Goal: Task Accomplishment & Management: Complete application form

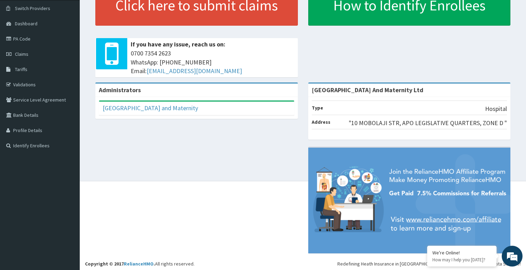
scroll to position [54, 0]
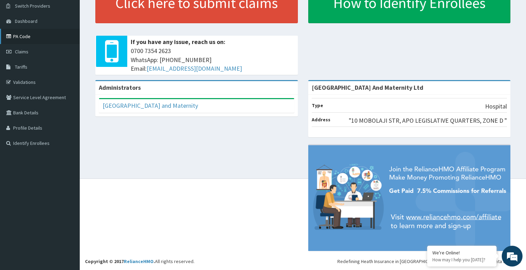
click at [34, 35] on link "PA Code" at bounding box center [40, 36] width 80 height 15
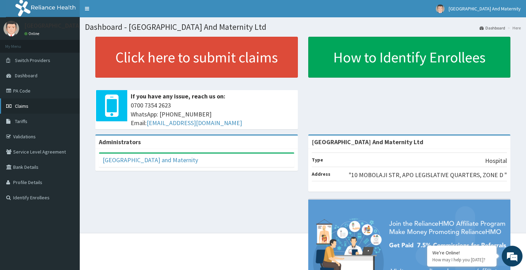
click at [33, 105] on link "Claims" at bounding box center [40, 105] width 80 height 15
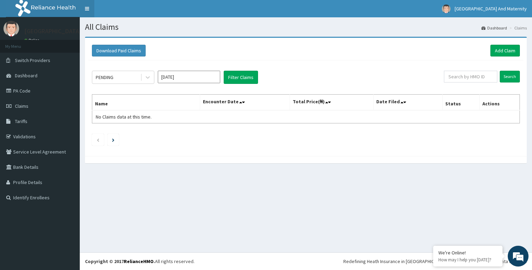
click at [87, 8] on link "Toggle navigation" at bounding box center [87, 8] width 15 height 17
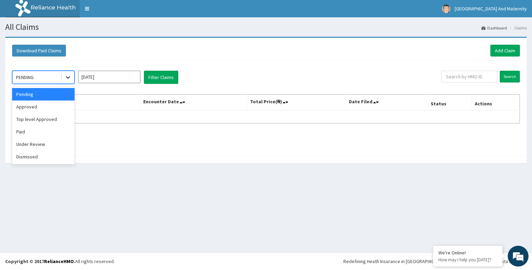
click at [72, 79] on div at bounding box center [68, 77] width 12 height 12
click at [34, 133] on div "Paid" at bounding box center [43, 131] width 62 height 12
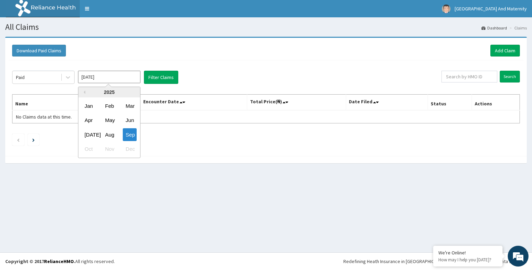
click at [125, 78] on input "Sep 2025" at bounding box center [109, 77] width 62 height 12
click at [109, 134] on div "Aug" at bounding box center [109, 134] width 14 height 13
type input "Aug 2025"
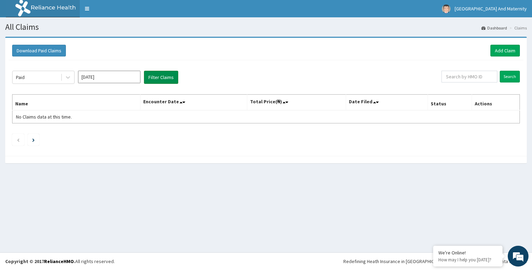
click at [167, 80] on button "Filter Claims" at bounding box center [161, 77] width 34 height 13
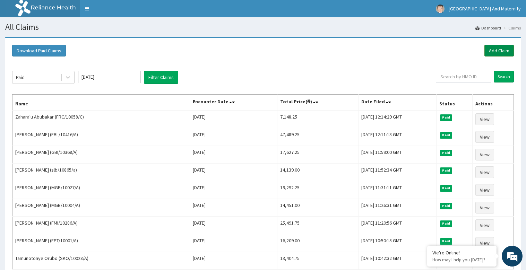
click at [510, 48] on link "Add Claim" at bounding box center [498, 51] width 29 height 12
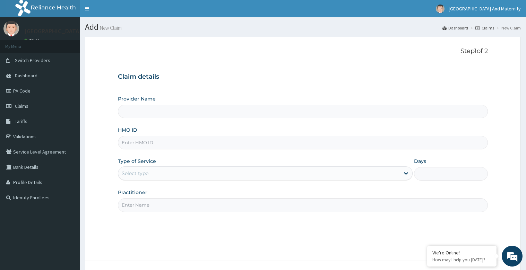
type input "[GEOGRAPHIC_DATA] And Maternity Ltd"
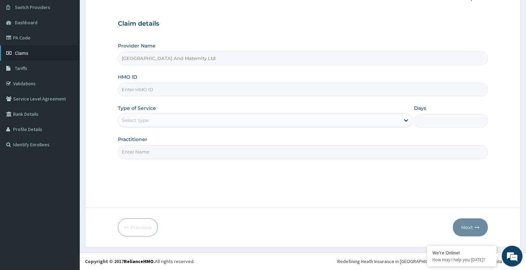
click at [64, 49] on link "Claims" at bounding box center [40, 52] width 80 height 15
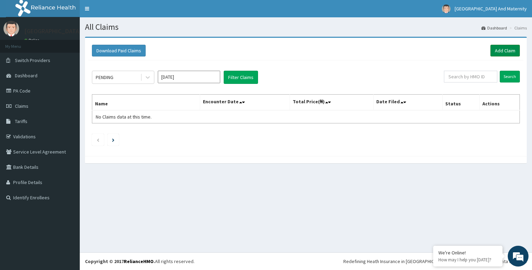
click at [505, 49] on link "Add Claim" at bounding box center [504, 51] width 29 height 12
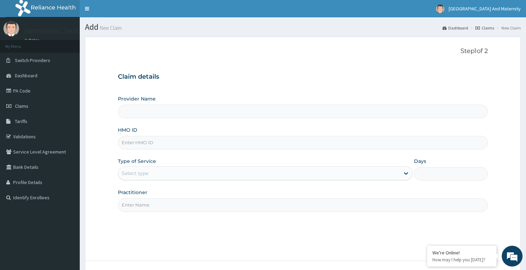
type input "[GEOGRAPHIC_DATA] And Maternity Ltd"
click at [134, 145] on input "HMO ID" at bounding box center [303, 143] width 370 height 14
paste input "MGB/10004/c"
type input "MGB/10004/c"
click at [408, 175] on icon at bounding box center [405, 173] width 7 height 7
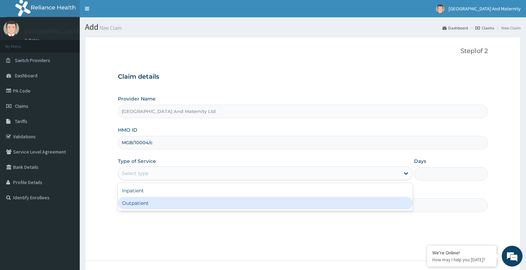
click at [156, 203] on div "Outpatient" at bounding box center [265, 203] width 295 height 12
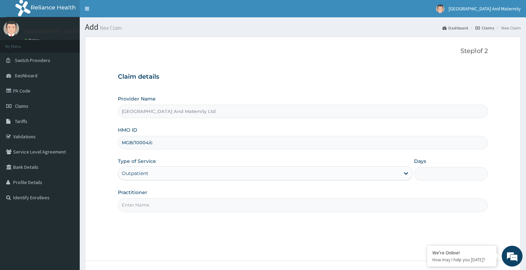
type input "1"
click at [424, 163] on label "Days" at bounding box center [420, 161] width 12 height 7
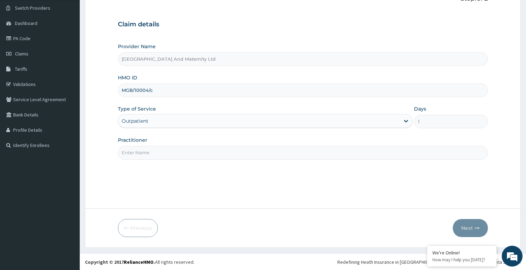
scroll to position [53, 0]
click at [138, 152] on input "Practitioner" at bounding box center [303, 152] width 370 height 14
type input "d"
click at [118, 151] on input "Practitioner" at bounding box center [303, 152] width 370 height 14
type input "d"
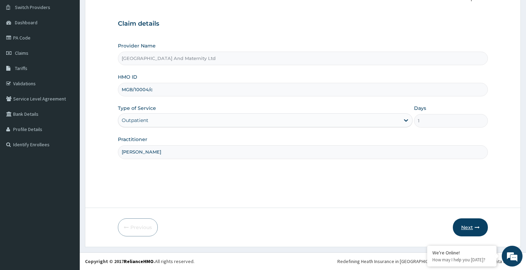
type input "DR FRANCES OBIDIGBO"
click at [479, 230] on button "Next" at bounding box center [470, 227] width 35 height 18
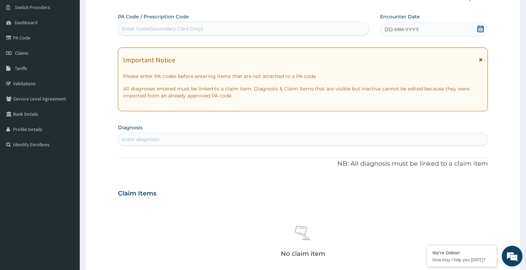
click at [479, 58] on icon at bounding box center [481, 59] width 4 height 5
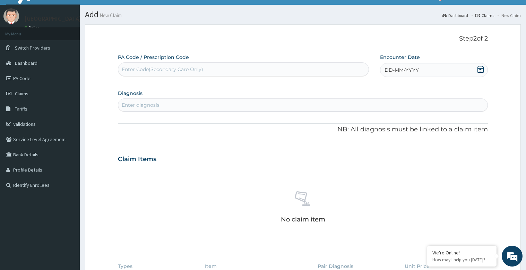
scroll to position [0, 0]
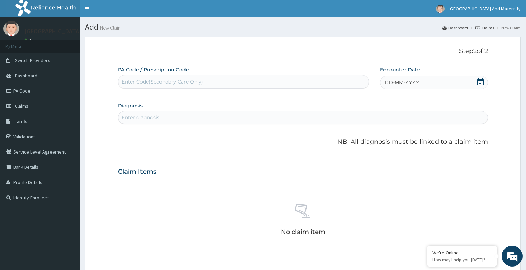
click at [148, 83] on div "Enter Code(Secondary Care Only)" at bounding box center [162, 81] width 81 height 7
click at [390, 86] on div "DD-MM-YYYY" at bounding box center [433, 83] width 107 height 14
click at [388, 84] on span "DD-MM-YYYY" at bounding box center [401, 82] width 34 height 7
click at [385, 127] on div "1" at bounding box center [384, 125] width 10 height 10
click at [132, 116] on div "Enter diagnosis" at bounding box center [141, 117] width 38 height 7
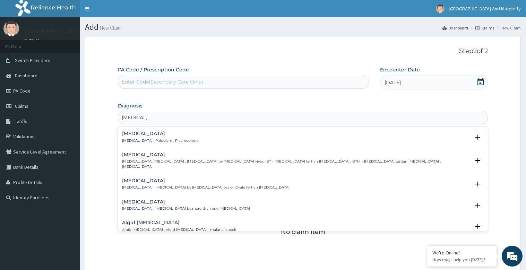
type input "MALARIA"
click at [153, 138] on div "Malaria Malaria , Paludism , Plasmodiosis" at bounding box center [160, 137] width 76 height 12
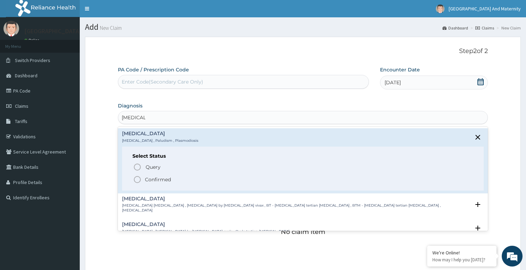
click at [149, 179] on p "Confirmed" at bounding box center [158, 179] width 26 height 7
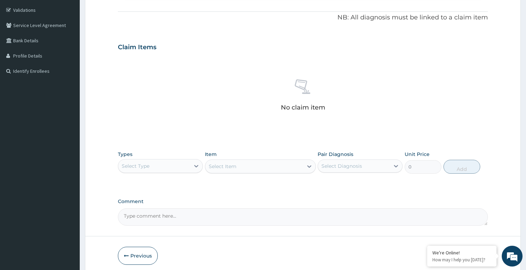
scroll to position [139, 0]
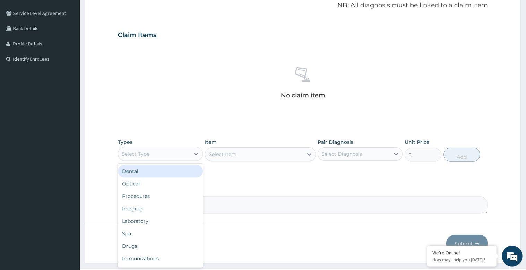
click at [148, 155] on div "Select Type" at bounding box center [136, 153] width 28 height 7
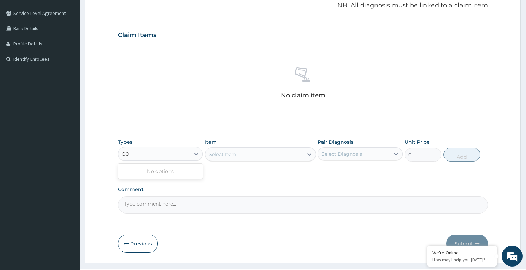
type input "C"
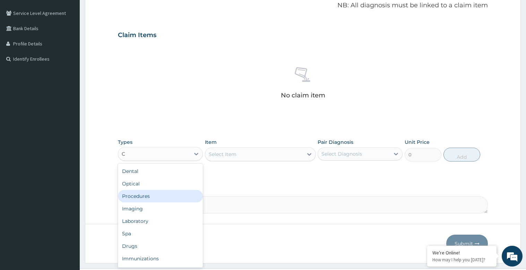
click at [145, 195] on div "Procedures" at bounding box center [160, 196] width 85 height 12
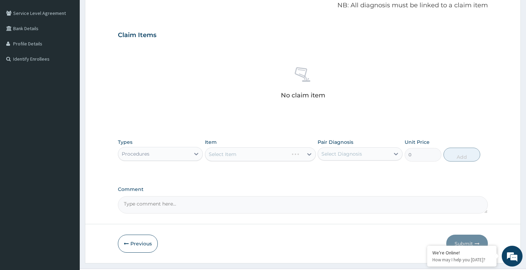
click at [310, 155] on div "Select Item" at bounding box center [260, 154] width 111 height 14
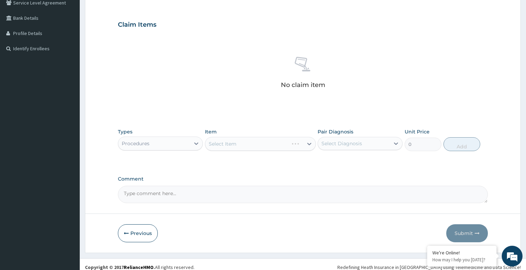
scroll to position [155, 0]
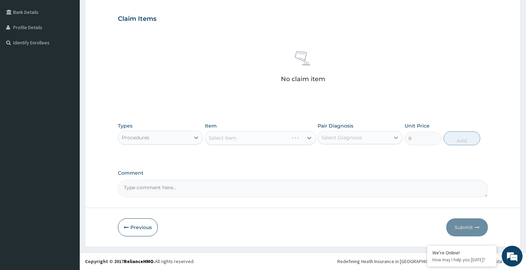
click at [397, 139] on icon at bounding box center [395, 137] width 7 height 7
click at [373, 153] on div "Malaria" at bounding box center [359, 155] width 85 height 14
checkbox input "true"
click at [435, 147] on div "Types Procedures Item Select Item Pair Diagnosis Malaria Unit Price 0 Add" at bounding box center [303, 134] width 370 height 30
click at [421, 122] on div "Types Procedures Item Select Item Pair Diagnosis Malaria Unit Price 0 Add" at bounding box center [303, 134] width 370 height 30
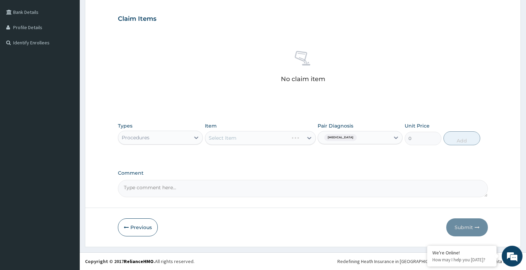
click at [309, 138] on div "Select Item" at bounding box center [260, 138] width 111 height 14
click at [311, 137] on div "Select Item" at bounding box center [260, 138] width 111 height 14
click at [310, 138] on div "Select Item" at bounding box center [260, 138] width 111 height 14
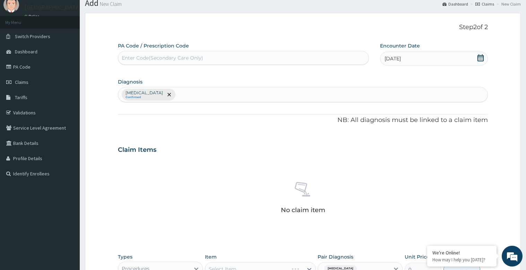
scroll to position [16, 0]
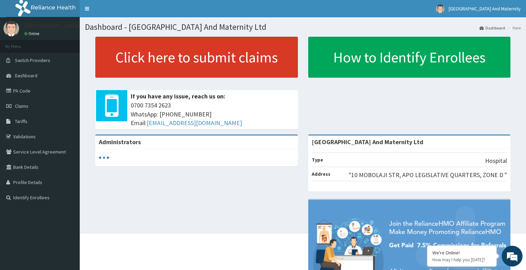
click at [199, 56] on link "Click here to submit claims" at bounding box center [196, 57] width 202 height 41
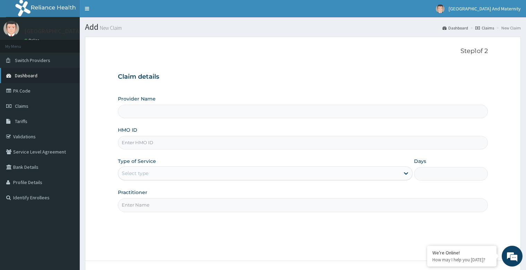
type input "[GEOGRAPHIC_DATA] And Maternity Ltd"
click at [60, 78] on link "Dashboard" at bounding box center [40, 75] width 80 height 15
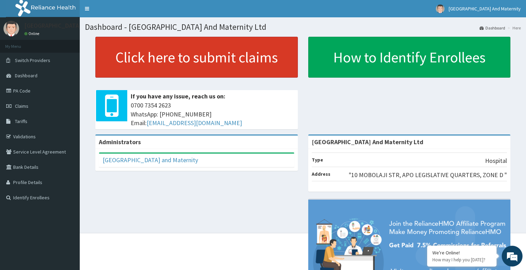
click at [241, 55] on link "Click here to submit claims" at bounding box center [196, 57] width 202 height 41
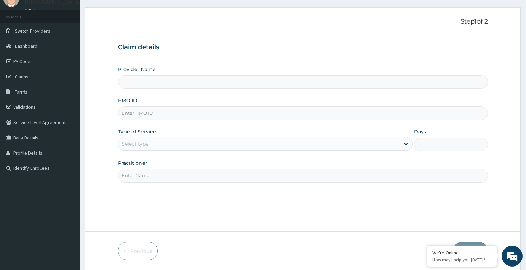
scroll to position [53, 0]
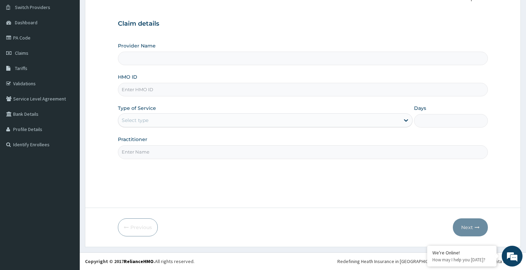
type input "[GEOGRAPHIC_DATA] And Maternity Ltd"
click at [141, 89] on input "HMO ID" at bounding box center [303, 90] width 370 height 14
paste input "MGB/10004/c"
type input "MGB/10004/c"
click at [142, 121] on div "Select type" at bounding box center [135, 120] width 27 height 7
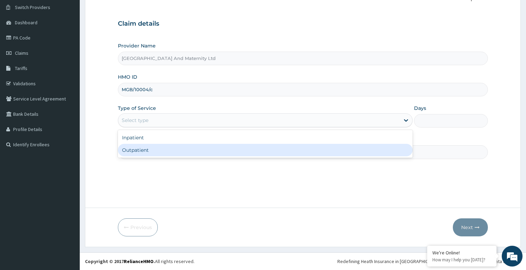
click at [140, 149] on div "Outpatient" at bounding box center [265, 150] width 295 height 12
type input "1"
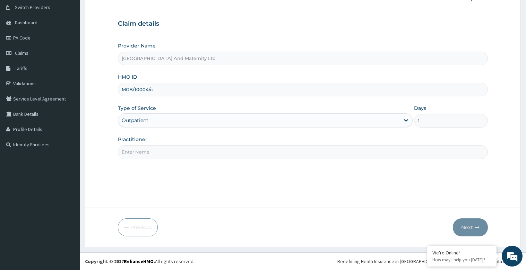
scroll to position [0, 0]
click at [423, 109] on label "Days" at bounding box center [420, 108] width 12 height 7
click at [148, 150] on input "Practitioner" at bounding box center [303, 152] width 370 height 14
type input "DR FRANCES OBIDIGBO"
click at [473, 227] on button "Next" at bounding box center [470, 227] width 35 height 18
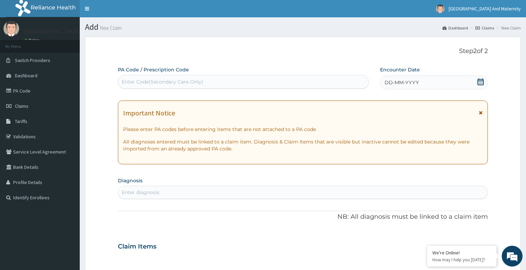
click at [459, 84] on div "DD-MM-YYYY" at bounding box center [433, 83] width 107 height 14
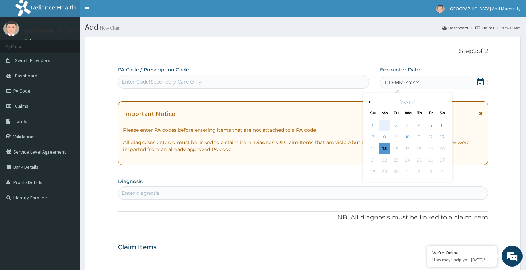
click at [386, 126] on div "1" at bounding box center [384, 125] width 10 height 10
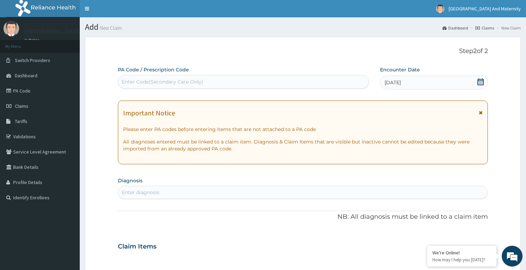
click at [483, 115] on div "Important Notice Please enter PA codes before entering items that are not attac…" at bounding box center [303, 133] width 370 height 64
click at [479, 112] on icon at bounding box center [481, 112] width 4 height 5
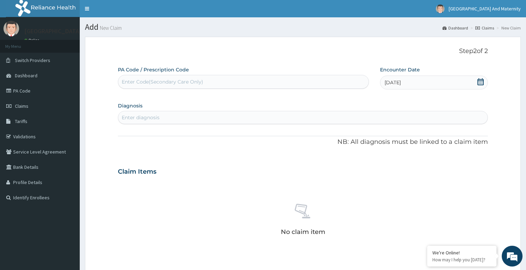
drag, startPoint x: 123, startPoint y: 116, endPoint x: 126, endPoint y: 120, distance: 4.5
click at [124, 118] on div "Enter diagnosis" at bounding box center [141, 117] width 38 height 7
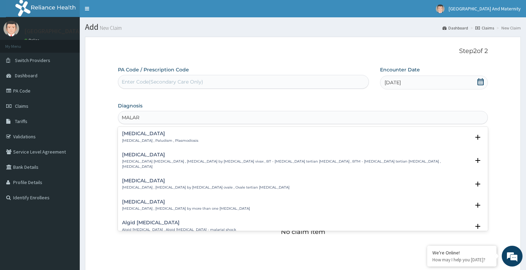
type input "MALAR"
click at [513, 31] on li "New Claim" at bounding box center [508, 28] width 26 height 6
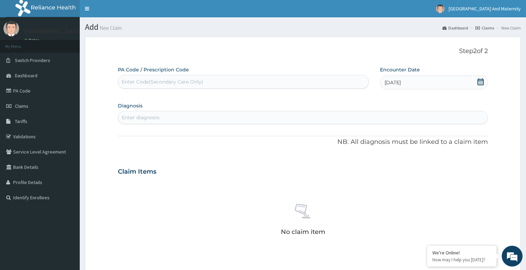
click at [513, 28] on li "New Claim" at bounding box center [508, 28] width 26 height 6
click at [53, 55] on link "Switch Providers" at bounding box center [40, 60] width 80 height 15
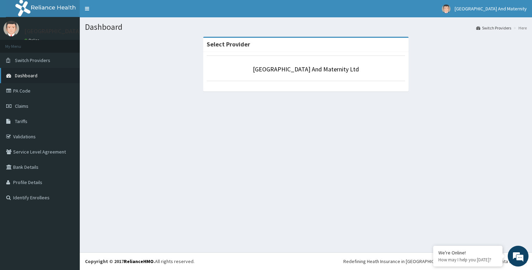
drag, startPoint x: 47, startPoint y: 72, endPoint x: 54, endPoint y: 71, distance: 6.4
click at [47, 72] on link "Dashboard" at bounding box center [40, 75] width 80 height 15
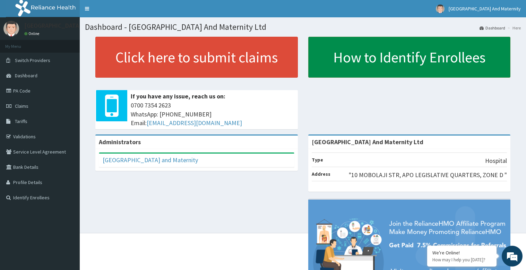
click at [410, 64] on link "How to Identify Enrollees" at bounding box center [409, 57] width 202 height 41
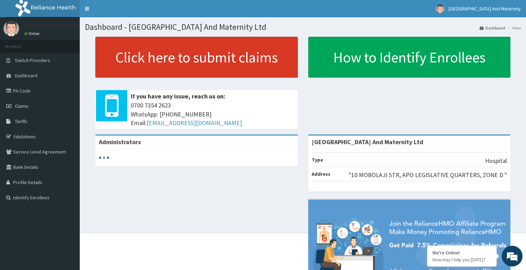
click at [191, 55] on link "Click here to submit claims" at bounding box center [196, 57] width 202 height 41
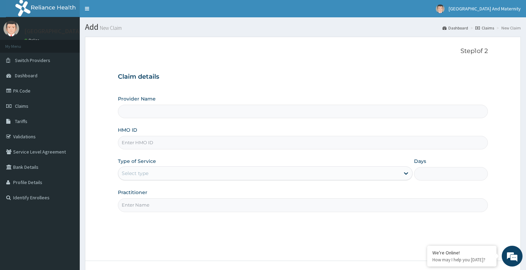
type input "[GEOGRAPHIC_DATA] And Maternity Ltd"
click at [514, 29] on li "New Claim" at bounding box center [508, 28] width 26 height 6
click at [511, 27] on li "New Claim" at bounding box center [508, 28] width 26 height 6
click at [488, 29] on link "Claims" at bounding box center [484, 28] width 19 height 6
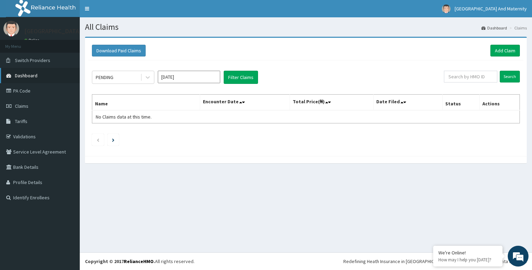
click at [71, 68] on link "Dashboard" at bounding box center [40, 75] width 80 height 15
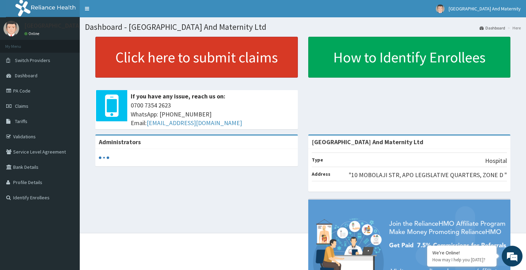
click at [194, 53] on link "Click here to submit claims" at bounding box center [196, 57] width 202 height 41
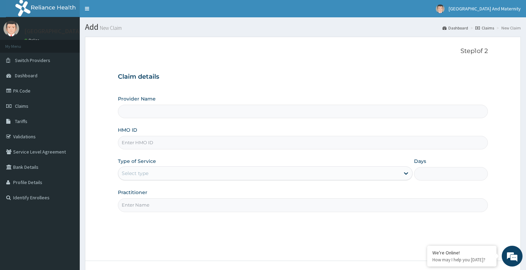
type input "[GEOGRAPHIC_DATA] And Maternity Ltd"
click at [135, 142] on input "HMO ID" at bounding box center [303, 143] width 370 height 14
paste input "MGB/10004/c"
type input "MGB/10004/c"
drag, startPoint x: 131, startPoint y: 172, endPoint x: 135, endPoint y: 171, distance: 3.9
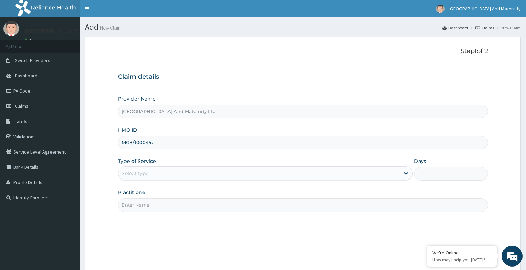
click at [132, 171] on div "Select type" at bounding box center [135, 173] width 27 height 7
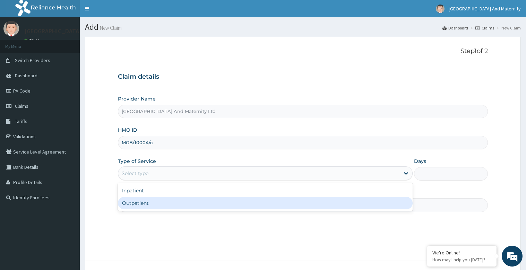
drag, startPoint x: 140, startPoint y: 205, endPoint x: 154, endPoint y: 197, distance: 15.4
click at [142, 204] on div "Outpatient" at bounding box center [265, 203] width 295 height 12
type input "1"
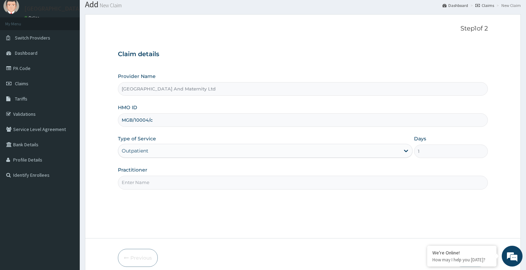
scroll to position [53, 0]
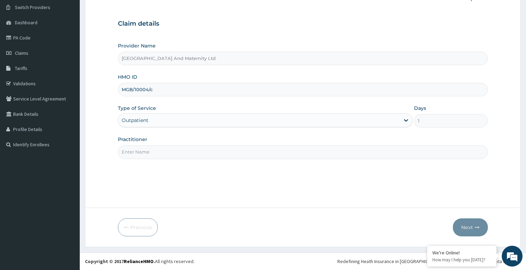
drag, startPoint x: 131, startPoint y: 151, endPoint x: 141, endPoint y: 149, distance: 10.3
click at [135, 149] on input "Practitioner" at bounding box center [303, 152] width 370 height 14
type input "DR FRANCES"
click at [475, 229] on button "Next" at bounding box center [470, 227] width 35 height 18
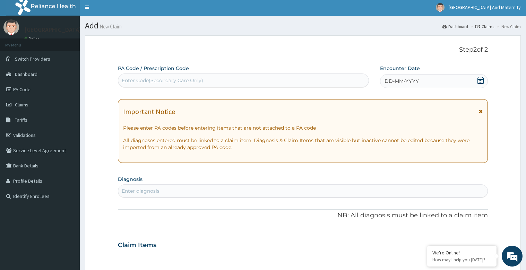
scroll to position [0, 0]
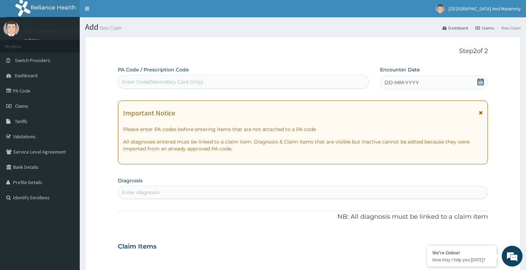
click at [438, 85] on div "DD-MM-YYYY" at bounding box center [433, 83] width 107 height 14
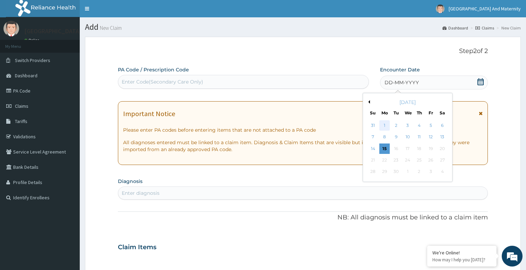
click at [386, 124] on div "1" at bounding box center [384, 125] width 10 height 10
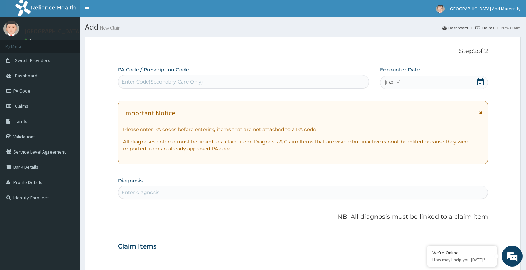
click at [481, 112] on icon at bounding box center [481, 112] width 4 height 5
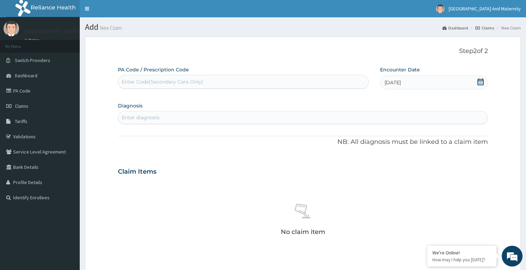
drag, startPoint x: 128, startPoint y: 118, endPoint x: 132, endPoint y: 118, distance: 4.2
click at [128, 118] on div "Enter diagnosis" at bounding box center [141, 117] width 38 height 7
type input "MALA"
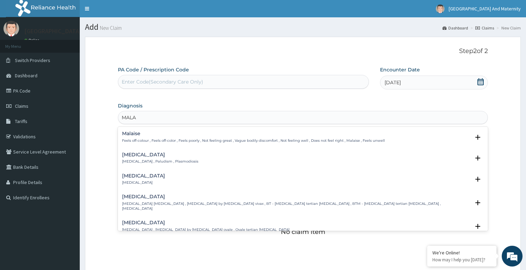
click at [152, 161] on p "Malaria , Paludism , Plasmodiosis" at bounding box center [160, 161] width 76 height 5
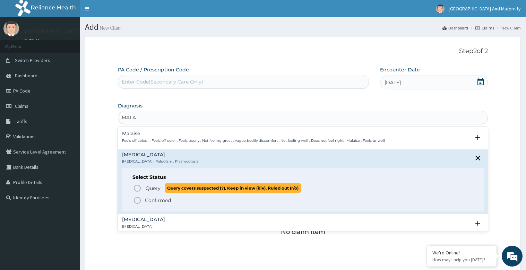
click at [137, 188] on icon "status option query" at bounding box center [137, 188] width 8 height 8
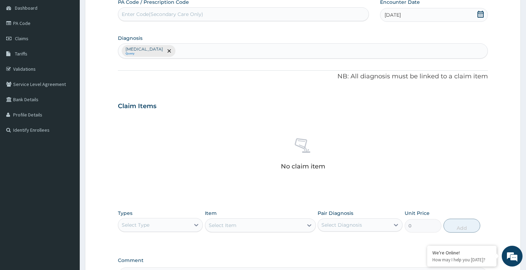
scroll to position [104, 0]
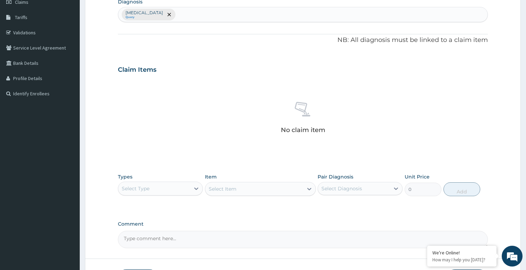
click at [156, 188] on div "Select Type" at bounding box center [154, 188] width 72 height 11
type input "C"
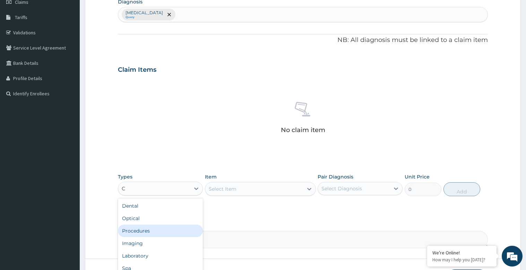
click at [156, 231] on div "Procedures" at bounding box center [160, 231] width 85 height 12
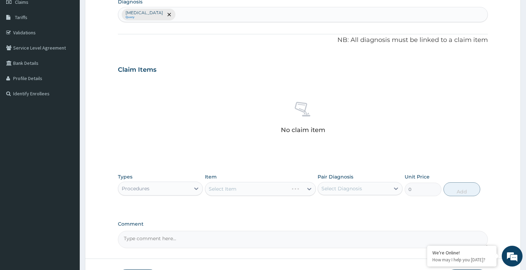
click at [307, 190] on div "Select Item" at bounding box center [260, 189] width 111 height 14
drag, startPoint x: 258, startPoint y: 191, endPoint x: 248, endPoint y: 191, distance: 9.7
click at [253, 191] on div "Select Item" at bounding box center [260, 189] width 111 height 14
click at [212, 190] on div "Select Item" at bounding box center [260, 189] width 111 height 14
click at [310, 187] on icon at bounding box center [309, 188] width 7 height 7
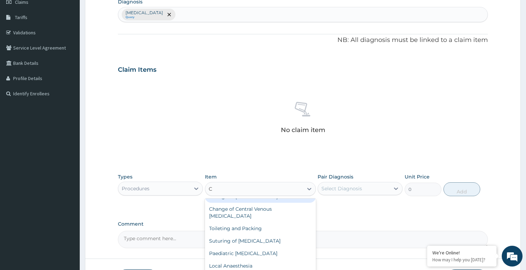
scroll to position [10, 0]
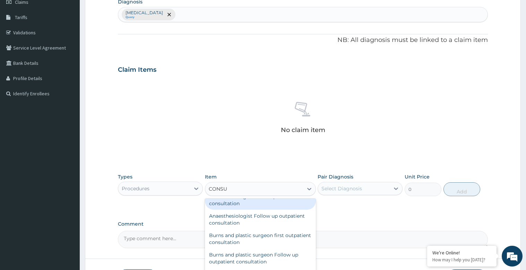
type input "CONSUL"
click at [256, 205] on div "Anaesthesiologist first outpatient consultation" at bounding box center [260, 199] width 111 height 19
type input "17600"
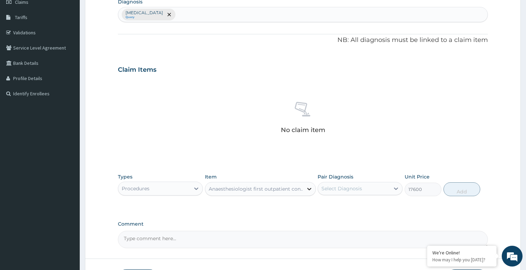
click at [308, 188] on icon at bounding box center [309, 188] width 7 height 7
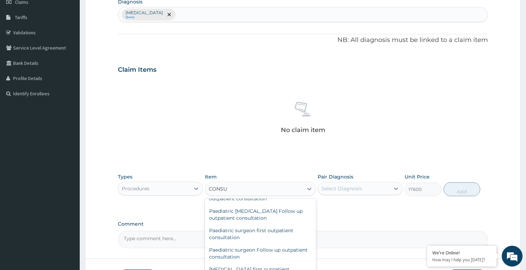
scroll to position [0, 0]
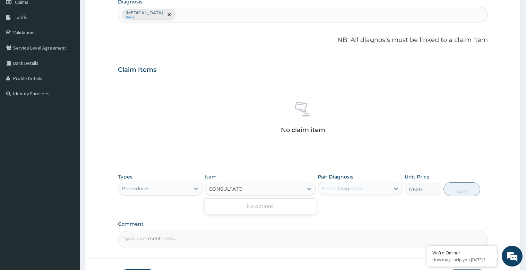
type input "CONSULTAT"
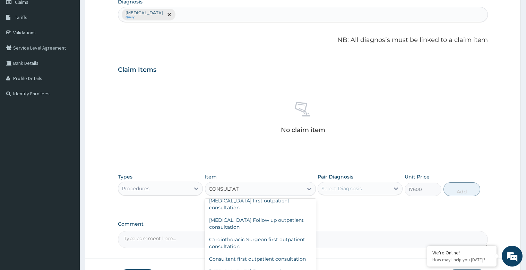
scroll to position [104, 0]
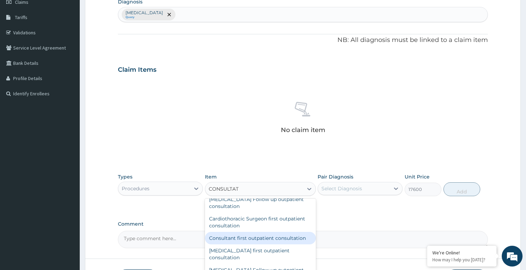
click at [269, 239] on div "Consultant first outpatient consultation" at bounding box center [260, 238] width 111 height 12
type input "13200"
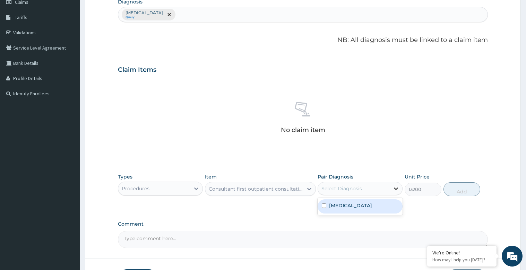
click at [398, 188] on icon at bounding box center [395, 188] width 7 height 7
click at [352, 207] on div "Malaria" at bounding box center [359, 206] width 85 height 14
checkbox input "true"
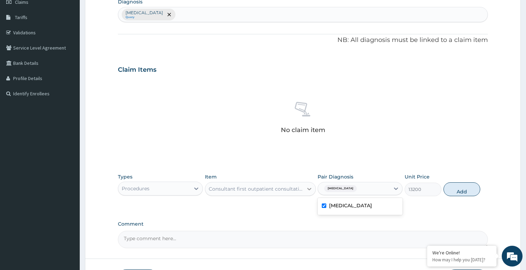
click at [309, 188] on icon at bounding box center [309, 188] width 7 height 7
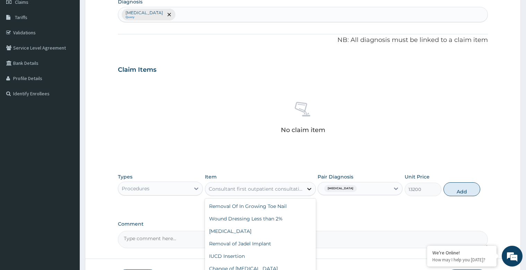
scroll to position [27350, 0]
type input "17600"
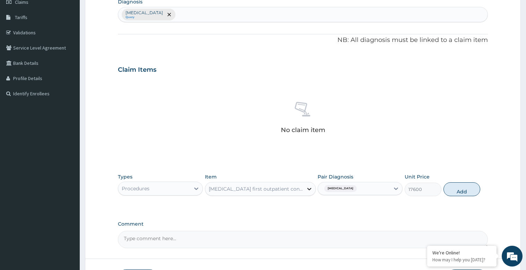
click at [309, 188] on icon at bounding box center [309, 188] width 7 height 7
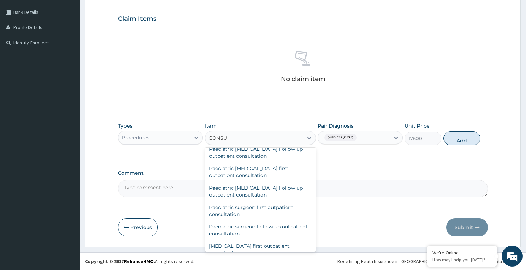
scroll to position [0, 0]
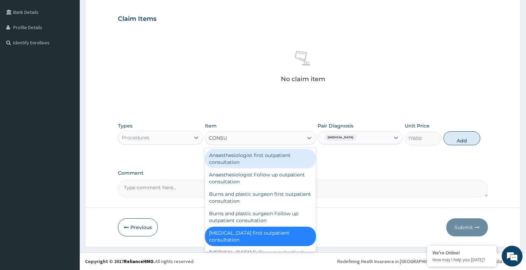
type input "CONSUL"
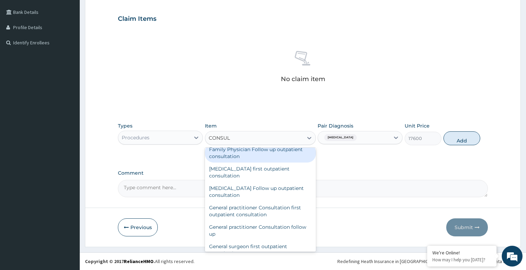
scroll to position [347, 0]
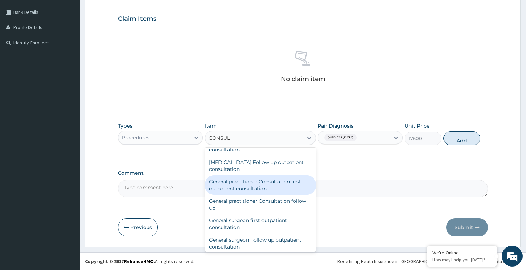
click at [278, 185] on div "General practitioner Consultation first outpatient consultation" at bounding box center [260, 184] width 111 height 19
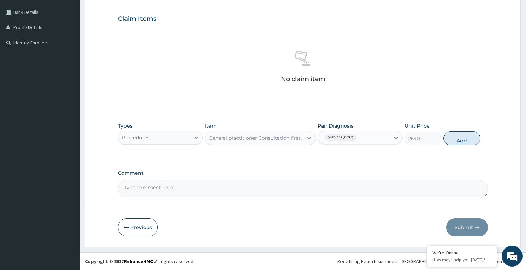
click at [467, 140] on button "Add" at bounding box center [461, 138] width 37 height 14
type input "0"
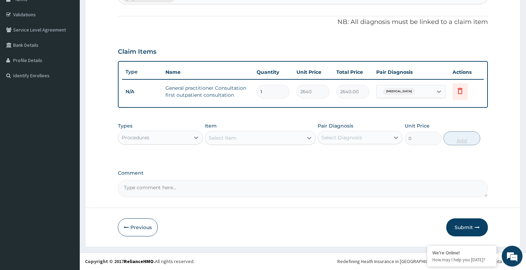
scroll to position [122, 0]
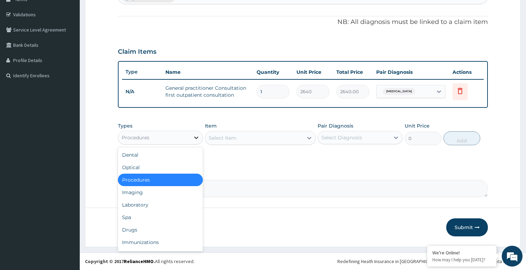
click at [195, 136] on icon at bounding box center [196, 137] width 7 height 7
click at [155, 205] on div "Laboratory" at bounding box center [160, 205] width 85 height 12
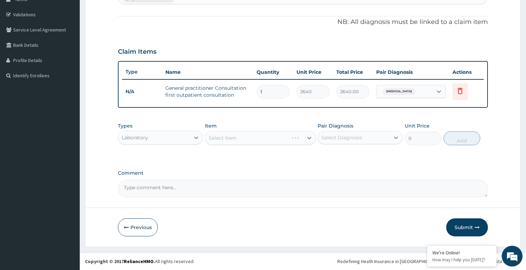
click at [277, 137] on div "Select Item" at bounding box center [260, 138] width 111 height 14
click at [311, 140] on div "Select Item" at bounding box center [260, 138] width 111 height 14
click at [309, 137] on div "Select Item" at bounding box center [260, 138] width 111 height 14
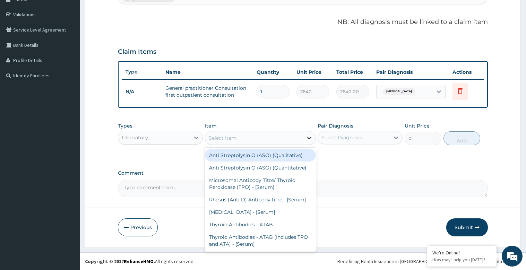
click at [310, 139] on icon at bounding box center [309, 138] width 4 height 2
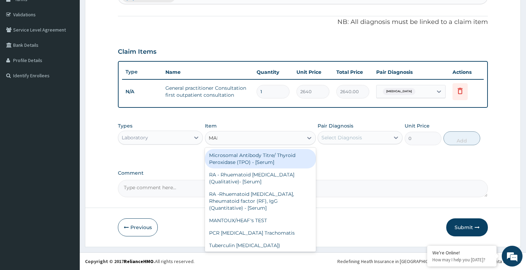
type input "MALA"
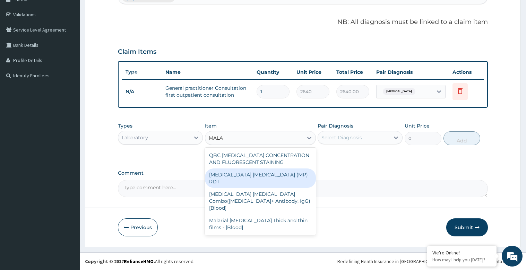
click at [264, 175] on div "MALARIA PARASITE (MP) RDT" at bounding box center [260, 177] width 111 height 19
type input "1800"
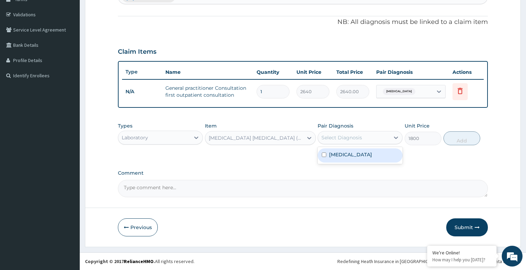
click at [386, 138] on div "Select Diagnosis" at bounding box center [354, 137] width 72 height 11
click at [357, 158] on div "Malaria" at bounding box center [359, 155] width 85 height 14
checkbox input "true"
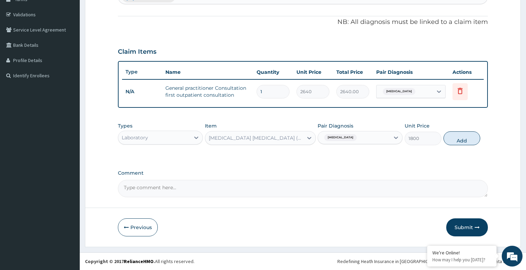
click at [464, 139] on button "Add" at bounding box center [461, 138] width 37 height 14
type input "0"
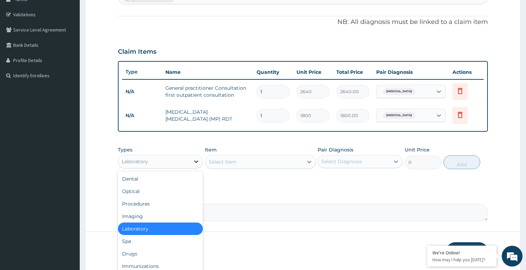
click at [197, 162] on icon at bounding box center [196, 161] width 4 height 2
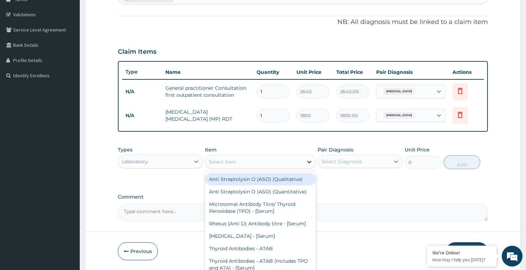
click at [310, 160] on icon at bounding box center [309, 161] width 7 height 7
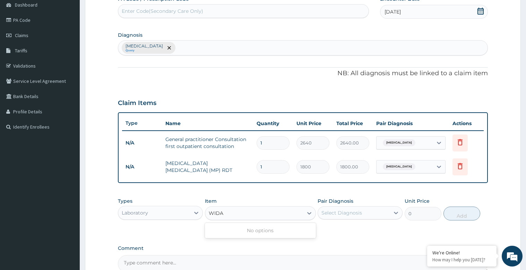
scroll to position [18, 0]
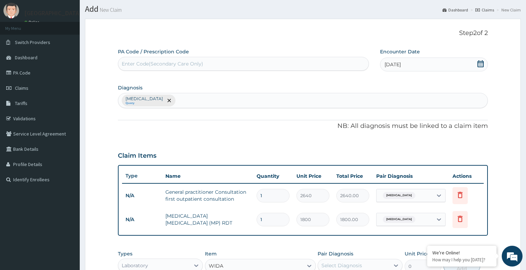
type input "WIDA"
click at [177, 103] on input "text" at bounding box center [177, 100] width 1 height 7
type input "SALM"
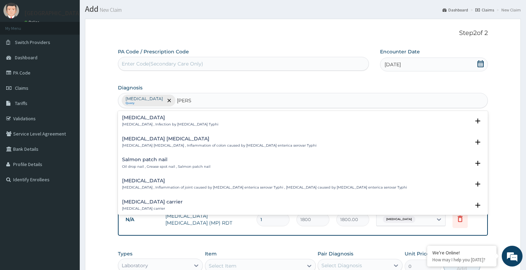
click at [150, 119] on h4 "Typhoid fever" at bounding box center [170, 117] width 96 height 5
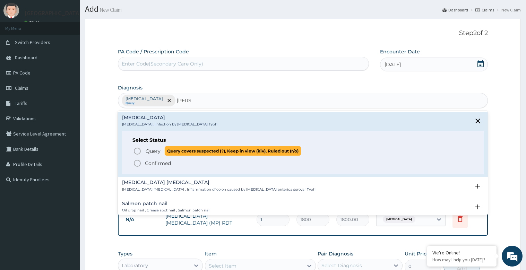
click at [148, 149] on span "Query" at bounding box center [153, 151] width 15 height 7
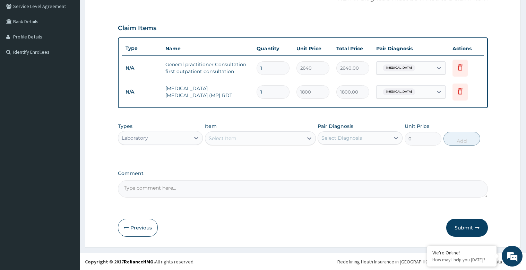
scroll to position [146, 0]
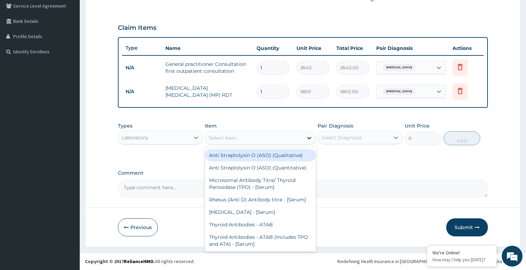
click at [312, 137] on icon at bounding box center [309, 137] width 7 height 7
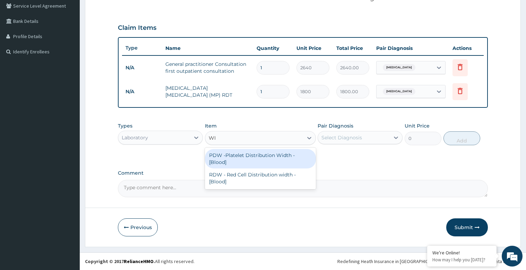
type input "W"
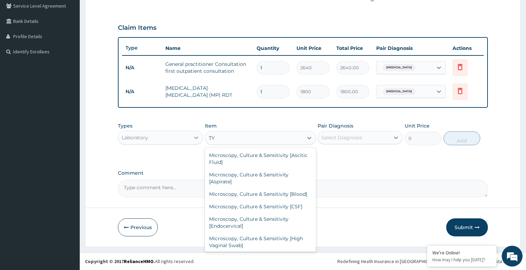
type input "TY"
click at [196, 139] on icon at bounding box center [196, 137] width 7 height 7
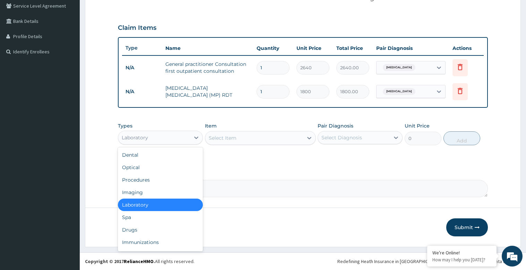
click at [142, 206] on div "Laboratory" at bounding box center [160, 205] width 85 height 12
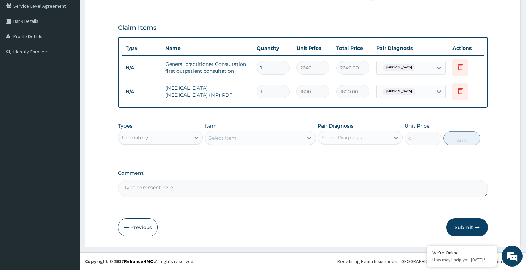
click at [267, 139] on div "Select Item" at bounding box center [254, 137] width 98 height 11
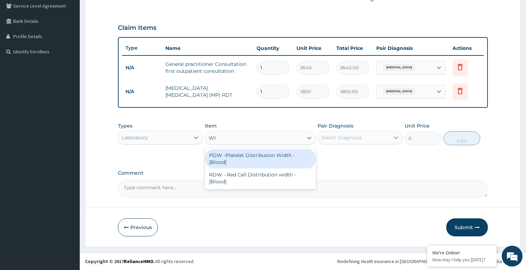
type input "WI"
click at [396, 138] on icon at bounding box center [395, 137] width 7 height 7
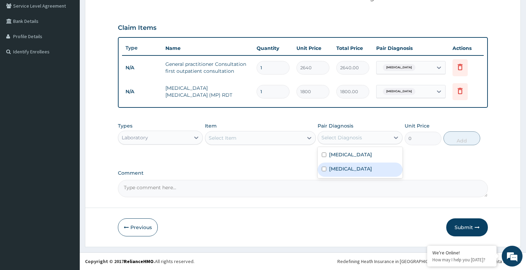
click at [363, 170] on div "Typhoid fever" at bounding box center [359, 170] width 85 height 14
checkbox input "true"
click at [309, 135] on icon at bounding box center [309, 137] width 7 height 7
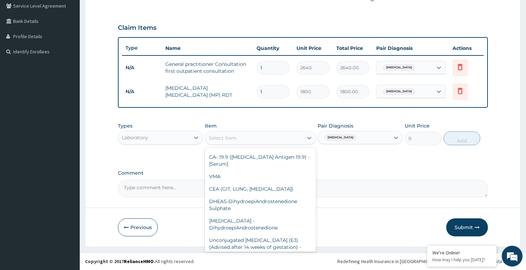
scroll to position [5390, 0]
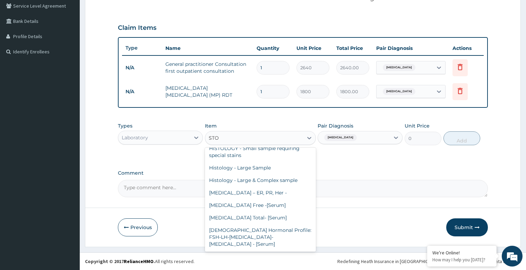
type input "STOO"
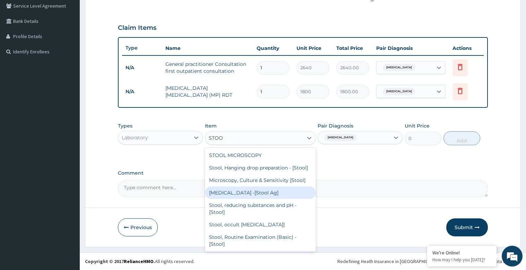
scroll to position [0, 0]
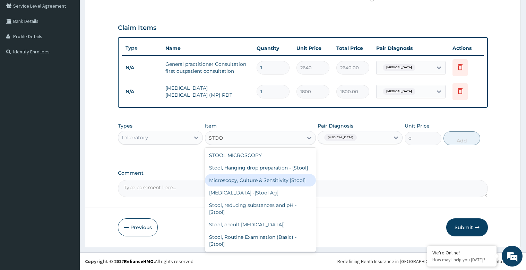
click at [284, 186] on div "Microscopy, Culture & Sensitivity [Stool]" at bounding box center [260, 180] width 111 height 12
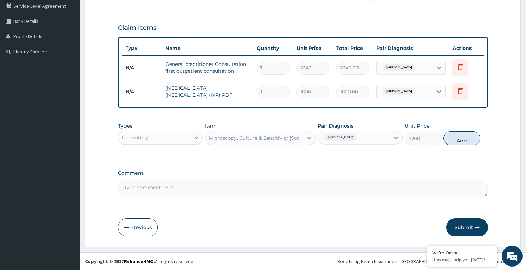
click at [470, 140] on button "Add" at bounding box center [461, 138] width 37 height 14
type input "0"
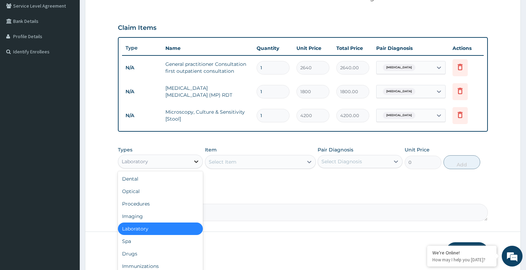
click at [197, 159] on icon at bounding box center [196, 161] width 7 height 7
click at [153, 259] on div "Drugs" at bounding box center [160, 253] width 85 height 12
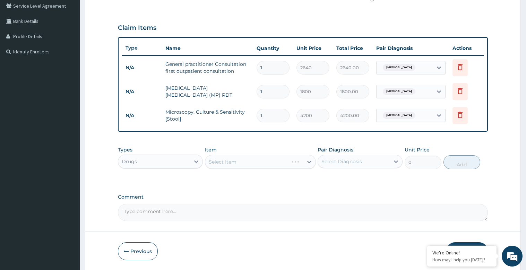
click at [307, 160] on div "Select Item" at bounding box center [260, 162] width 111 height 14
click at [308, 162] on icon at bounding box center [309, 162] width 4 height 2
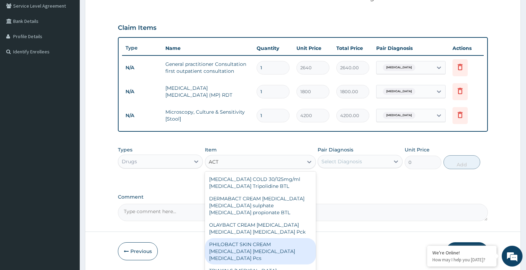
scroll to position [575, 0]
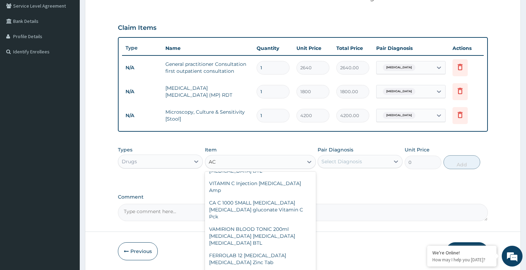
type input "A"
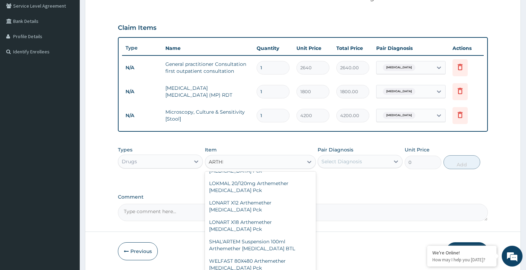
scroll to position [190, 0]
type input "ARTHEME"
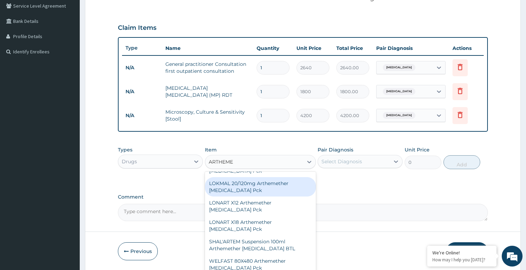
click at [258, 188] on div "LOKMAL 20/120mg Arthemether Lumefantrine Pck" at bounding box center [260, 186] width 111 height 19
type input "828"
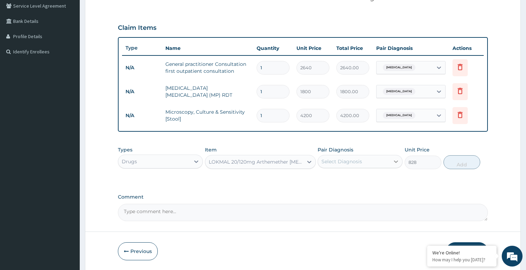
click at [396, 161] on icon at bounding box center [395, 161] width 7 height 7
drag, startPoint x: 365, startPoint y: 180, endPoint x: 370, endPoint y: 180, distance: 5.2
click at [365, 180] on div "Malaria" at bounding box center [359, 179] width 85 height 14
checkbox input "true"
click at [468, 165] on button "Add" at bounding box center [461, 162] width 37 height 14
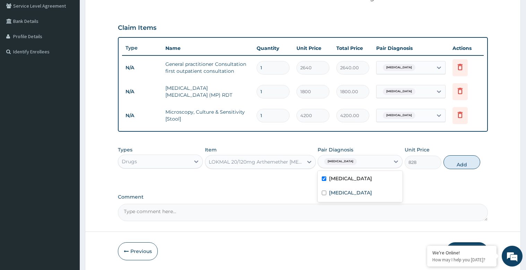
type input "0"
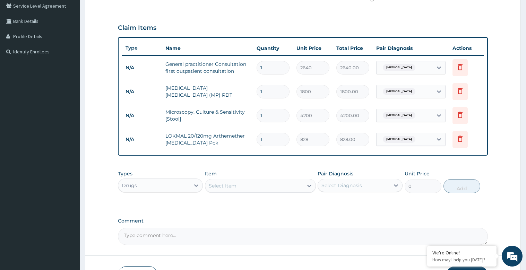
click at [248, 182] on div "Select Item" at bounding box center [254, 185] width 98 height 11
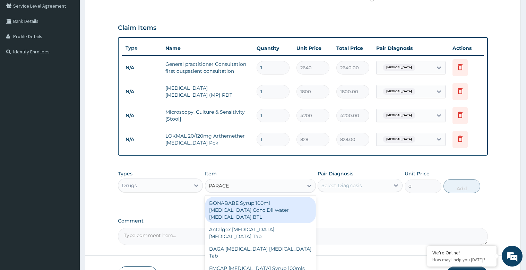
type input "PARACET"
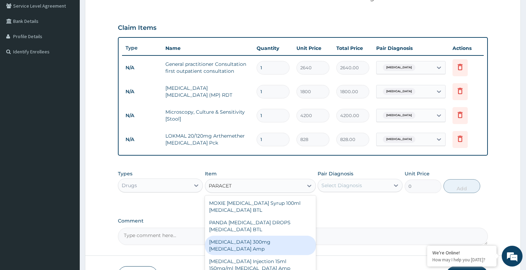
scroll to position [166, 0]
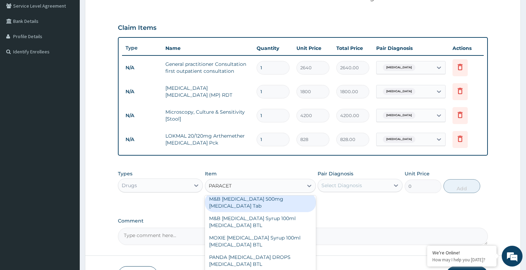
click at [255, 202] on div "M&B PARACETAMOL 500mg Acetaminophen Tab" at bounding box center [260, 202] width 111 height 19
type input "17.25"
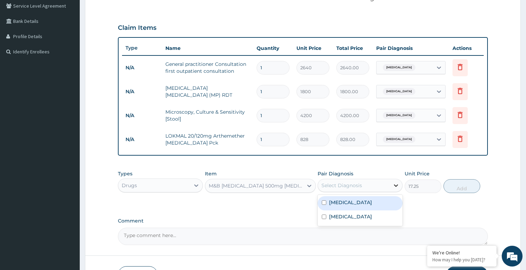
click at [392, 186] on icon at bounding box center [395, 185] width 7 height 7
click at [359, 203] on div "Malaria" at bounding box center [359, 203] width 85 height 14
checkbox input "true"
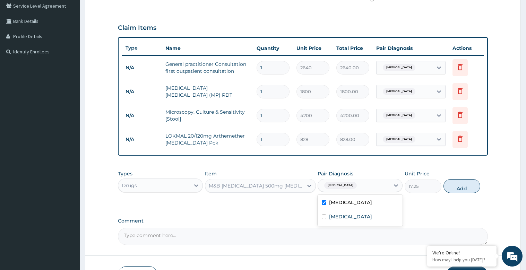
click at [464, 186] on button "Add" at bounding box center [461, 186] width 37 height 14
type input "0"
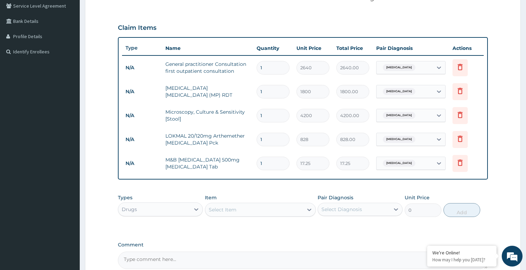
click at [239, 213] on div "Select Item" at bounding box center [254, 209] width 98 height 11
click at [306, 209] on icon at bounding box center [309, 209] width 7 height 7
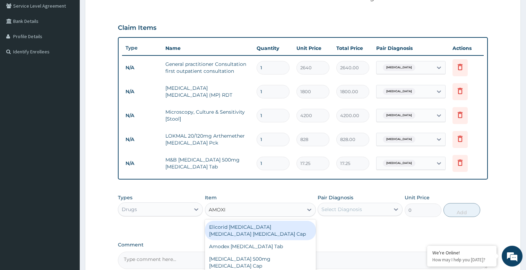
type input "AMOXIL"
click at [263, 226] on div "Derms AMOXILLIN 500mg Amoxicillin Cap" at bounding box center [260, 230] width 111 height 19
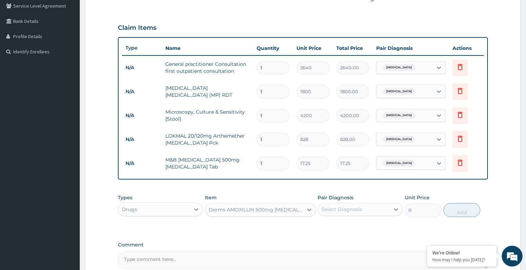
type input "120.75"
drag, startPoint x: 391, startPoint y: 209, endPoint x: 389, endPoint y: 212, distance: 3.7
click at [391, 209] on div "Select Diagnosis" at bounding box center [359, 209] width 85 height 13
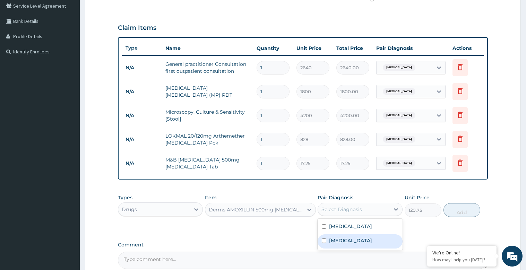
click at [365, 240] on div "Typhoid fever" at bounding box center [359, 241] width 85 height 14
checkbox input "true"
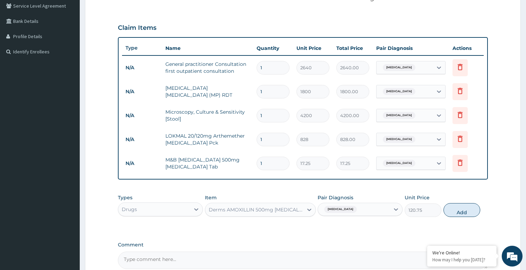
click at [465, 214] on button "Add" at bounding box center [461, 210] width 37 height 14
type input "0"
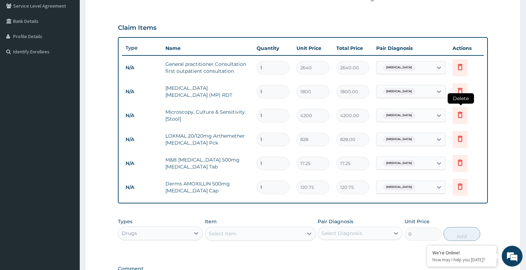
click at [465, 114] on icon at bounding box center [459, 115] width 15 height 17
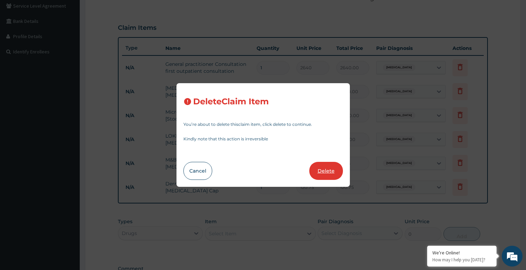
click at [337, 172] on button "Delete" at bounding box center [326, 171] width 34 height 18
type input "828"
type input "828.00"
type input "17.25"
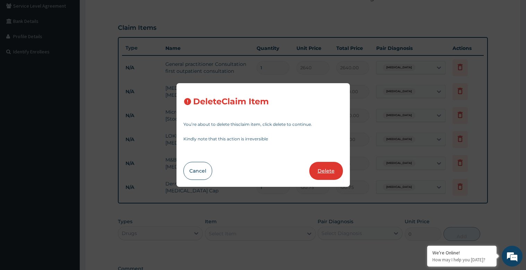
type input "120.75"
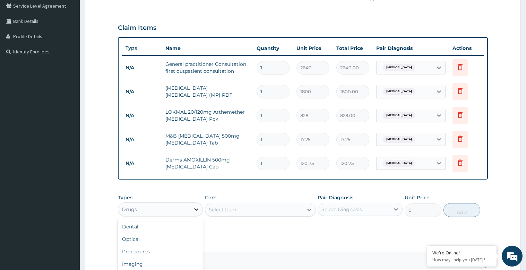
click at [195, 209] on icon at bounding box center [196, 209] width 4 height 2
click at [160, 253] on div "Laboratory" at bounding box center [160, 253] width 85 height 12
click at [312, 211] on div "Select Item" at bounding box center [260, 210] width 111 height 14
click at [310, 209] on div "Select Item" at bounding box center [260, 210] width 111 height 14
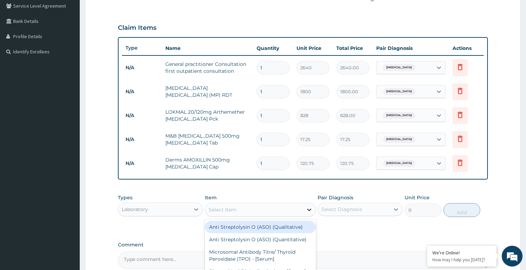
click at [307, 210] on icon at bounding box center [309, 209] width 7 height 7
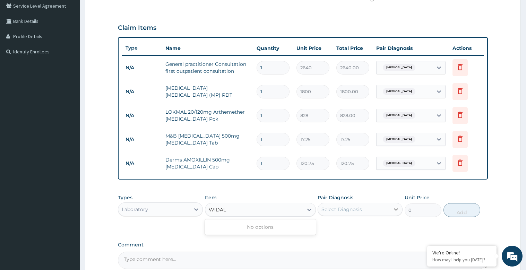
type input "WIDA"
click at [305, 210] on div at bounding box center [309, 209] width 12 height 12
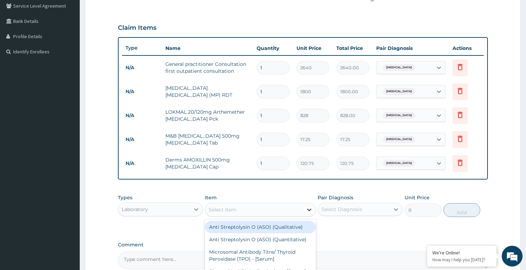
click at [312, 210] on icon at bounding box center [309, 209] width 7 height 7
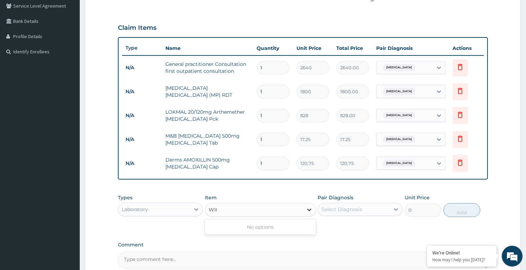
type input "WI"
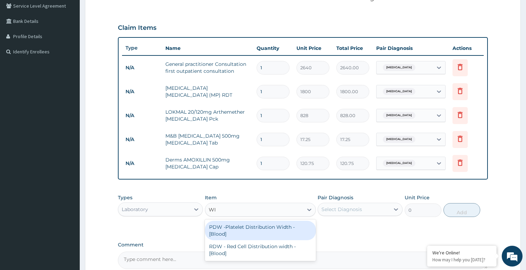
click at [282, 227] on div "PDW -Platelet Distribution Width - [Blood]" at bounding box center [260, 230] width 111 height 19
type input "1800"
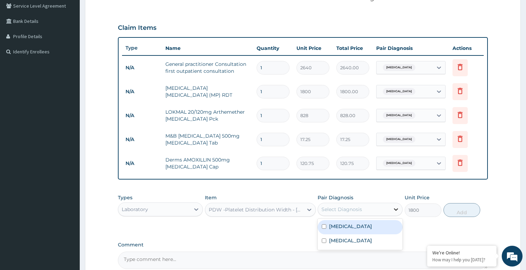
click at [396, 211] on icon at bounding box center [395, 209] width 7 height 7
drag, startPoint x: 362, startPoint y: 241, endPoint x: 367, endPoint y: 241, distance: 4.5
click at [362, 241] on label "Typhoid fever" at bounding box center [350, 240] width 43 height 7
checkbox input "true"
click at [467, 212] on button "Add" at bounding box center [461, 210] width 37 height 14
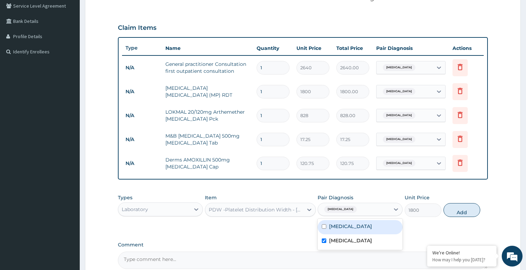
type input "0"
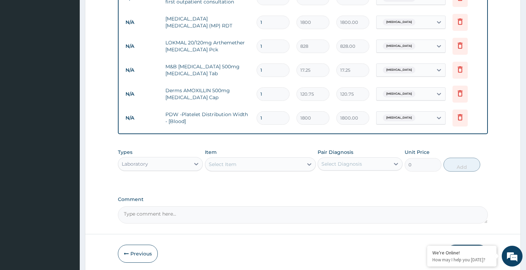
scroll to position [242, 0]
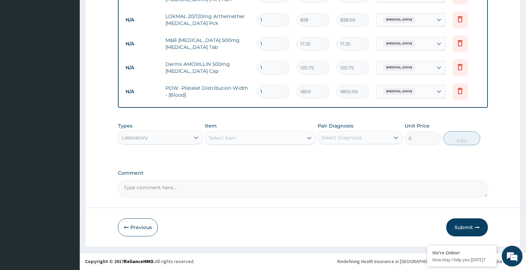
click at [473, 226] on button "Submit" at bounding box center [467, 227] width 42 height 18
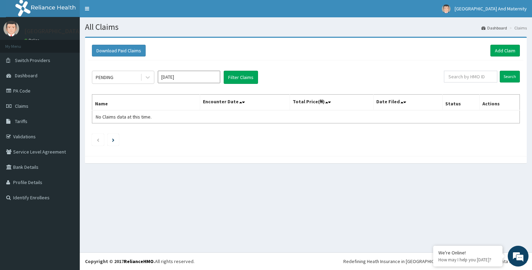
click at [496, 25] on link "Dashboard" at bounding box center [494, 28] width 26 height 6
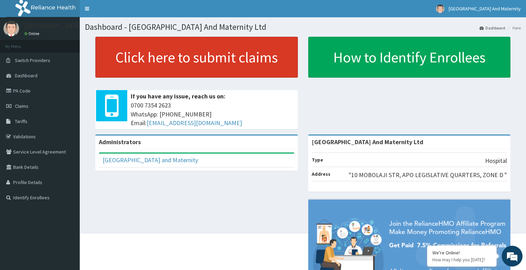
click at [255, 60] on link "Click here to submit claims" at bounding box center [196, 57] width 202 height 41
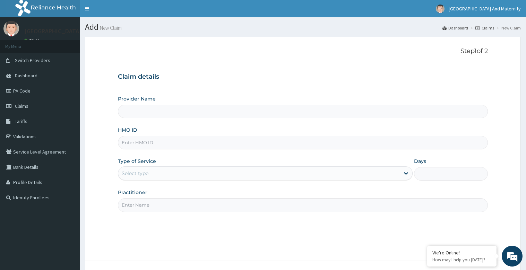
type input "Rouz Hospital And Maternity Ltd"
click at [126, 141] on input "HMO ID" at bounding box center [303, 143] width 370 height 14
paste input "MGB/10004/c"
type input "MGB/10004/c"
click at [406, 175] on icon at bounding box center [405, 173] width 7 height 7
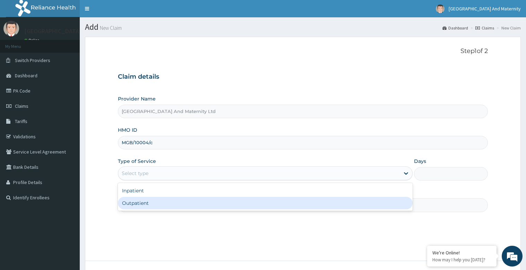
click at [154, 203] on div "Outpatient" at bounding box center [265, 203] width 295 height 12
type input "1"
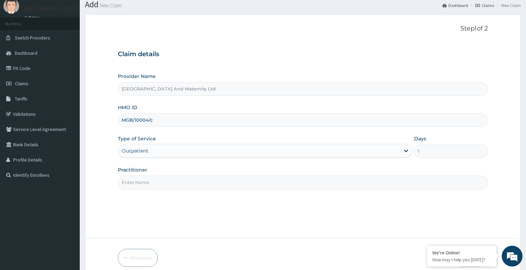
scroll to position [53, 0]
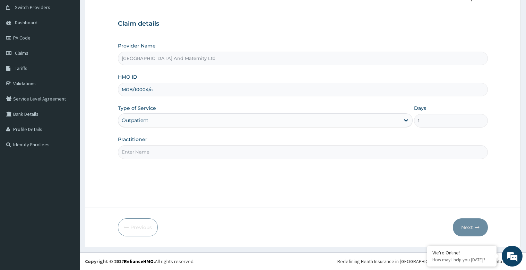
click at [142, 151] on input "Practitioner" at bounding box center [303, 152] width 370 height 14
type input "DR FRANCES"
click at [471, 230] on button "Next" at bounding box center [470, 227] width 35 height 18
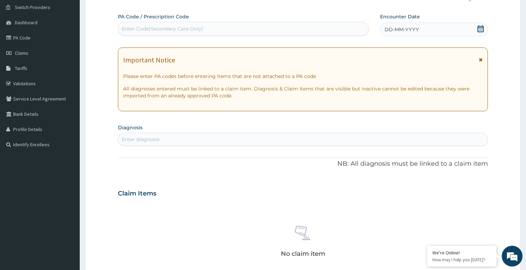
drag, startPoint x: 481, startPoint y: 60, endPoint x: 466, endPoint y: 55, distance: 15.0
click at [481, 60] on icon at bounding box center [481, 59] width 4 height 5
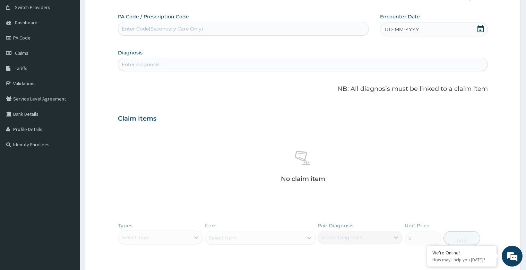
click at [392, 29] on span "DD-MM-YYYY" at bounding box center [401, 29] width 34 height 7
click at [387, 71] on div "1" at bounding box center [384, 72] width 10 height 10
click at [144, 62] on div "Enter diagnosis" at bounding box center [141, 64] width 38 height 7
type input "MALARI"
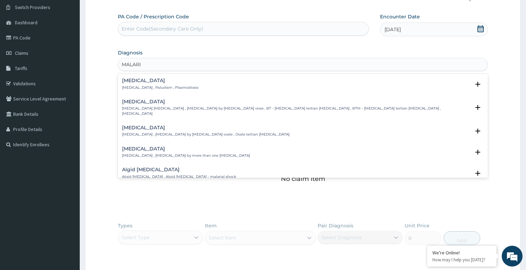
click at [142, 86] on p "Malaria , Paludism , Plasmodiosis" at bounding box center [160, 87] width 76 height 5
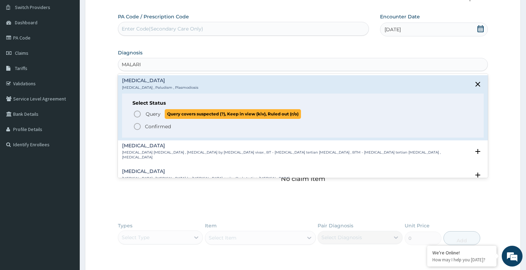
click at [149, 116] on span "Query" at bounding box center [153, 114] width 15 height 7
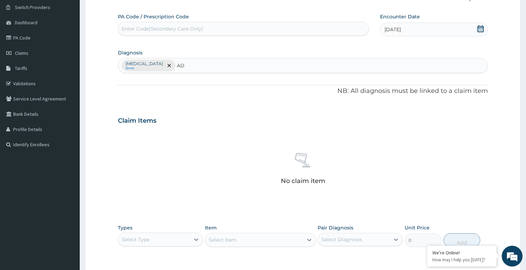
type input "A"
type input "DIA"
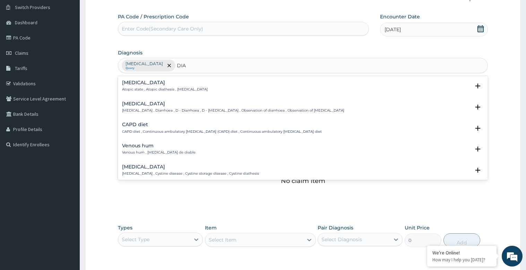
click at [145, 103] on h4 "Diarrhea" at bounding box center [233, 103] width 222 height 5
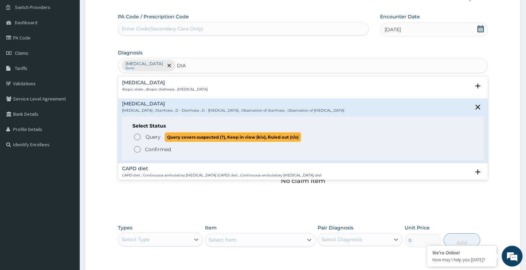
click at [149, 136] on span "Query" at bounding box center [153, 136] width 15 height 7
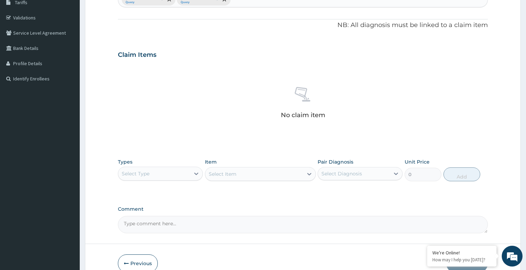
scroll to position [122, 0]
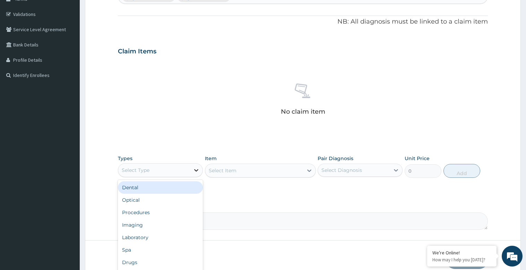
click at [198, 169] on icon at bounding box center [196, 170] width 7 height 7
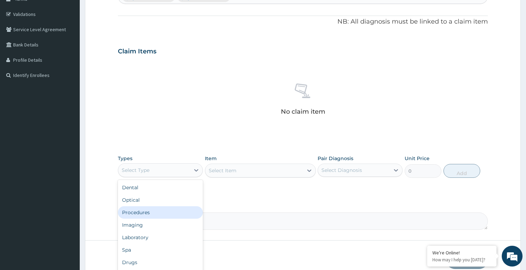
click at [155, 212] on div "Procedures" at bounding box center [160, 212] width 85 height 12
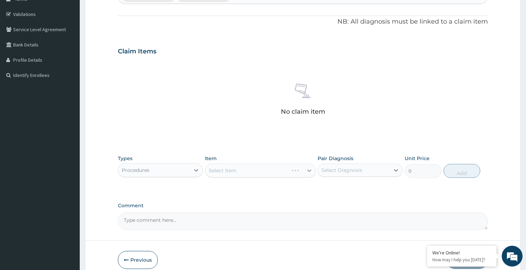
click at [308, 169] on div "Select Item" at bounding box center [260, 171] width 111 height 14
click at [309, 171] on icon at bounding box center [309, 170] width 7 height 7
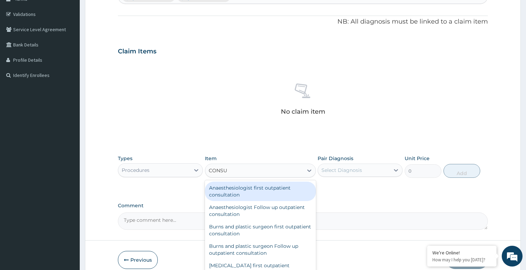
type input "CONSUL"
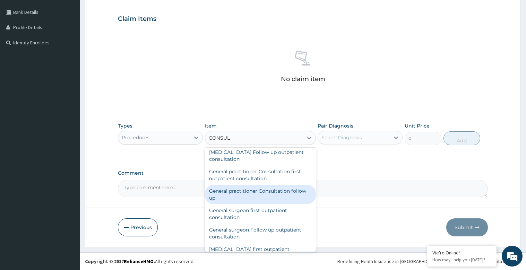
scroll to position [347, 0]
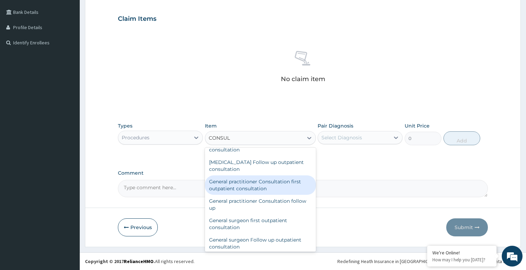
click at [274, 191] on div "General practitioner Consultation first outpatient consultation" at bounding box center [260, 184] width 111 height 19
type input "2640"
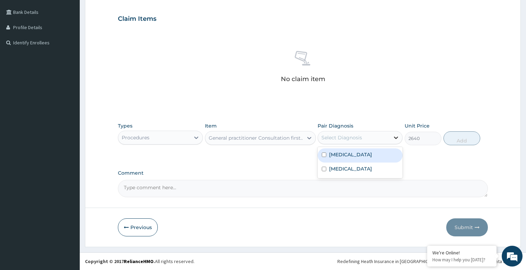
click at [398, 137] on icon at bounding box center [395, 137] width 7 height 7
click at [369, 155] on div "Malaria" at bounding box center [359, 155] width 85 height 14
checkbox input "true"
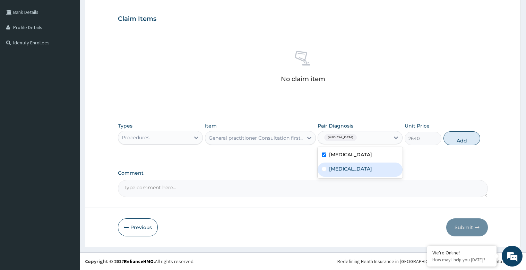
click at [343, 169] on label "Diarrhea" at bounding box center [350, 168] width 43 height 7
checkbox input "true"
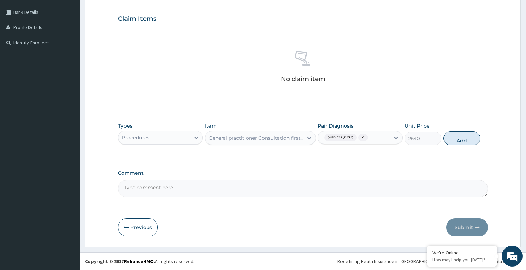
click at [474, 138] on button "Add" at bounding box center [461, 138] width 37 height 14
type input "0"
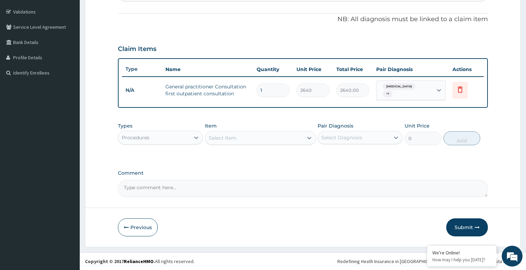
scroll to position [122, 0]
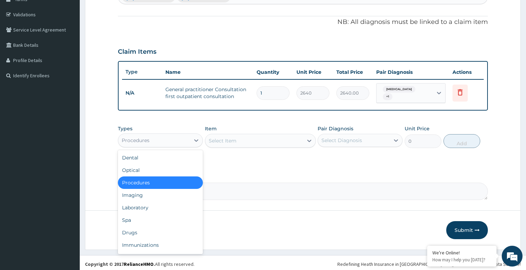
click at [138, 137] on div "Procedures" at bounding box center [136, 140] width 28 height 7
click at [142, 204] on div "Laboratory" at bounding box center [160, 207] width 85 height 12
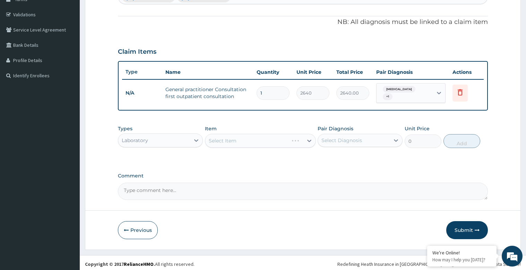
click at [310, 137] on div "Select Item" at bounding box center [260, 141] width 111 height 14
click at [209, 137] on div "Select Item" at bounding box center [254, 140] width 98 height 11
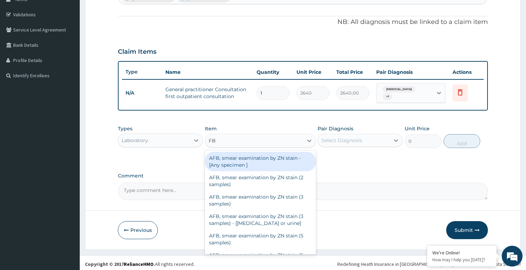
type input "FBC"
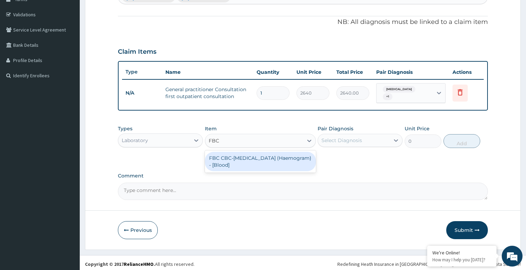
click at [263, 162] on div "FBC CBC-Complete Blood Count (Haemogram) - [Blood]" at bounding box center [260, 161] width 111 height 19
type input "3600"
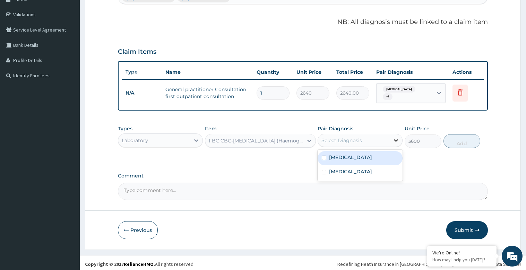
click at [399, 137] on icon at bounding box center [395, 140] width 7 height 7
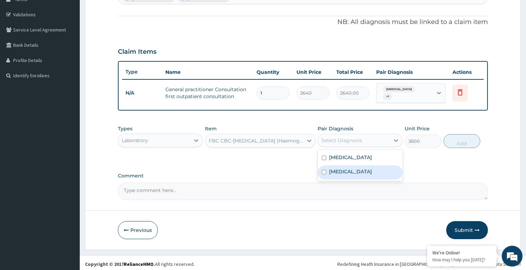
click at [357, 167] on div "Diarrhea" at bounding box center [359, 172] width 85 height 14
checkbox input "true"
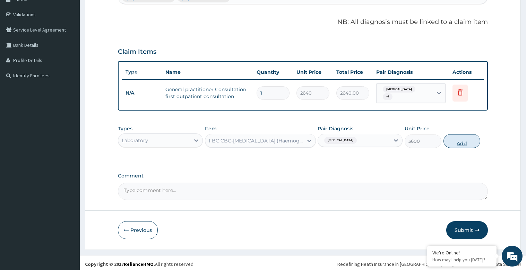
click at [468, 137] on button "Add" at bounding box center [461, 141] width 37 height 14
type input "0"
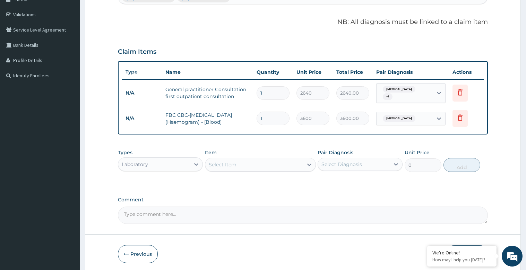
click at [243, 162] on div "Select Item" at bounding box center [254, 164] width 98 height 11
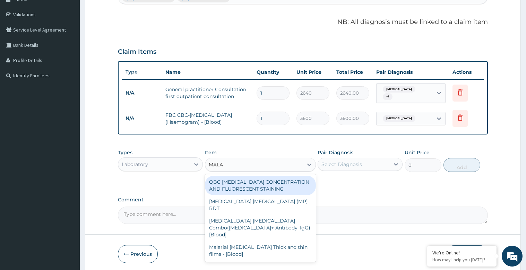
type input "MALAR"
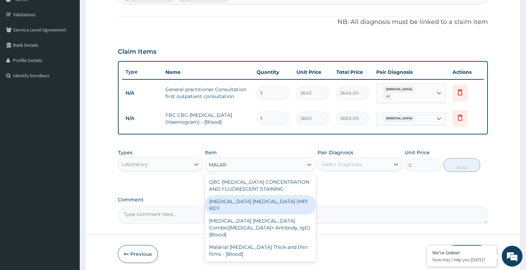
click at [282, 196] on div "MALARIA PARASITE (MP) RDT" at bounding box center [260, 204] width 111 height 19
type input "1800"
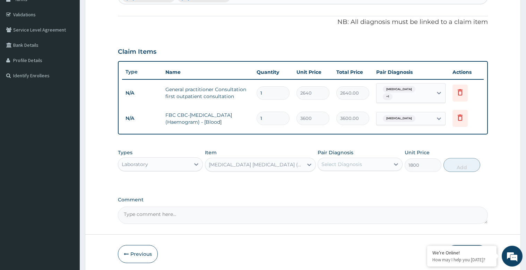
click at [353, 162] on div "Select Diagnosis" at bounding box center [341, 164] width 41 height 7
drag, startPoint x: 343, startPoint y: 178, endPoint x: 349, endPoint y: 178, distance: 6.6
click at [343, 178] on label "Malaria" at bounding box center [350, 181] width 43 height 7
checkbox input "true"
click at [470, 164] on button "Add" at bounding box center [461, 165] width 37 height 14
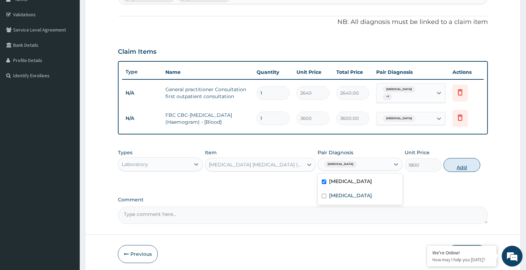
type input "0"
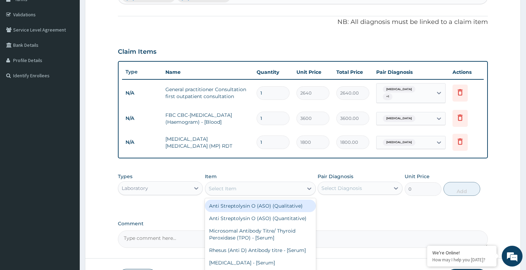
click at [216, 186] on div "Select Item" at bounding box center [223, 188] width 28 height 7
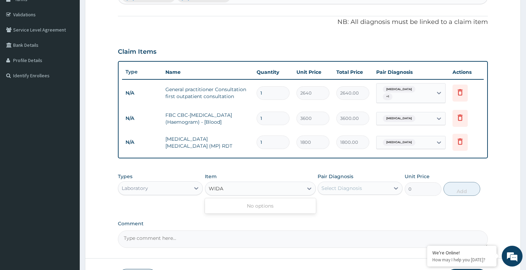
type input "WID"
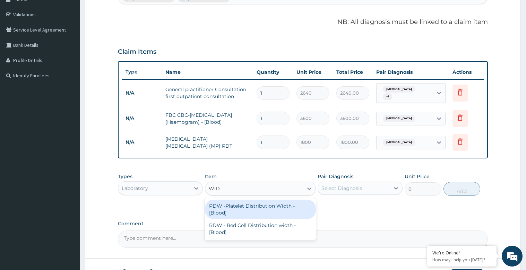
click at [241, 204] on div "PDW -Platelet Distribution Width - [Blood]" at bounding box center [260, 209] width 111 height 19
type input "1800"
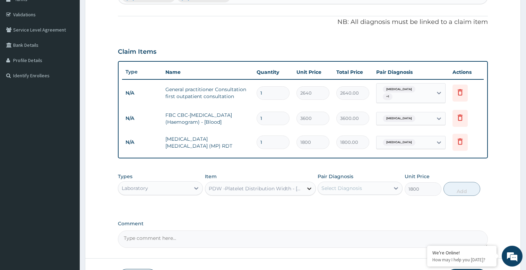
click at [307, 187] on icon at bounding box center [309, 188] width 7 height 7
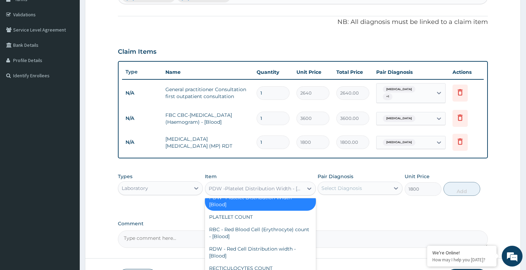
scroll to position [3943, 0]
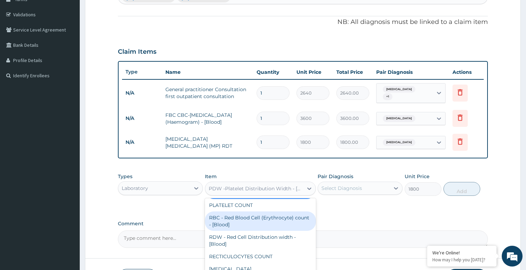
click at [263, 231] on div "RBC - Red Blood Cell (Erythrocyte) count - [Blood]" at bounding box center [260, 220] width 111 height 19
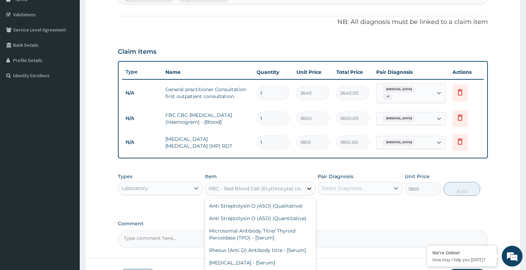
click at [309, 189] on icon at bounding box center [309, 188] width 7 height 7
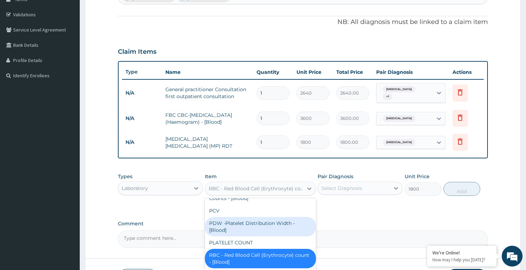
click at [282, 236] on div "PDW -Platelet Distribution Width - [Blood]" at bounding box center [260, 226] width 111 height 19
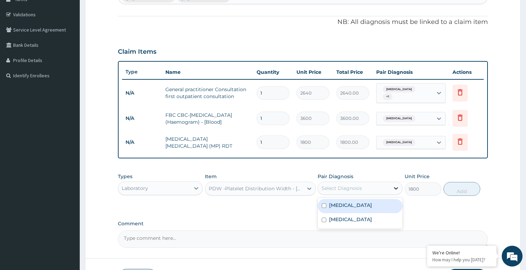
click at [398, 185] on icon at bounding box center [395, 188] width 7 height 7
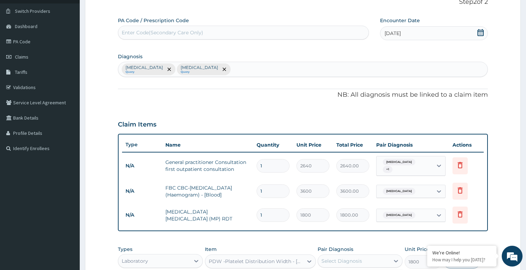
scroll to position [18, 0]
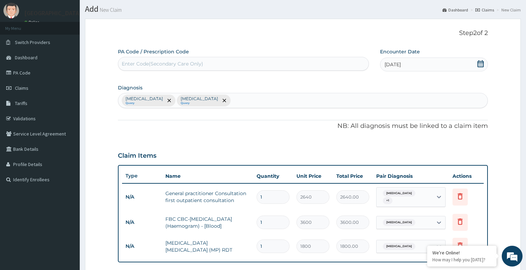
click at [191, 101] on div "Malaria Query Diarrhea Query" at bounding box center [302, 100] width 369 height 15
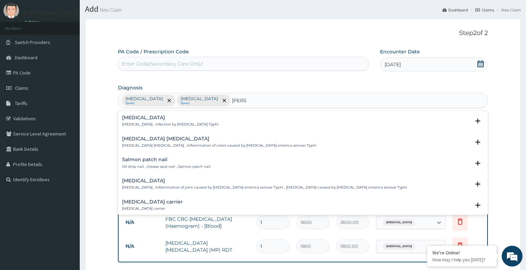
type input "SALMO"
click at [157, 123] on p "Typhoid fever , Infection by Salmonella Typhi" at bounding box center [170, 124] width 96 height 5
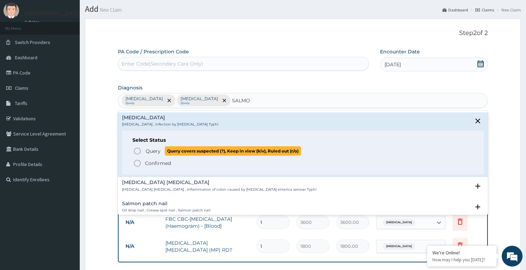
click at [158, 149] on span "Query" at bounding box center [153, 151] width 15 height 7
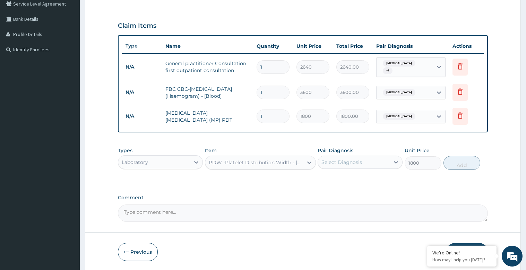
scroll to position [157, 0]
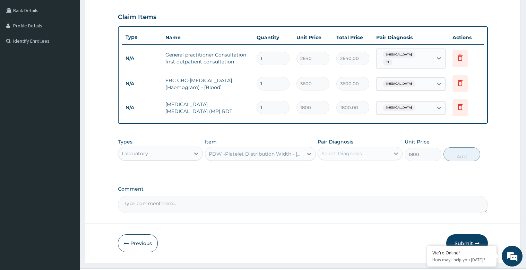
click at [396, 150] on icon at bounding box center [395, 153] width 7 height 7
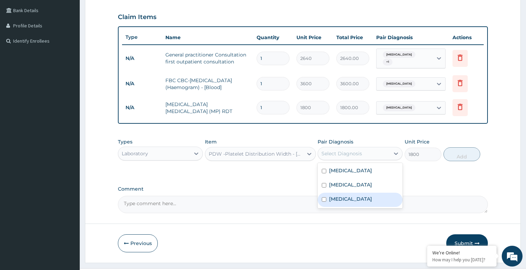
click at [341, 195] on label "Typhoid fever" at bounding box center [350, 198] width 43 height 7
checkbox input "true"
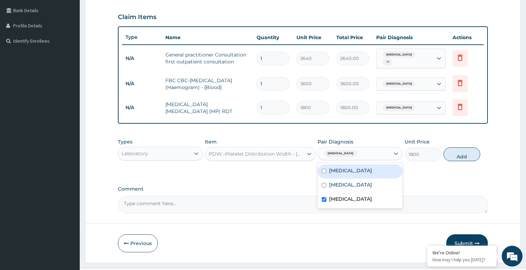
click at [358, 169] on div "Malaria" at bounding box center [359, 171] width 85 height 14
checkbox input "true"
click at [461, 153] on button "Add" at bounding box center [461, 154] width 37 height 14
type input "0"
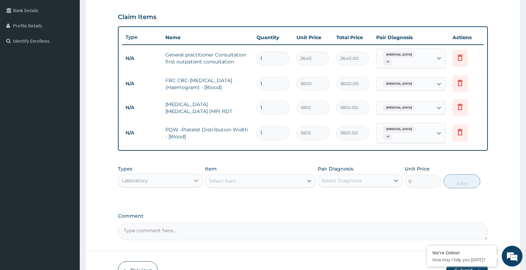
click at [194, 177] on icon at bounding box center [196, 180] width 7 height 7
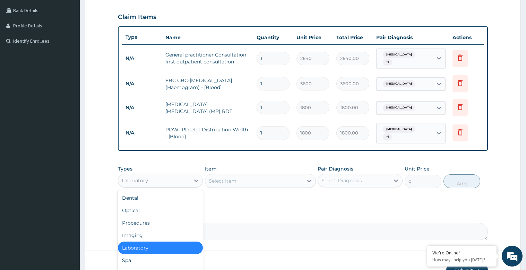
scroll to position [24, 0]
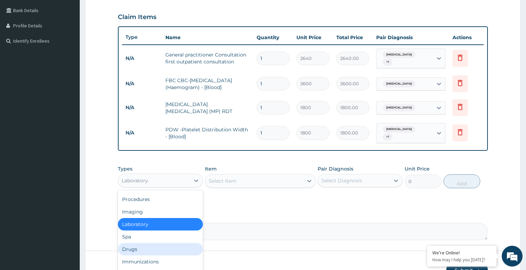
click at [142, 244] on div "Drugs" at bounding box center [160, 249] width 85 height 12
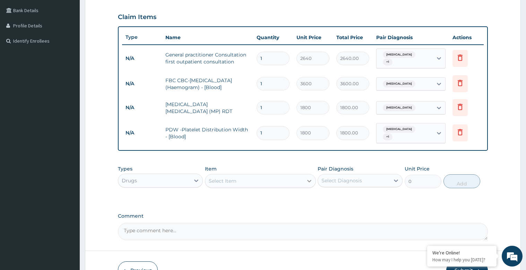
drag, startPoint x: 309, startPoint y: 174, endPoint x: 306, endPoint y: 178, distance: 4.4
click at [309, 177] on icon at bounding box center [309, 180] width 7 height 7
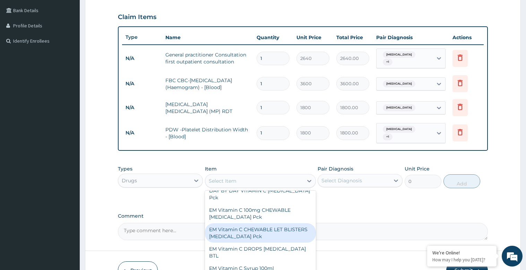
scroll to position [173, 0]
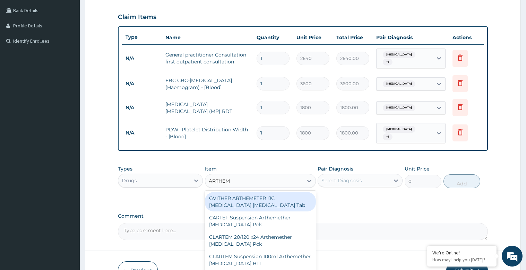
type input "ARTHEME"
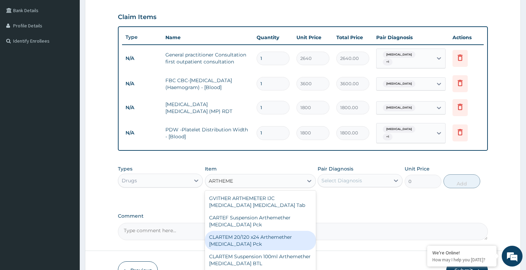
click at [252, 233] on div "CLARTEM 20/120 x24 Arthemether Lumefantrine Pck" at bounding box center [260, 240] width 111 height 19
type input "845.25"
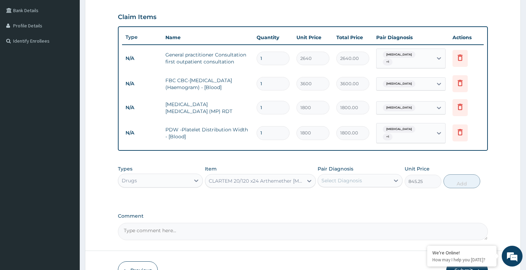
click at [389, 175] on div "Select Diagnosis" at bounding box center [354, 180] width 72 height 11
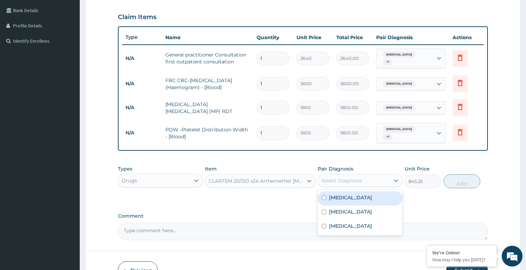
click at [361, 193] on div "Malaria" at bounding box center [359, 198] width 85 height 14
checkbox input "true"
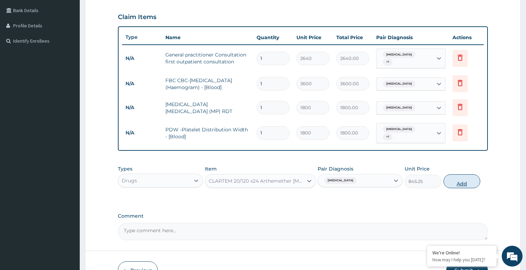
click at [466, 177] on button "Add" at bounding box center [461, 181] width 37 height 14
type input "0"
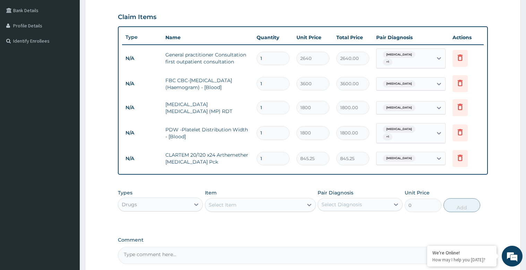
click at [224, 201] on div "Select Item" at bounding box center [223, 204] width 28 height 7
click at [309, 204] on icon at bounding box center [309, 205] width 4 height 2
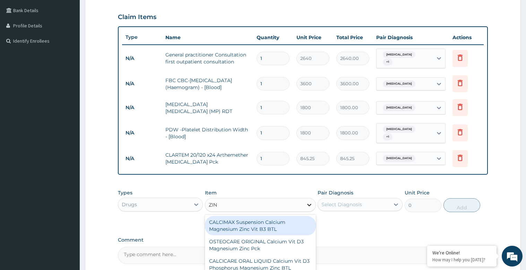
type input "ZINC"
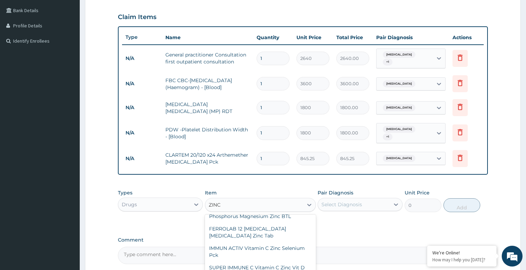
scroll to position [69, 0]
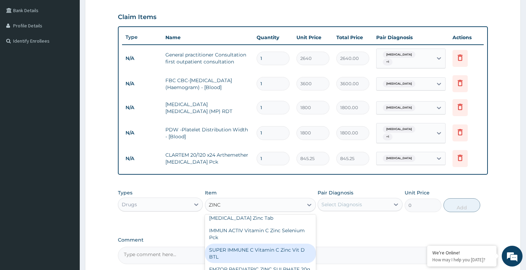
click at [283, 245] on div "SUPER IMMUNE C Vitamin C Zinc Vit D BTL" at bounding box center [260, 253] width 111 height 19
type input "9487.5"
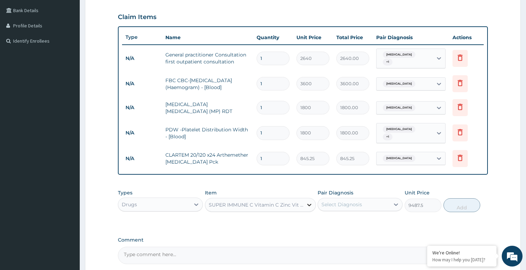
click at [308, 204] on icon at bounding box center [309, 205] width 4 height 2
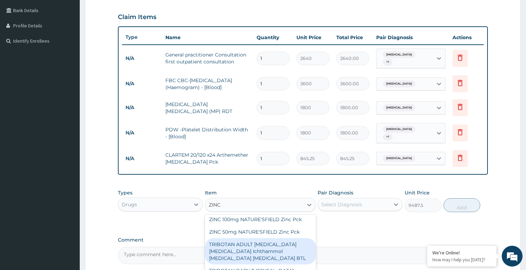
scroll to position [123, 0]
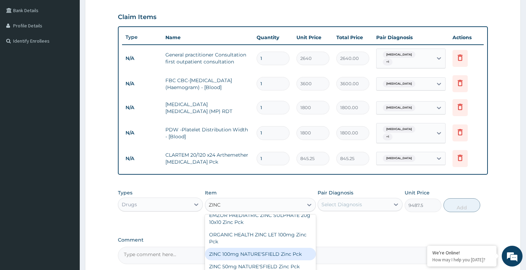
type input "ZINC"
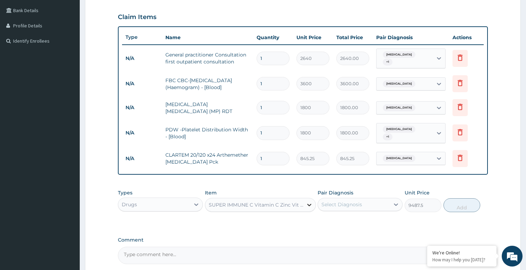
click at [308, 201] on icon at bounding box center [309, 204] width 7 height 7
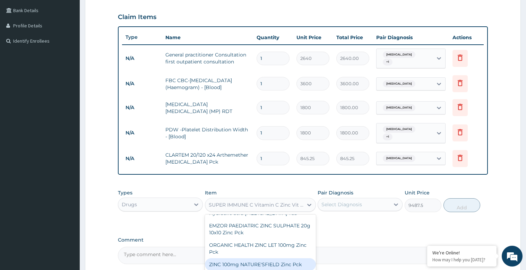
scroll to position [4550, 0]
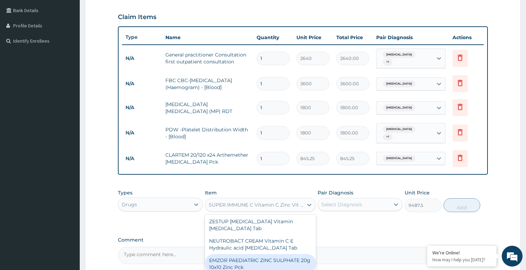
click at [265, 254] on div "EMZOR PAEDIATRIC ZINC SULPHATE 20g 10x10 Zinc Pck" at bounding box center [260, 263] width 111 height 19
type input "776.25"
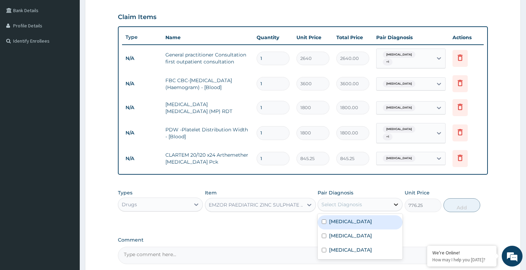
click at [392, 198] on div at bounding box center [396, 204] width 12 height 12
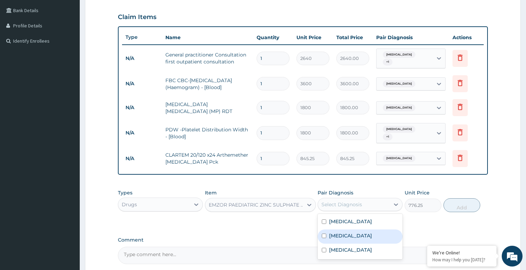
drag, startPoint x: 346, startPoint y: 230, endPoint x: 376, endPoint y: 233, distance: 30.7
click at [346, 232] on label "Diarrhea" at bounding box center [350, 235] width 43 height 7
checkbox input "true"
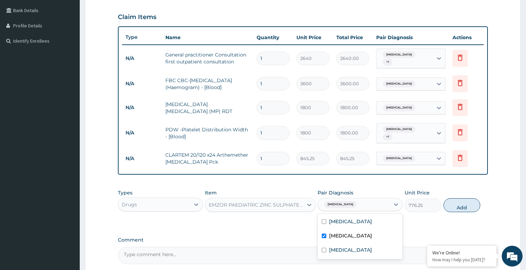
click at [461, 201] on button "Add" at bounding box center [461, 205] width 37 height 14
type input "0"
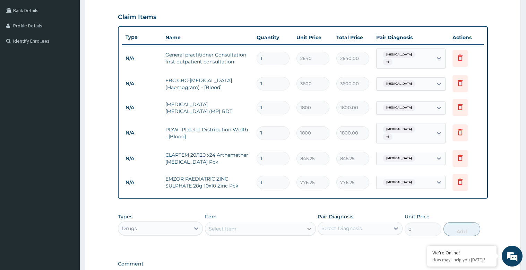
click at [309, 225] on icon at bounding box center [309, 228] width 7 height 7
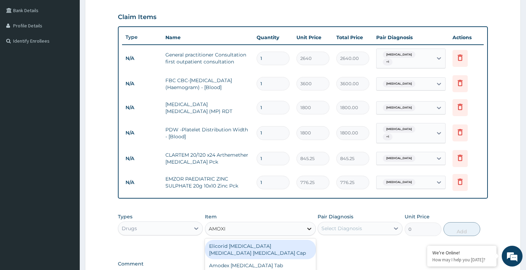
type input "AMOXIL"
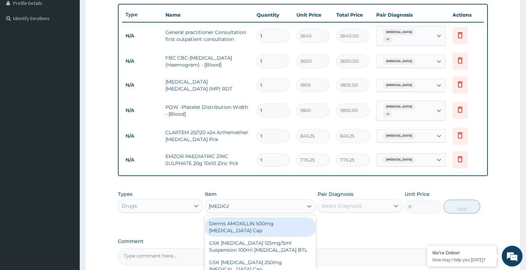
scroll to position [191, 0]
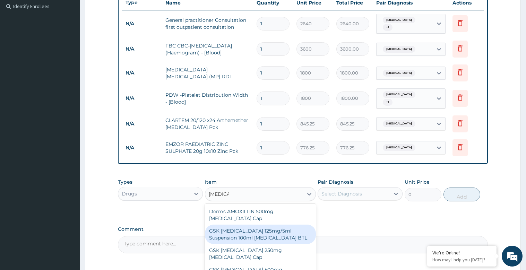
click at [282, 227] on div "GSK [MEDICAL_DATA] 125mg/5ml Suspension 100ml [MEDICAL_DATA] BTL" at bounding box center [260, 234] width 111 height 19
type input "1725"
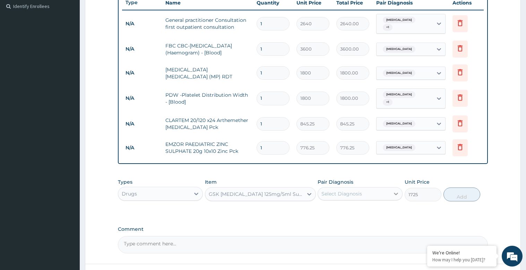
click at [397, 190] on icon at bounding box center [395, 193] width 7 height 7
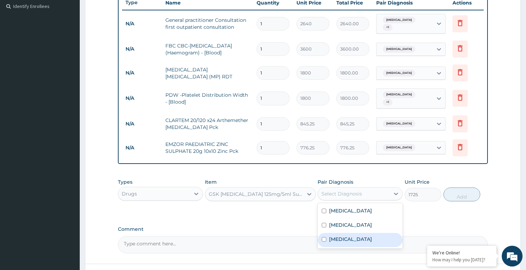
click at [349, 236] on label "Typhoid fever" at bounding box center [350, 239] width 43 height 7
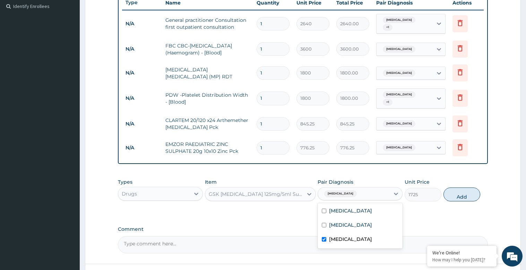
checkbox input "true"
click at [466, 190] on button "Add" at bounding box center [461, 194] width 37 height 14
type input "0"
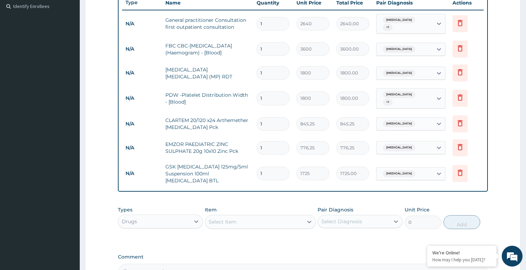
click at [245, 216] on div "Select Item" at bounding box center [254, 221] width 98 height 11
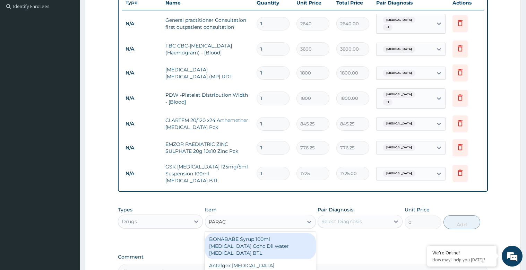
type input "PARACE"
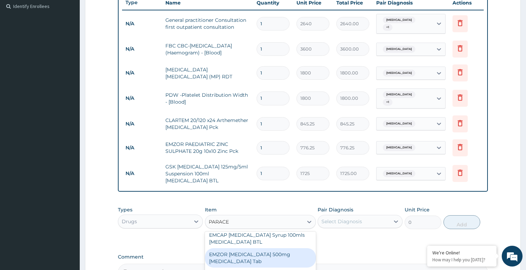
scroll to position [104, 0]
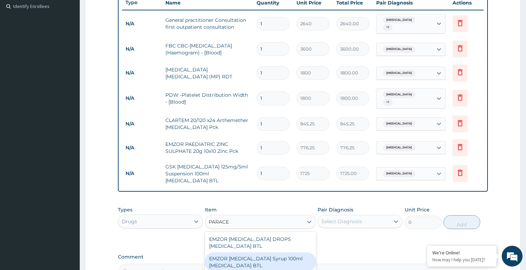
click at [278, 252] on div "EMZOR [MEDICAL_DATA] Syrup 100ml [MEDICAL_DATA] BTL" at bounding box center [260, 261] width 111 height 19
type input "603.75"
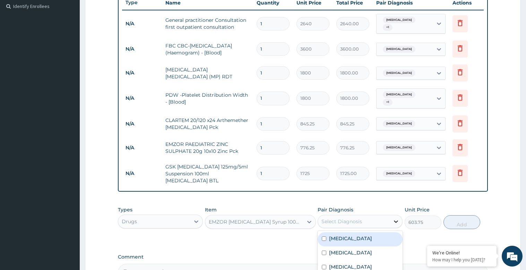
click at [396, 218] on icon at bounding box center [395, 221] width 7 height 7
click at [355, 232] on div "Malaria" at bounding box center [359, 239] width 85 height 14
checkbox input "true"
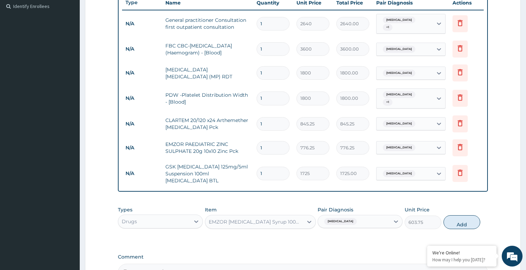
click at [461, 215] on button "Add" at bounding box center [461, 222] width 37 height 14
type input "0"
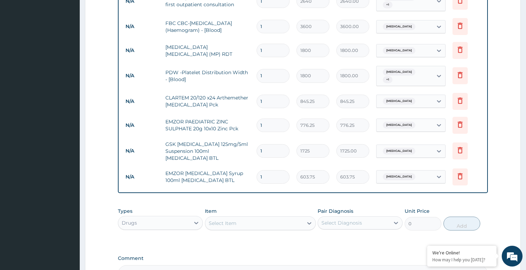
scroll to position [226, 0]
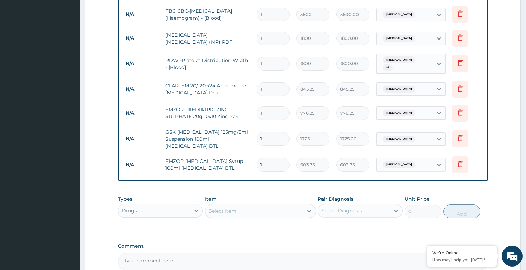
click at [238, 206] on div "Select Item" at bounding box center [254, 211] width 98 height 11
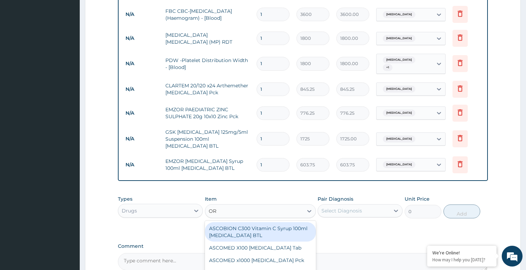
type input "ORS"
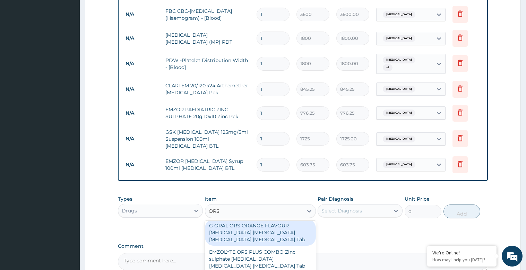
scroll to position [0, 0]
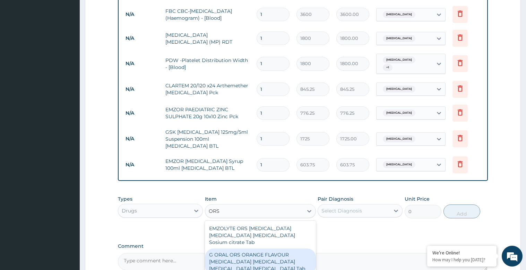
click at [257, 255] on div "G ORAL ORS ORANGE FLAVOUR [MEDICAL_DATA] [MEDICAL_DATA] [MEDICAL_DATA] [MEDICAL…" at bounding box center [260, 261] width 111 height 26
type input "379.5"
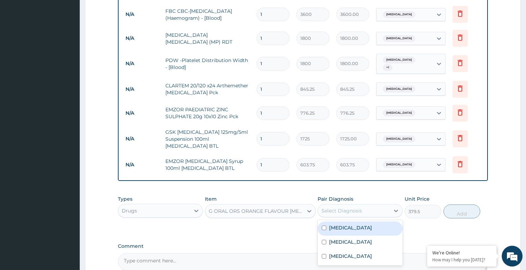
click at [355, 207] on div "Select Diagnosis" at bounding box center [341, 210] width 41 height 7
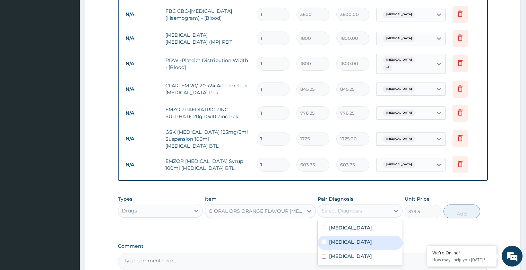
click at [346, 238] on label "Diarrhea" at bounding box center [350, 241] width 43 height 7
checkbox input "true"
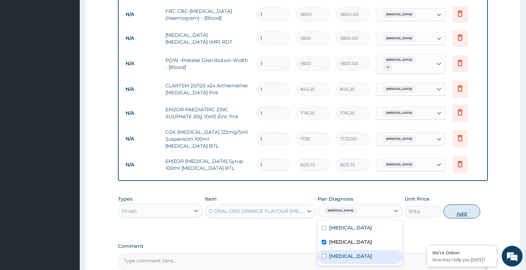
click at [461, 204] on button "Add" at bounding box center [461, 211] width 37 height 14
type input "0"
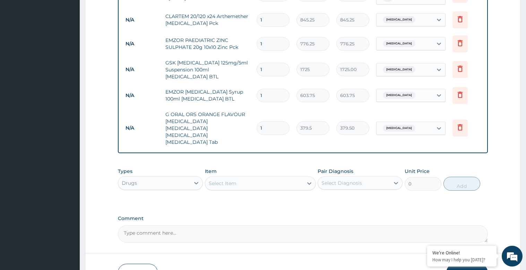
scroll to position [324, 0]
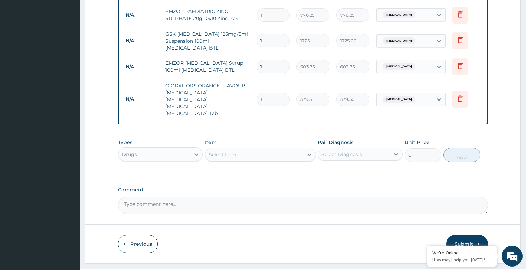
click at [468, 235] on button "Submit" at bounding box center [467, 244] width 42 height 18
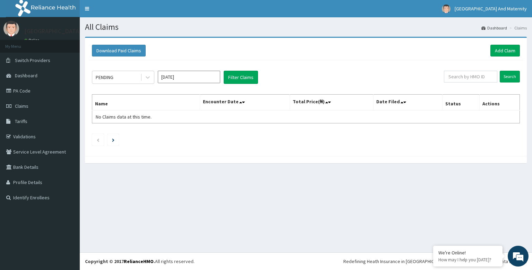
click at [493, 29] on link "Dashboard" at bounding box center [494, 28] width 26 height 6
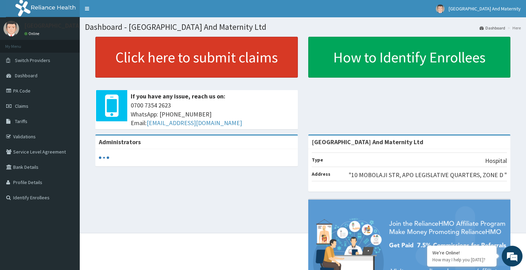
click at [232, 64] on link "Click here to submit claims" at bounding box center [196, 57] width 202 height 41
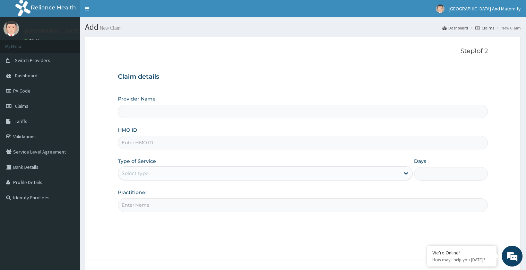
type input "[GEOGRAPHIC_DATA] And Maternity Ltd"
click at [139, 142] on input "HMO ID" at bounding box center [303, 143] width 370 height 14
paste input "MGB/10004/B"
type input "MGB/10004/B"
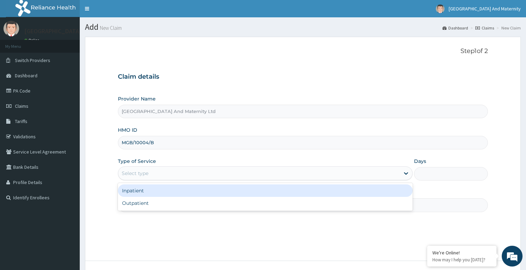
click at [138, 174] on div "Select type" at bounding box center [135, 173] width 27 height 7
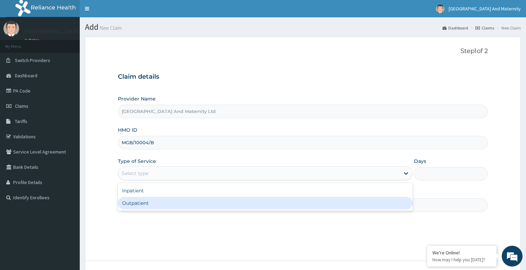
click at [150, 204] on div "Outpatient" at bounding box center [265, 203] width 295 height 12
type input "1"
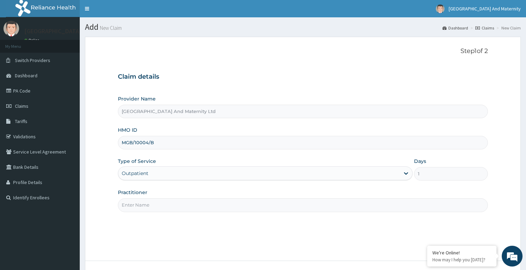
drag, startPoint x: 145, startPoint y: 204, endPoint x: 150, endPoint y: 204, distance: 5.2
click at [144, 204] on input "Practitioner" at bounding box center [303, 205] width 370 height 14
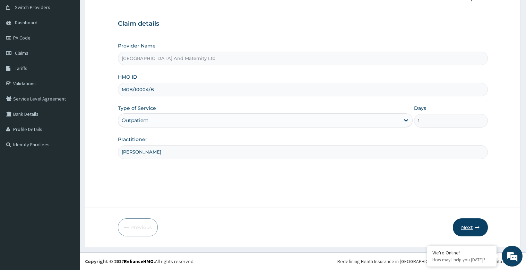
type input "DR FRANCES"
click at [472, 228] on button "Next" at bounding box center [470, 227] width 35 height 18
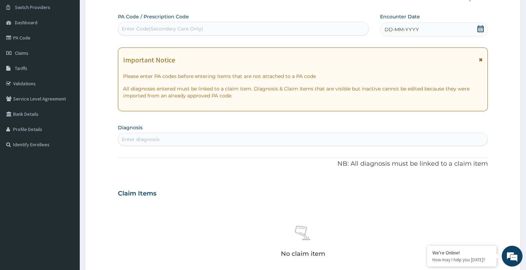
drag, startPoint x: 483, startPoint y: 60, endPoint x: 475, endPoint y: 56, distance: 8.5
click at [483, 60] on div "Important Notice Please enter PA codes before entering items that are not attac…" at bounding box center [303, 79] width 370 height 64
click at [480, 60] on icon at bounding box center [481, 59] width 4 height 5
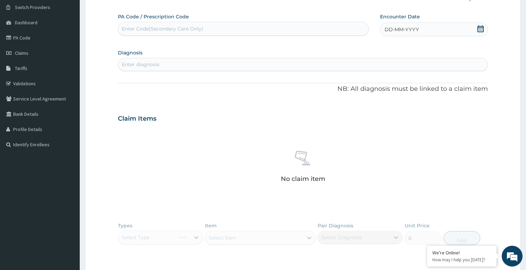
click at [386, 32] on span "DD-MM-YYYY" at bounding box center [401, 29] width 34 height 7
click at [442, 83] on div "13" at bounding box center [442, 84] width 10 height 10
click at [133, 63] on div "Enter diagnosis" at bounding box center [141, 64] width 38 height 7
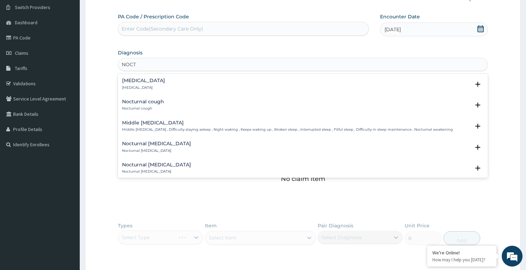
type input "NOCTU"
click at [138, 80] on h4 "Nocturia" at bounding box center [143, 80] width 43 height 5
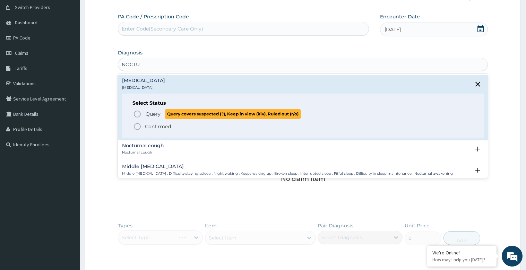
click at [148, 115] on span "Query" at bounding box center [153, 114] width 15 height 7
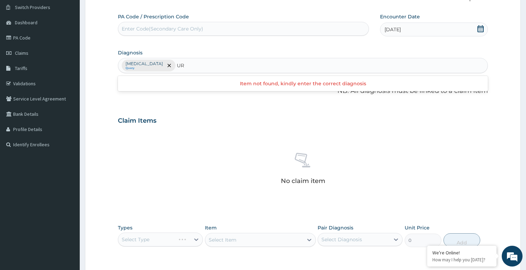
type input "U"
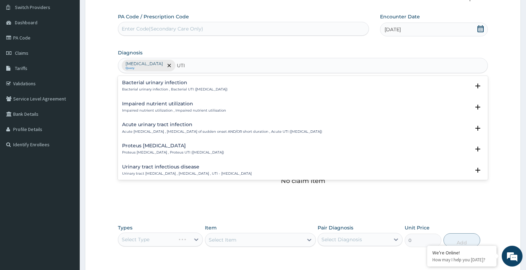
click at [176, 167] on h4 "Urinary tract infectious disease" at bounding box center [187, 166] width 130 height 5
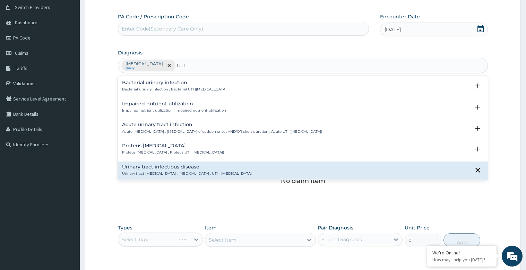
click at [178, 170] on div "Urinary tract infectious disease Urinary tract infectious disease , Urinary tra…" at bounding box center [187, 170] width 130 height 12
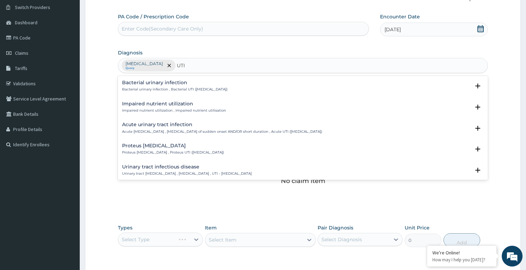
click at [191, 166] on h4 "Urinary tract infectious disease" at bounding box center [187, 166] width 130 height 5
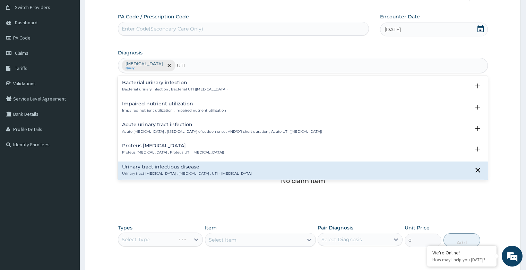
click at [203, 164] on div "Urinary tract infectious disease Urinary tract infectious disease , Urinary tra…" at bounding box center [303, 193] width 370 height 65
click at [200, 170] on div "Urinary tract infectious disease Urinary tract infectious disease , Urinary tra…" at bounding box center [187, 170] width 130 height 12
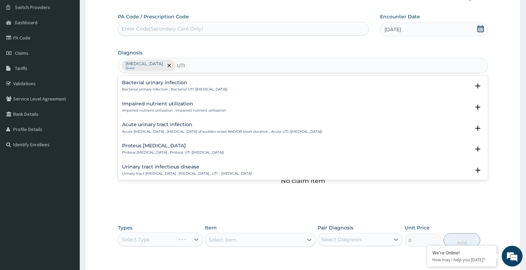
click at [201, 170] on div "Urinary tract infectious disease Urinary tract infectious disease , Urinary tra…" at bounding box center [187, 170] width 130 height 12
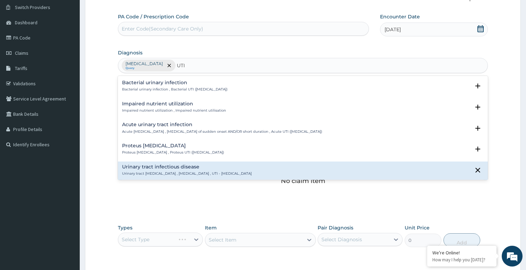
click at [158, 166] on h4 "Urinary tract infectious disease" at bounding box center [187, 166] width 130 height 5
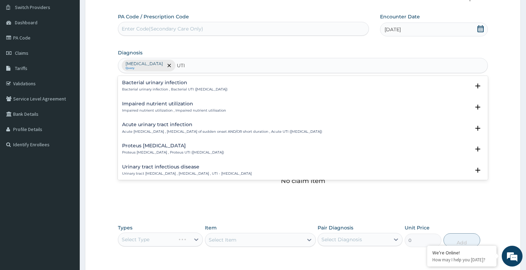
click at [158, 166] on h4 "Urinary tract infectious disease" at bounding box center [187, 166] width 130 height 5
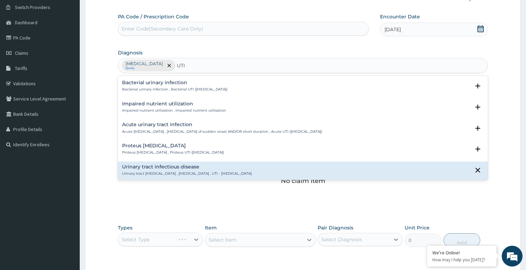
click at [178, 169] on h4 "Urinary tract infectious disease" at bounding box center [187, 166] width 130 height 5
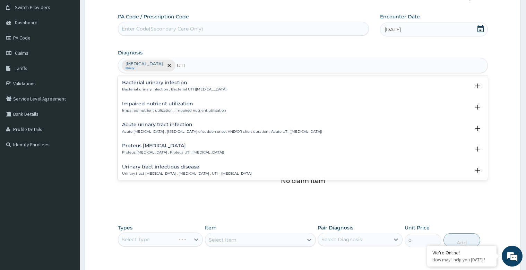
click at [211, 86] on div "Bacterial urinary infection Bacterial urinary infection , Bacterial UTI (urinar…" at bounding box center [174, 86] width 105 height 12
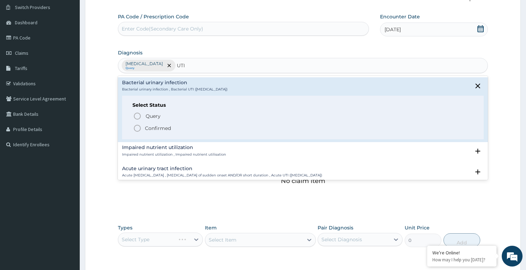
click at [172, 168] on h4 "Acute urinary tract infection" at bounding box center [222, 168] width 200 height 5
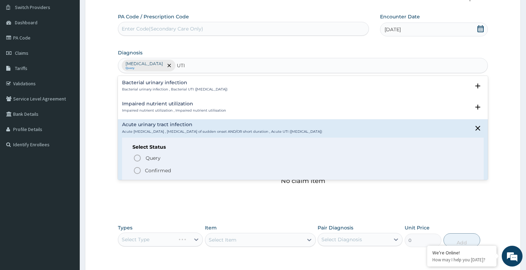
type input "UTI"
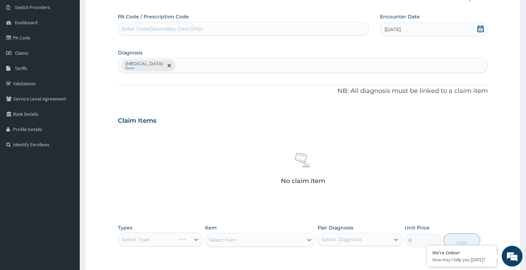
drag, startPoint x: 159, startPoint y: 187, endPoint x: 158, endPoint y: 192, distance: 4.2
click at [158, 190] on div "No claim item" at bounding box center [303, 170] width 370 height 80
click at [161, 66] on div "Nocturia Query" at bounding box center [302, 65] width 369 height 15
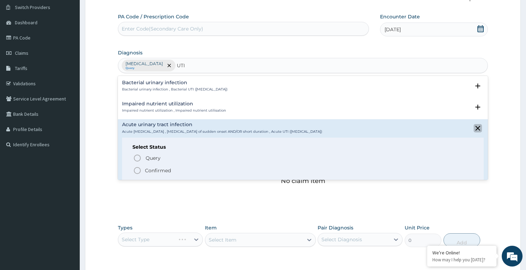
click at [475, 130] on icon "close select status" at bounding box center [477, 128] width 5 height 5
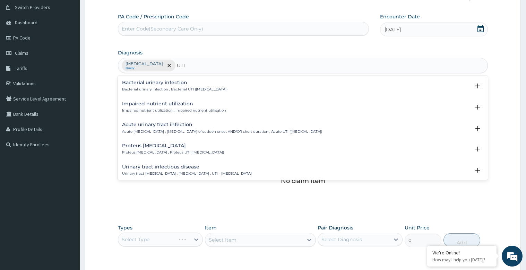
click at [175, 169] on div "Urinary tract infectious disease Urinary tract infectious disease , Urinary tra…" at bounding box center [187, 170] width 130 height 12
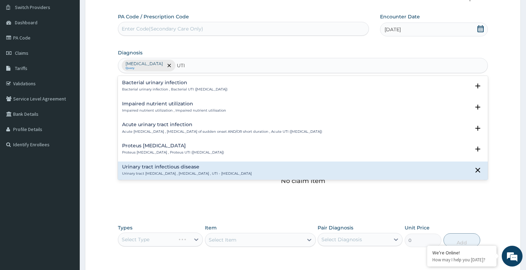
click at [163, 167] on h4 "Urinary tract infectious disease" at bounding box center [187, 166] width 130 height 5
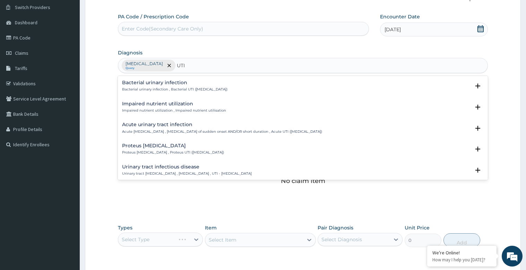
click at [168, 164] on h4 "Urinary tract infectious disease" at bounding box center [187, 166] width 130 height 5
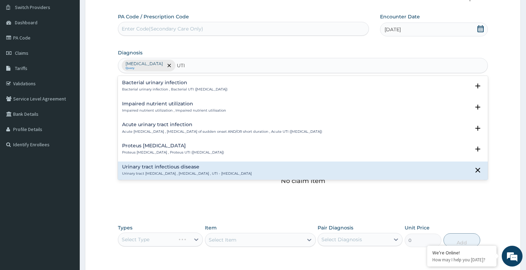
click at [168, 164] on h4 "Urinary tract infectious disease" at bounding box center [187, 166] width 130 height 5
click at [169, 164] on h4 "Urinary tract infectious disease" at bounding box center [187, 166] width 130 height 5
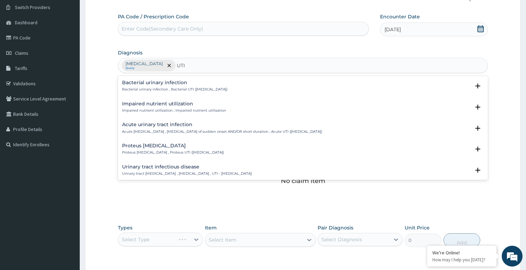
click at [169, 166] on h4 "Urinary tract infectious disease" at bounding box center [187, 166] width 130 height 5
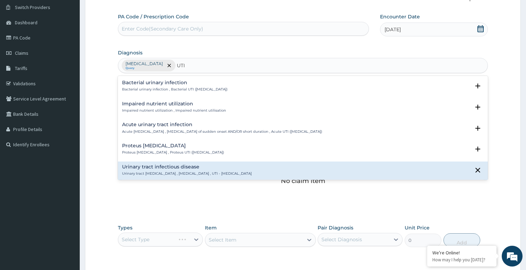
click at [207, 87] on p "Bacterial urinary infection , Bacterial UTI (urinary tract infection)" at bounding box center [174, 89] width 105 height 5
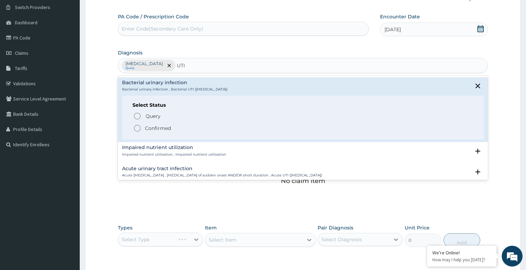
type input "UTI"
click at [121, 191] on div "No claim item" at bounding box center [303, 170] width 370 height 80
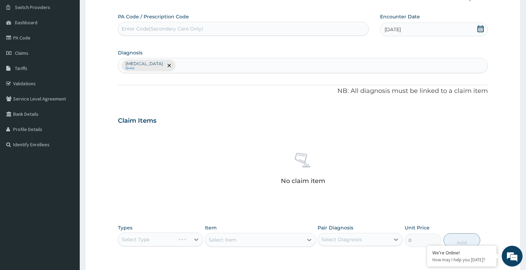
click at [165, 70] on div "Nocturia Query" at bounding box center [302, 65] width 369 height 15
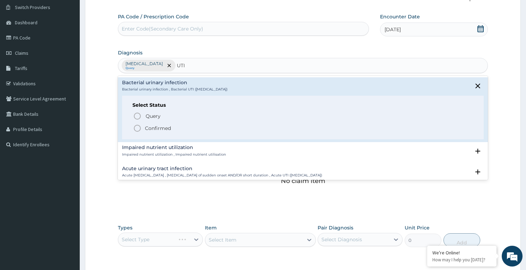
type input "UTI"
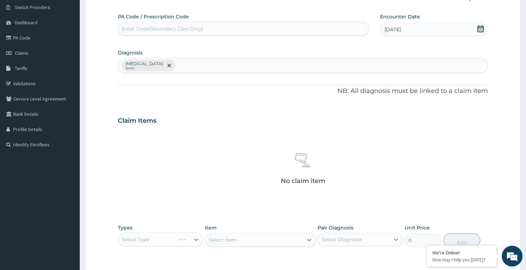
click at [186, 227] on div "Types Select Type" at bounding box center [160, 235] width 85 height 23
click at [159, 65] on div "Nocturia Query" at bounding box center [302, 65] width 369 height 15
click at [157, 61] on div "Nocturia Query" at bounding box center [302, 65] width 369 height 15
click at [167, 65] on icon "remove selection option" at bounding box center [168, 65] width 3 height 3
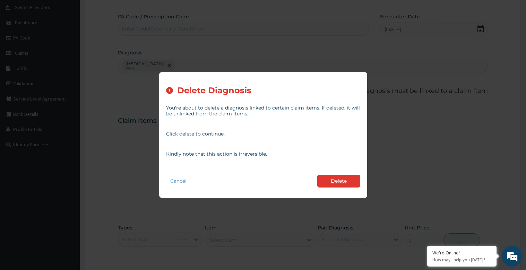
click at [351, 183] on button "Delete" at bounding box center [338, 181] width 43 height 13
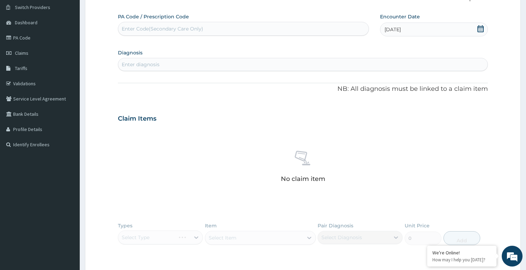
click at [126, 64] on div "Enter diagnosis" at bounding box center [141, 64] width 38 height 7
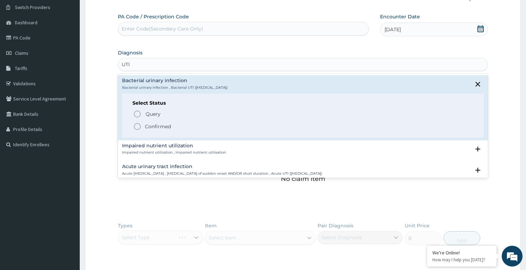
type input "UTI"
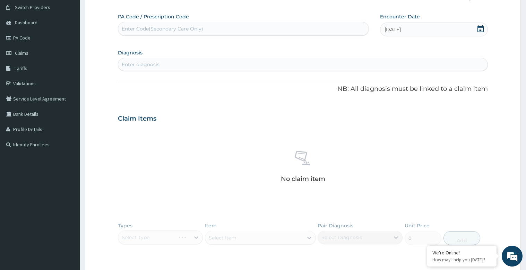
click at [111, 95] on form "Step 2 of 2 PA Code / Prescription Code Enter Code(Secondary Care Only) Encount…" at bounding box center [303, 165] width 436 height 363
click at [132, 61] on div "Enter diagnosis" at bounding box center [302, 64] width 369 height 11
type input "UTI"
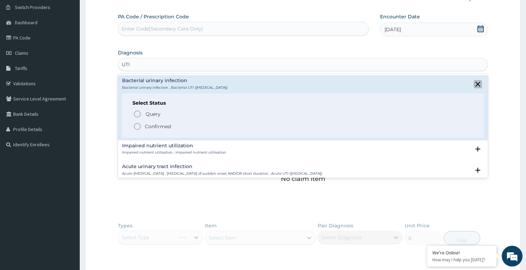
click at [475, 82] on icon "close select status" at bounding box center [477, 84] width 5 height 5
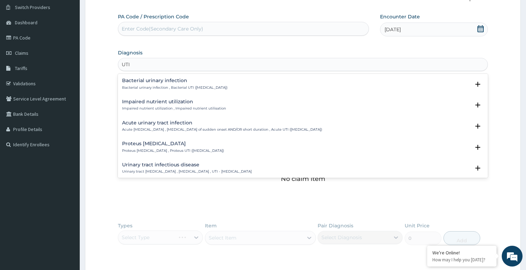
click at [194, 166] on h4 "Urinary tract infectious disease" at bounding box center [187, 164] width 130 height 5
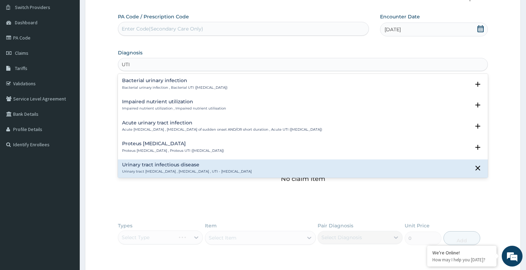
click at [194, 166] on h4 "Urinary tract infectious disease" at bounding box center [187, 164] width 130 height 5
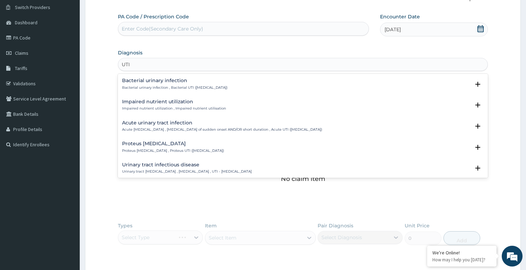
click at [194, 166] on h4 "Urinary tract infectious disease" at bounding box center [187, 164] width 130 height 5
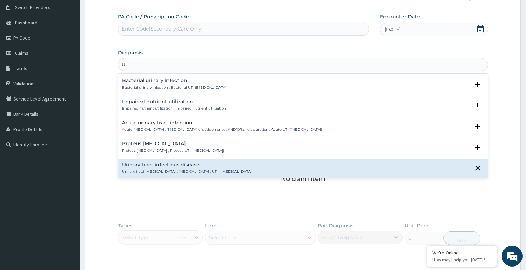
click at [194, 166] on h4 "Urinary tract infectious disease" at bounding box center [187, 164] width 130 height 5
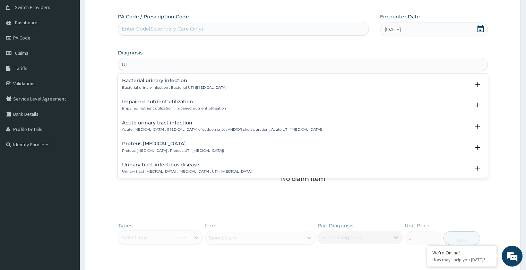
click at [194, 166] on h4 "Urinary tract infectious disease" at bounding box center [187, 164] width 130 height 5
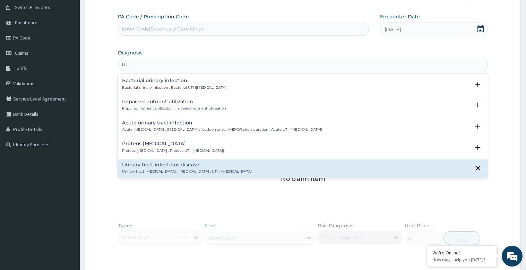
click at [185, 164] on h4 "Urinary tract infectious disease" at bounding box center [187, 164] width 130 height 5
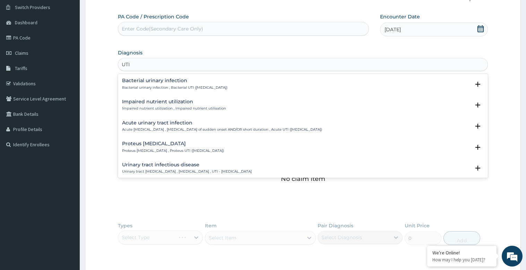
click at [185, 164] on h4 "Urinary tract infectious disease" at bounding box center [187, 164] width 130 height 5
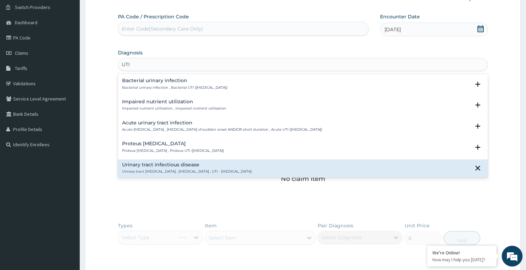
click at [185, 164] on h4 "Urinary tract infectious disease" at bounding box center [187, 164] width 130 height 5
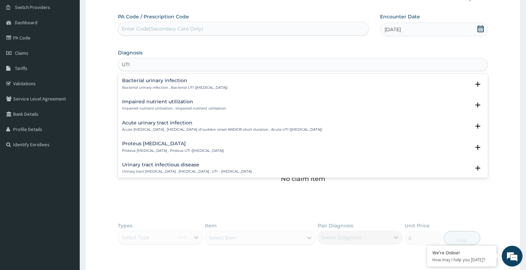
click at [185, 164] on h4 "Urinary tract infectious disease" at bounding box center [187, 164] width 130 height 5
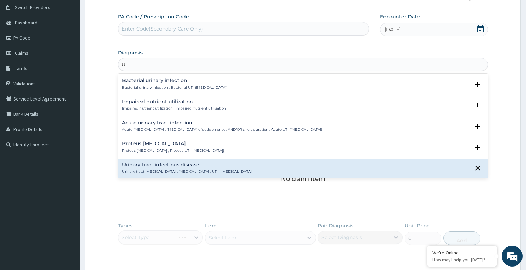
click at [185, 164] on h4 "Urinary tract infectious disease" at bounding box center [187, 164] width 130 height 5
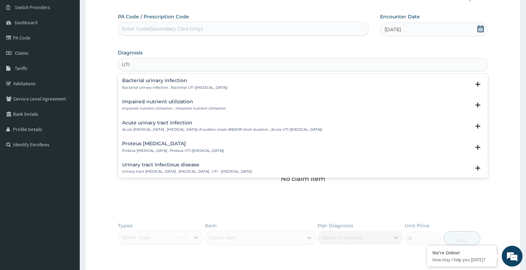
click at [185, 164] on h4 "Urinary tract infectious disease" at bounding box center [187, 164] width 130 height 5
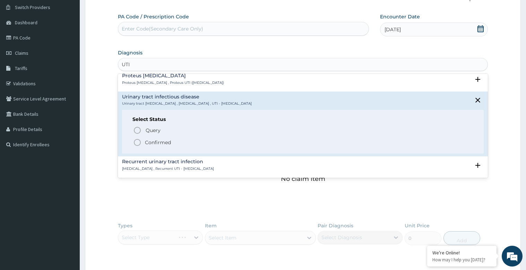
scroll to position [104, 0]
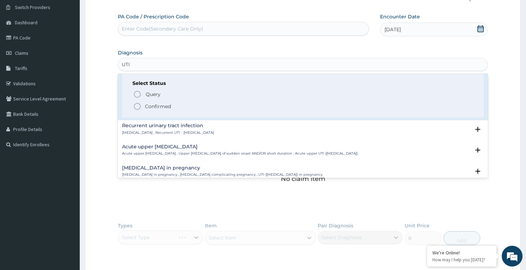
click at [208, 169] on h4 "Urinary tract infection in pregnancy" at bounding box center [222, 167] width 200 height 5
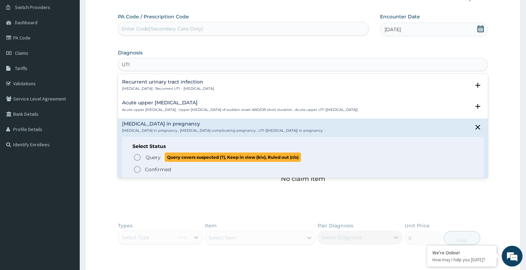
click at [157, 157] on span "Query" at bounding box center [153, 157] width 15 height 7
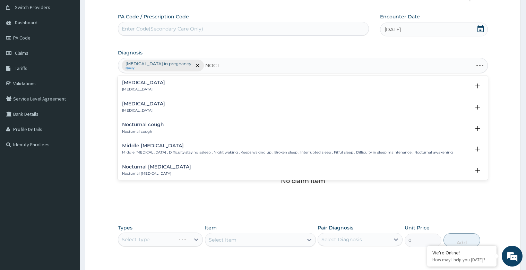
type input "NOCTU"
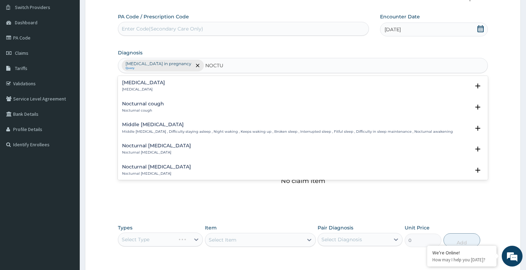
click at [141, 85] on h4 "Nocturia" at bounding box center [143, 82] width 43 height 5
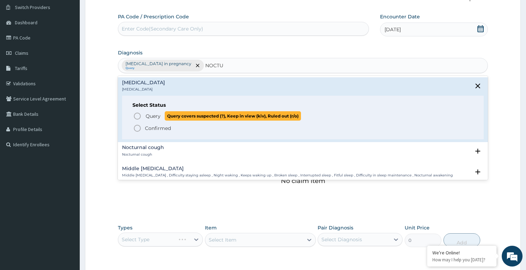
click at [149, 116] on span "Query" at bounding box center [153, 116] width 15 height 7
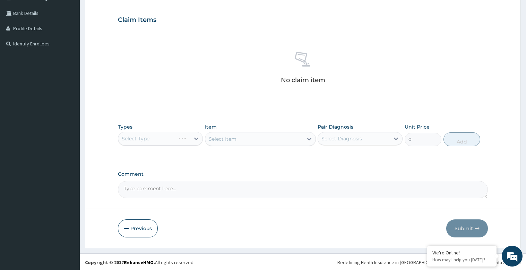
scroll to position [155, 0]
click at [197, 137] on div "Select Type" at bounding box center [160, 138] width 85 height 14
click at [195, 139] on div "Select Type" at bounding box center [160, 138] width 85 height 14
click at [125, 132] on div "Select Type" at bounding box center [160, 138] width 85 height 14
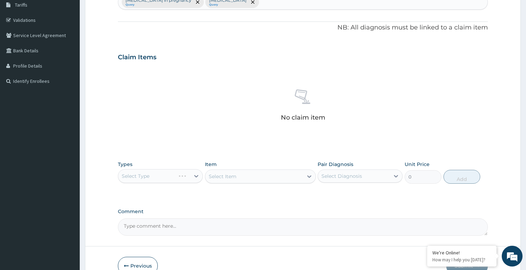
scroll to position [120, 0]
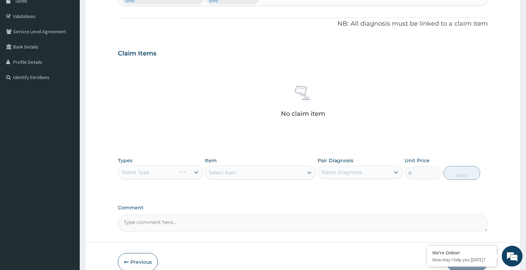
click at [128, 172] on div "Select Type" at bounding box center [160, 172] width 85 height 14
click at [188, 171] on div "Select Type" at bounding box center [160, 172] width 85 height 14
click at [201, 173] on div "Select Type" at bounding box center [160, 172] width 85 height 14
click at [198, 171] on div "Select Type" at bounding box center [160, 172] width 85 height 14
click at [290, 173] on div "Select Item" at bounding box center [260, 173] width 111 height 14
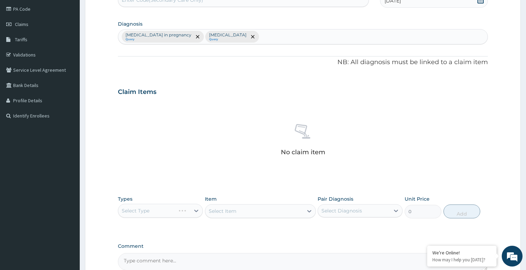
scroll to position [51, 0]
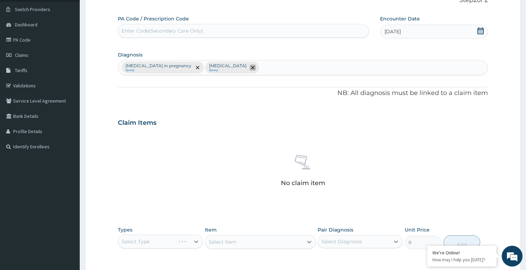
click at [250, 65] on span "remove selection option" at bounding box center [253, 67] width 6 height 6
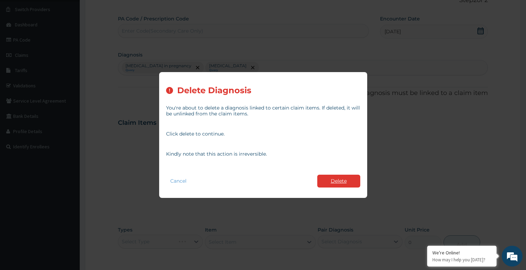
click at [348, 178] on button "Delete" at bounding box center [338, 181] width 43 height 13
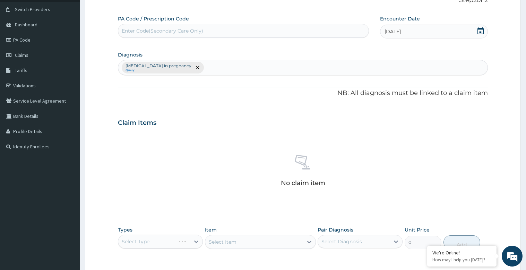
click at [196, 241] on div "Select Type" at bounding box center [160, 242] width 85 height 14
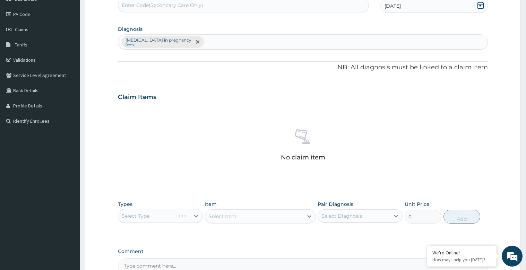
scroll to position [120, 0]
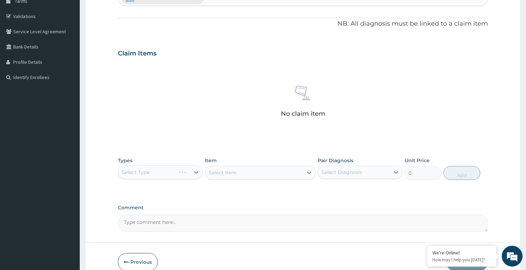
click at [290, 171] on div "Select Item" at bounding box center [260, 173] width 111 height 14
click at [132, 172] on div "Select Type" at bounding box center [160, 172] width 85 height 14
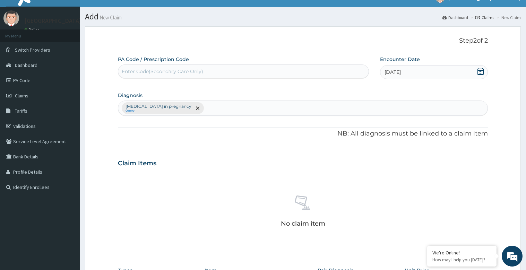
scroll to position [0, 0]
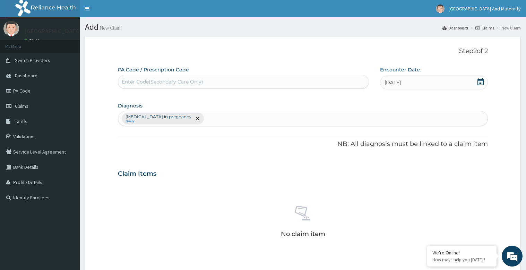
click at [150, 173] on h3 "Claim Items" at bounding box center [137, 174] width 38 height 8
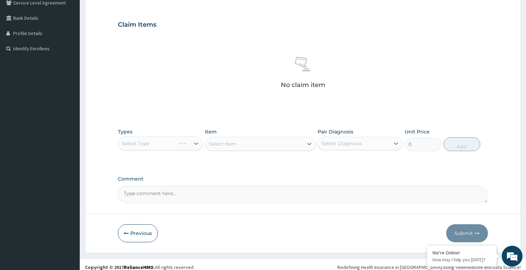
scroll to position [155, 0]
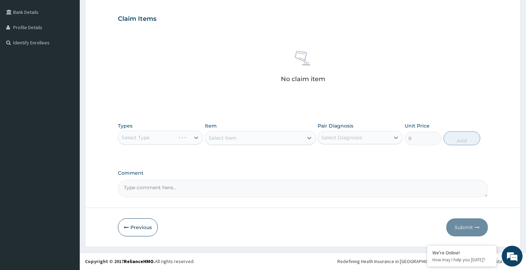
click at [197, 137] on div "Select Type" at bounding box center [160, 138] width 85 height 14
click at [319, 138] on div "Select Diagnosis" at bounding box center [354, 137] width 72 height 11
click at [399, 135] on icon at bounding box center [395, 137] width 7 height 7
click at [400, 134] on div at bounding box center [396, 137] width 12 height 12
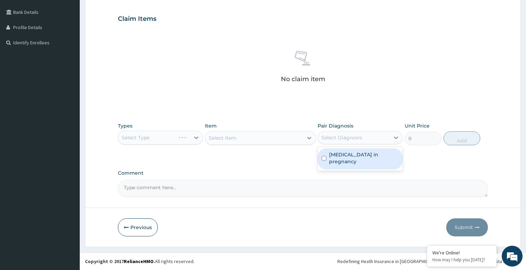
click at [382, 156] on label "Urinary tract infection in pregnancy" at bounding box center [363, 158] width 69 height 14
checkbox input "true"
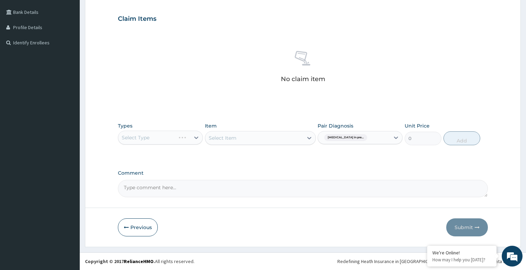
click at [311, 137] on div "Select Item" at bounding box center [260, 138] width 111 height 14
drag, startPoint x: 311, startPoint y: 137, endPoint x: 302, endPoint y: 136, distance: 8.4
click at [310, 137] on div "Select Item" at bounding box center [260, 138] width 111 height 14
click at [255, 136] on div "Select Item" at bounding box center [260, 138] width 111 height 14
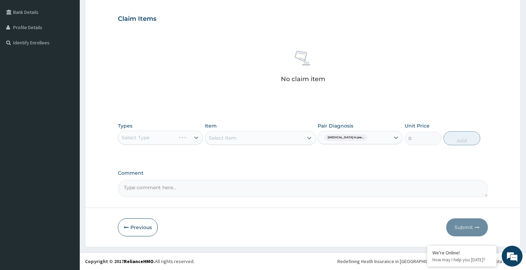
click at [306, 138] on div "Select Item" at bounding box center [260, 138] width 111 height 14
click at [194, 134] on div "Select Type" at bounding box center [160, 138] width 85 height 14
click at [120, 139] on div "Select Type" at bounding box center [160, 138] width 85 height 14
click at [128, 125] on label "Types" at bounding box center [125, 126] width 15 height 6
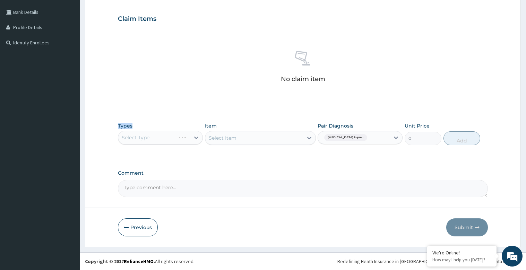
click at [128, 125] on label "Types" at bounding box center [125, 126] width 15 height 6
click at [146, 136] on div "Select Type" at bounding box center [160, 138] width 85 height 14
click at [197, 136] on div "Select Type" at bounding box center [160, 138] width 85 height 14
click at [197, 137] on div "Select Type" at bounding box center [160, 138] width 85 height 14
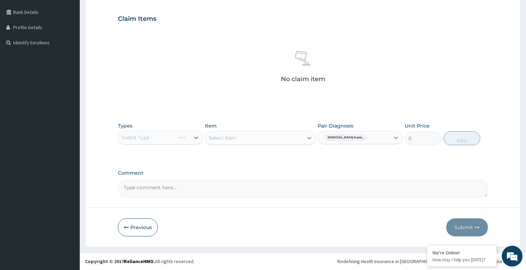
click at [131, 136] on div "Select Type" at bounding box center [160, 138] width 85 height 14
click at [198, 135] on div "Select Type" at bounding box center [160, 138] width 85 height 14
click at [194, 136] on div "Select Type" at bounding box center [160, 138] width 85 height 14
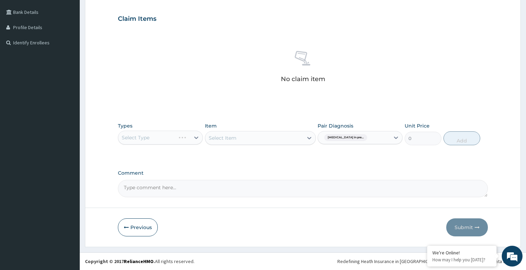
click at [193, 97] on div "No claim item" at bounding box center [303, 68] width 370 height 80
click at [197, 133] on div "Select Type" at bounding box center [160, 138] width 85 height 14
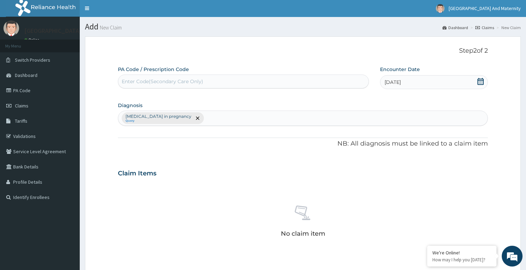
scroll to position [0, 0]
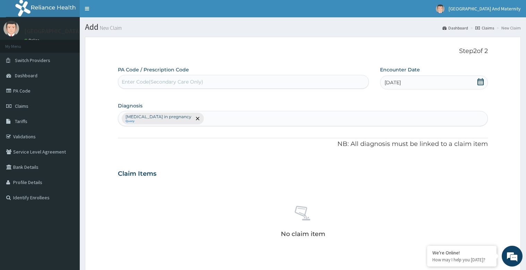
click at [315, 148] on p "NB: All diagnosis must be linked to a claim item" at bounding box center [303, 144] width 370 height 9
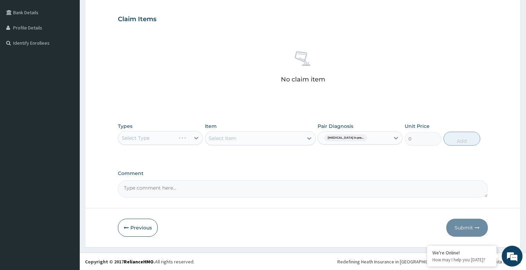
scroll to position [155, 0]
click at [196, 136] on div "Select Type" at bounding box center [160, 138] width 85 height 14
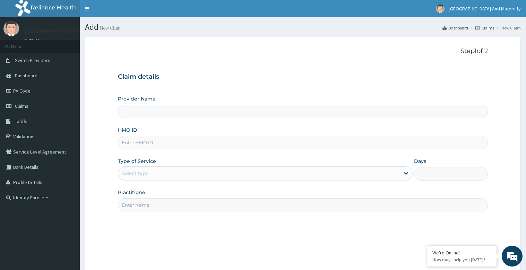
type input "[GEOGRAPHIC_DATA] And Maternity Ltd"
paste input "MGB/10004/B"
type input "MGB/10004/B"
click at [136, 171] on div "Select type" at bounding box center [135, 173] width 27 height 7
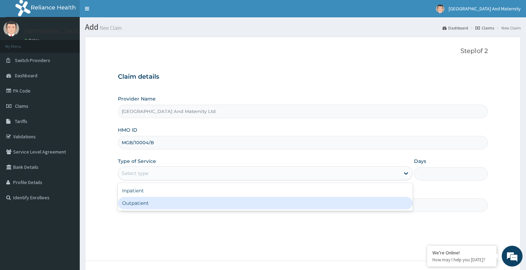
click at [145, 201] on div "Outpatient" at bounding box center [265, 203] width 295 height 12
type input "1"
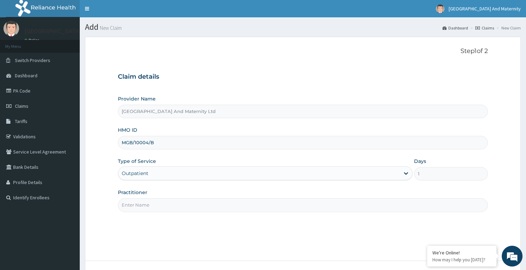
click at [143, 205] on input "Practitioner" at bounding box center [303, 205] width 370 height 14
click at [126, 207] on input "[PERSON_NAME]" at bounding box center [303, 205] width 370 height 14
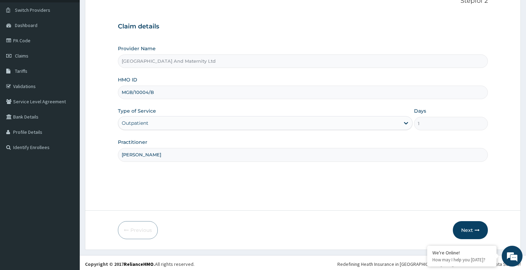
scroll to position [53, 0]
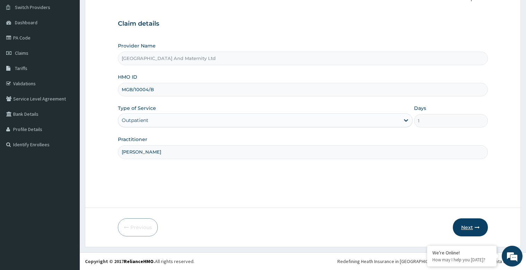
type input "[PERSON_NAME]"
click at [468, 228] on button "Next" at bounding box center [470, 227] width 35 height 18
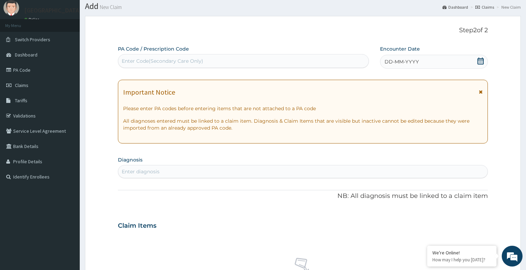
scroll to position [0, 0]
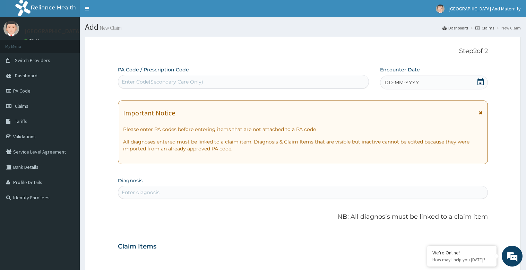
click at [399, 74] on div "Encounter Date DD-MM-YYYY" at bounding box center [433, 77] width 107 height 23
click at [399, 86] on span "DD-MM-YYYY" at bounding box center [401, 82] width 34 height 7
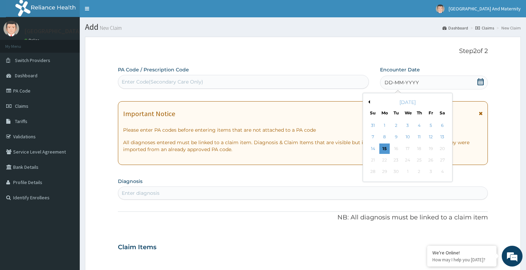
drag, startPoint x: 446, startPoint y: 137, endPoint x: 445, endPoint y: 141, distance: 4.2
click at [445, 137] on div "13" at bounding box center [442, 137] width 10 height 10
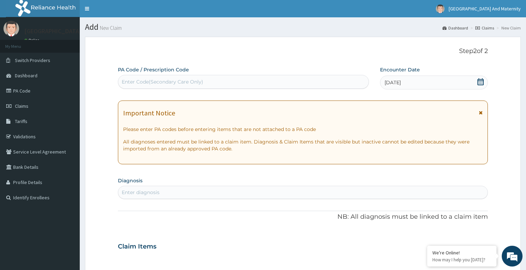
click at [483, 113] on div "Important Notice Please enter PA codes before entering items that are not attac…" at bounding box center [303, 133] width 370 height 64
click at [482, 112] on icon at bounding box center [481, 112] width 4 height 5
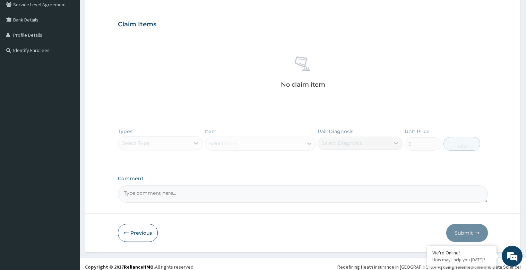
scroll to position [153, 0]
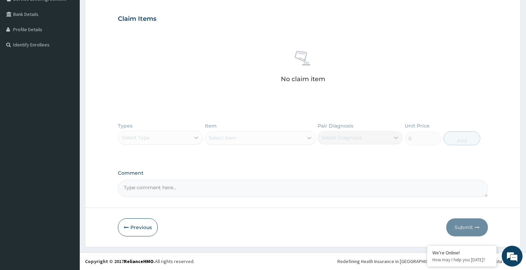
click at [197, 137] on div "Types Select Type Item Select Item Pair Diagnosis Select Diagnosis Unit Price 0…" at bounding box center [303, 139] width 370 height 40
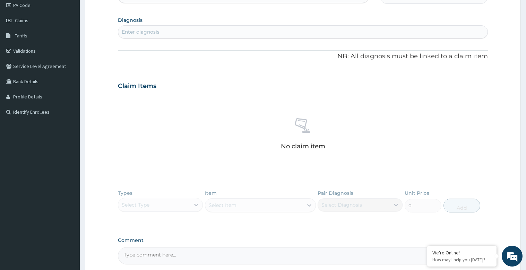
scroll to position [84, 0]
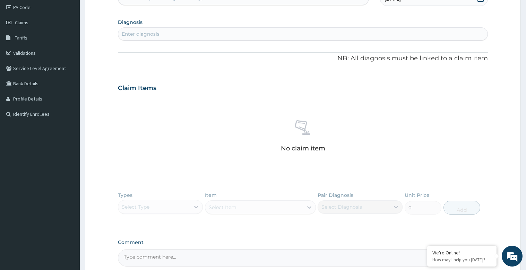
click at [129, 32] on div "Enter diagnosis" at bounding box center [141, 33] width 38 height 7
click at [171, 31] on div "Enter diagnosis" at bounding box center [302, 33] width 369 height 11
type input "u"
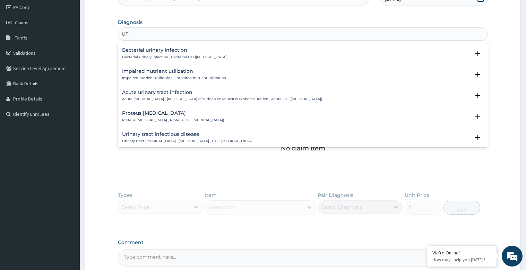
click at [200, 132] on h4 "Urinary tract infectious disease" at bounding box center [187, 134] width 130 height 5
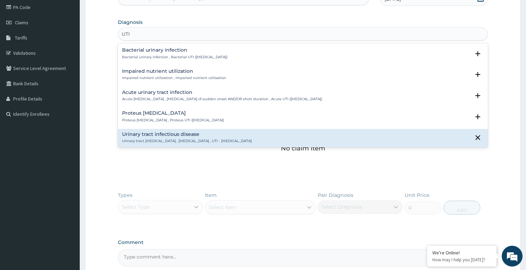
click at [200, 132] on h4 "Urinary tract infectious disease" at bounding box center [187, 134] width 130 height 5
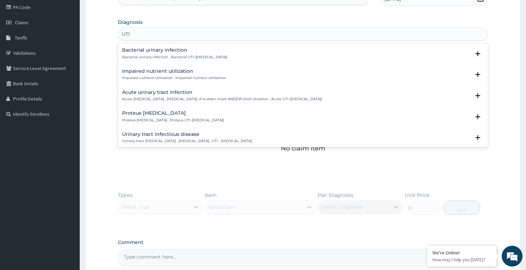
click at [200, 132] on h4 "Urinary tract infectious disease" at bounding box center [187, 134] width 130 height 5
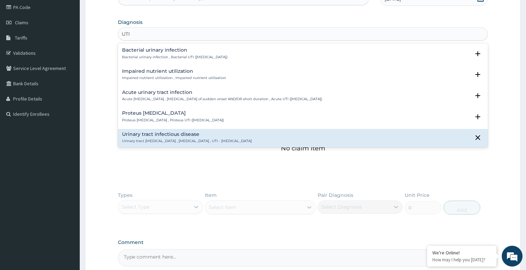
click at [197, 117] on div "Proteus [MEDICAL_DATA] Proteus [MEDICAL_DATA] , Proteus UTI ([MEDICAL_DATA])" at bounding box center [173, 117] width 102 height 12
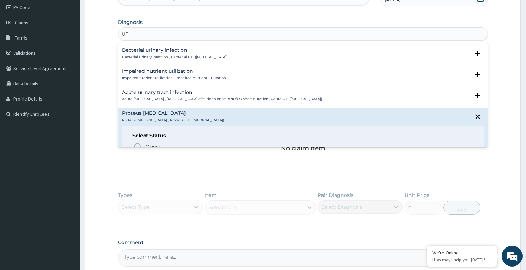
type input "UTI"
click at [186, 176] on div "No claim item" at bounding box center [303, 137] width 370 height 80
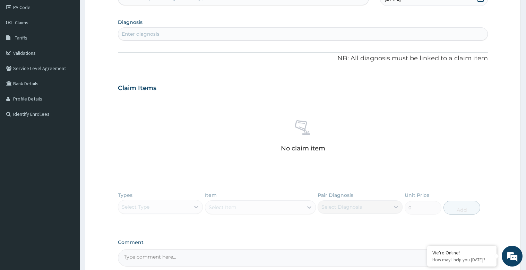
click at [125, 34] on div "Enter diagnosis" at bounding box center [141, 33] width 38 height 7
type input "UTI"
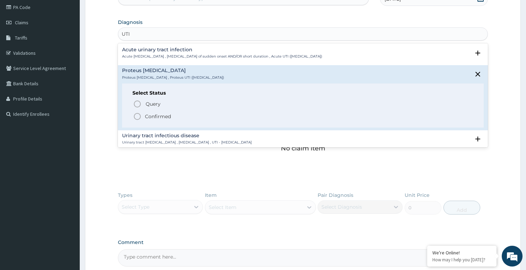
scroll to position [69, 0]
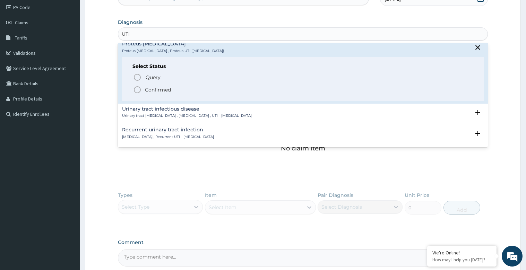
click at [169, 112] on div "Urinary tract [MEDICAL_DATA] Urinary tract [MEDICAL_DATA] , [MEDICAL_DATA] , UT…" at bounding box center [187, 112] width 130 height 12
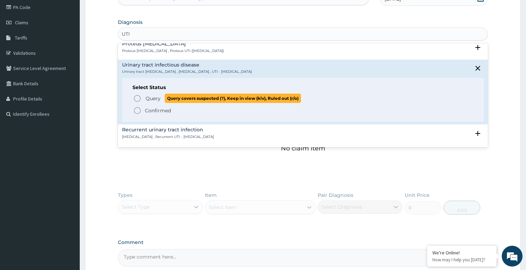
click at [148, 99] on span "Query" at bounding box center [153, 98] width 15 height 7
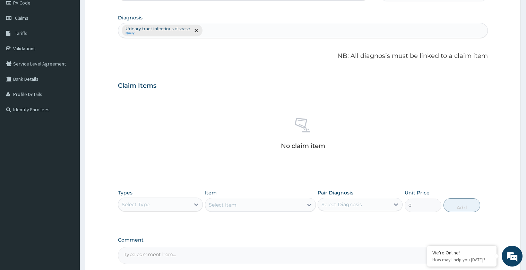
scroll to position [153, 0]
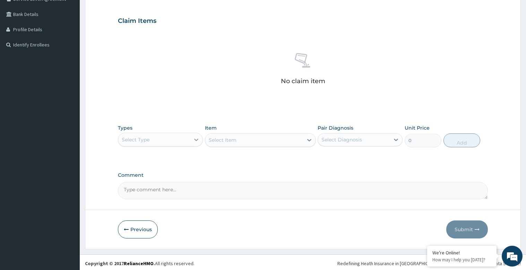
click at [195, 141] on icon at bounding box center [196, 139] width 7 height 7
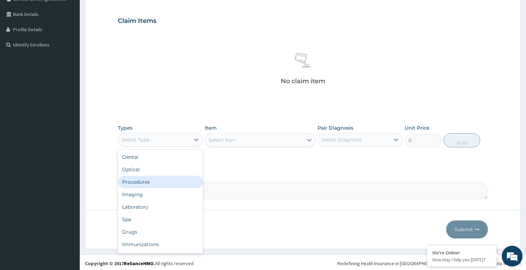
click at [148, 182] on div "Procedures" at bounding box center [160, 182] width 85 height 12
click at [198, 141] on icon at bounding box center [196, 139] width 7 height 7
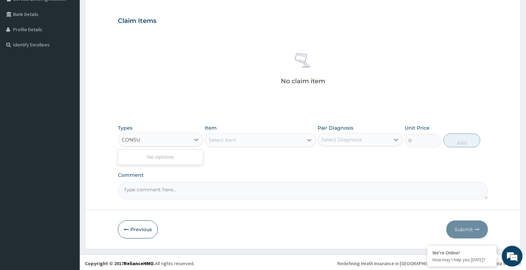
type input "CONSUL"
click at [198, 139] on icon at bounding box center [196, 140] width 4 height 2
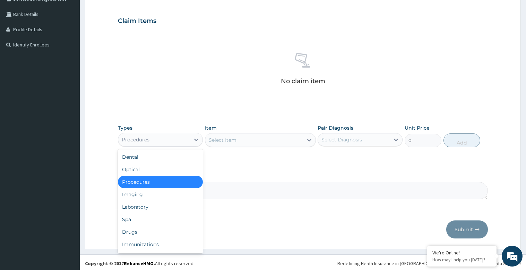
click at [135, 137] on div "Procedures" at bounding box center [136, 139] width 28 height 7
click at [155, 183] on div "Procedures" at bounding box center [160, 182] width 85 height 12
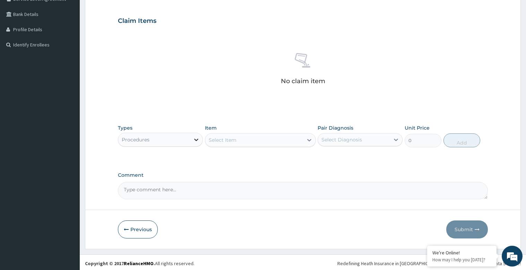
click at [199, 141] on icon at bounding box center [196, 139] width 7 height 7
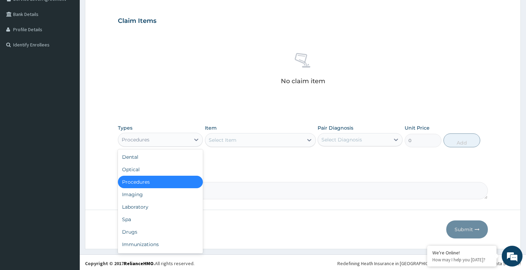
click at [281, 143] on div "Select Item" at bounding box center [254, 139] width 98 height 11
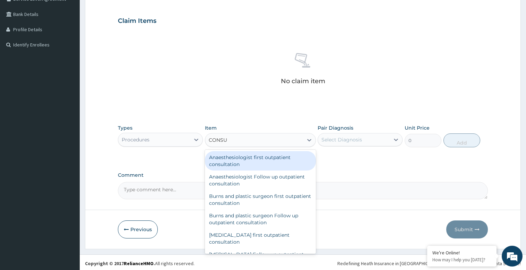
type input "CONSUL"
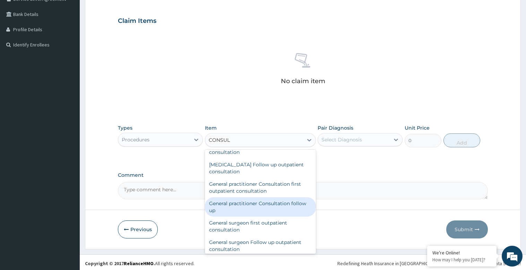
scroll to position [347, 0]
click at [284, 209] on div "General practitioner Consultation follow up" at bounding box center [260, 206] width 111 height 19
type input "2200"
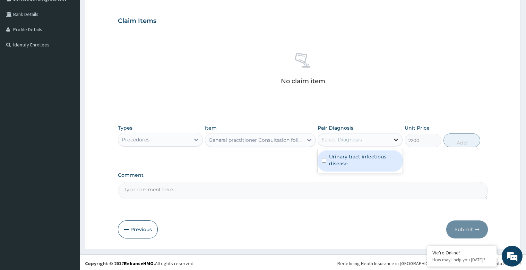
click at [397, 140] on icon at bounding box center [395, 139] width 7 height 7
drag, startPoint x: 362, startPoint y: 159, endPoint x: 373, endPoint y: 157, distance: 11.7
click at [362, 159] on label "Urinary tract infectious disease" at bounding box center [363, 160] width 69 height 14
checkbox input "true"
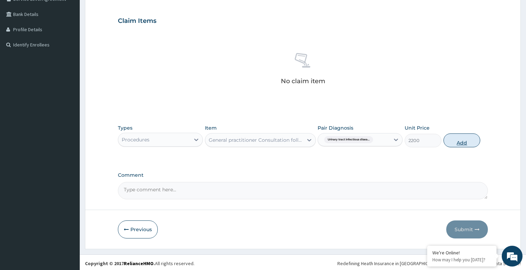
click at [463, 143] on button "Add" at bounding box center [461, 140] width 37 height 14
type input "0"
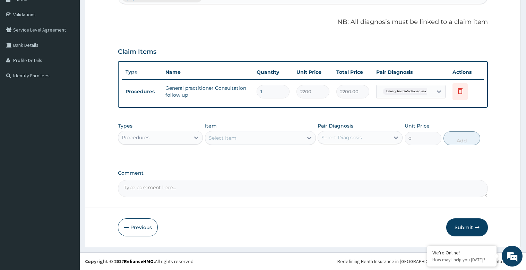
scroll to position [122, 0]
click at [195, 137] on icon at bounding box center [196, 138] width 4 height 2
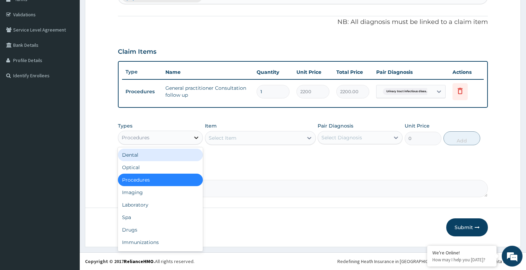
click at [199, 138] on icon at bounding box center [196, 137] width 7 height 7
click at [198, 139] on icon at bounding box center [196, 137] width 7 height 7
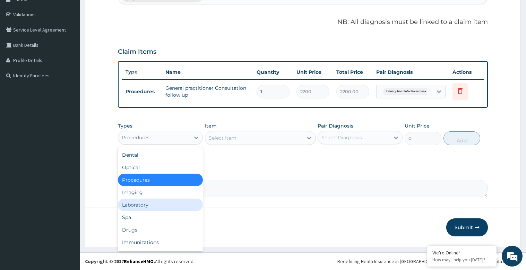
click at [150, 205] on div "Laboratory" at bounding box center [160, 205] width 85 height 12
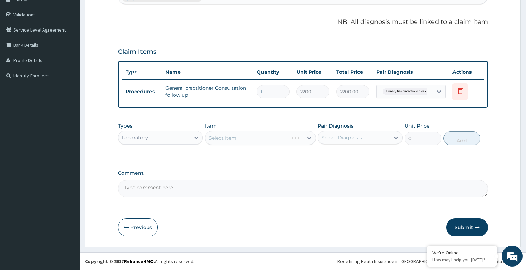
click at [306, 138] on div "Select Item" at bounding box center [260, 138] width 111 height 14
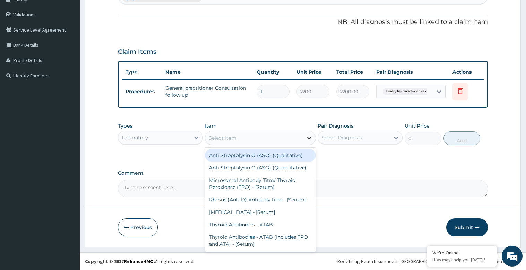
click at [311, 139] on icon at bounding box center [309, 137] width 7 height 7
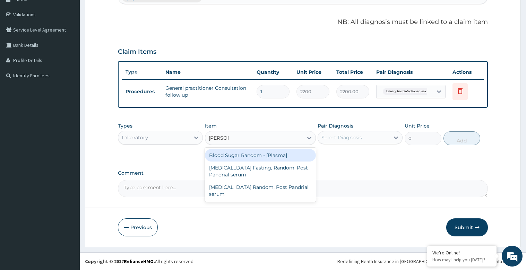
type input "RANDOM"
click at [247, 156] on div "Blood Sugar Random - [Plasma]" at bounding box center [260, 155] width 111 height 12
type input "1800"
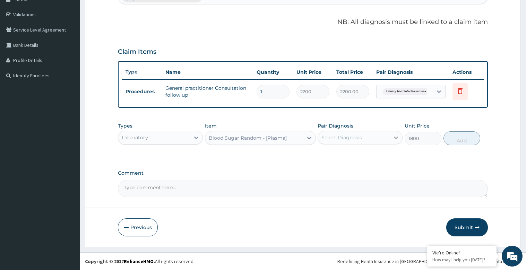
click at [396, 137] on icon at bounding box center [395, 137] width 7 height 7
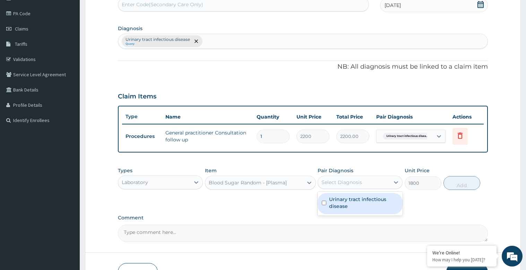
scroll to position [18, 0]
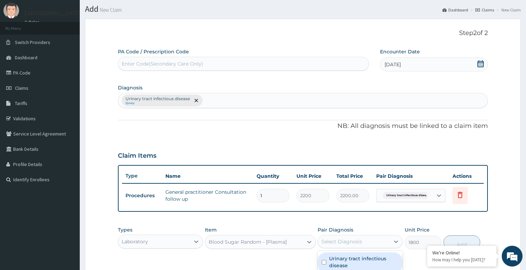
click at [204, 100] on input "text" at bounding box center [204, 100] width 1 height 7
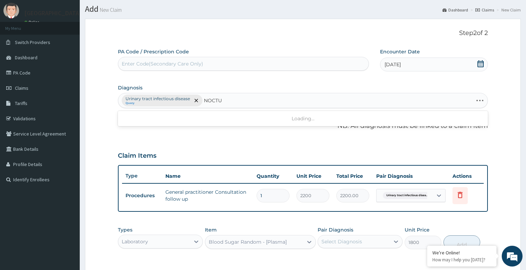
type input "NOCTUR"
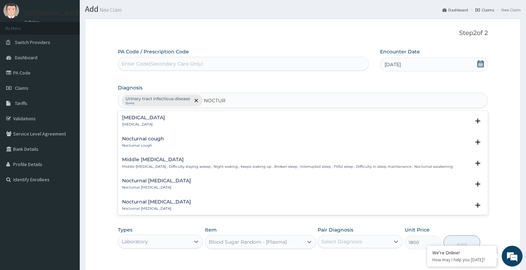
click at [160, 122] on div "Nocturia Nocturia" at bounding box center [302, 121] width 361 height 12
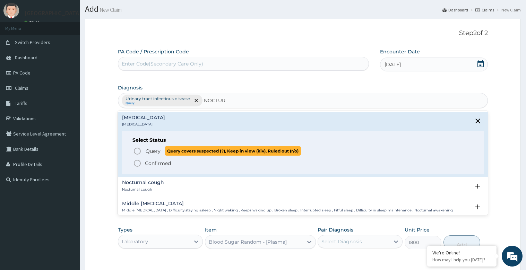
click at [151, 151] on span "Query" at bounding box center [153, 151] width 15 height 7
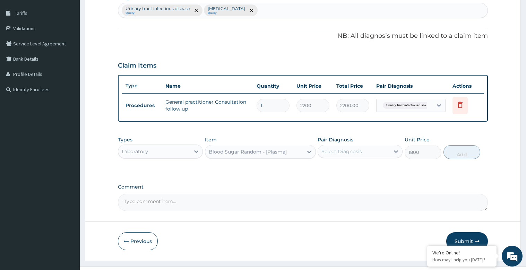
scroll to position [122, 0]
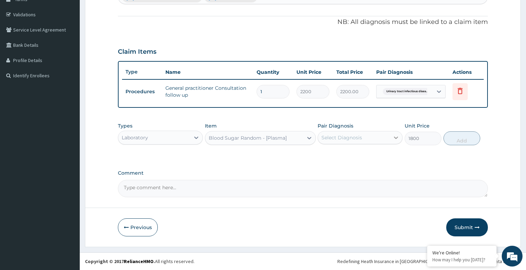
click at [398, 138] on icon at bounding box center [395, 137] width 7 height 7
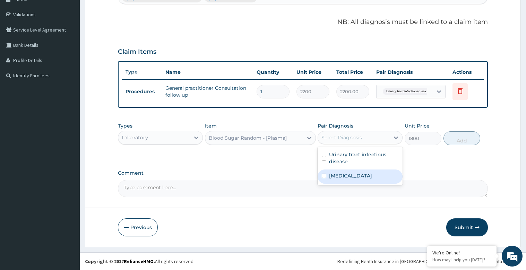
click at [350, 177] on div "[MEDICAL_DATA]" at bounding box center [359, 176] width 85 height 14
checkbox input "true"
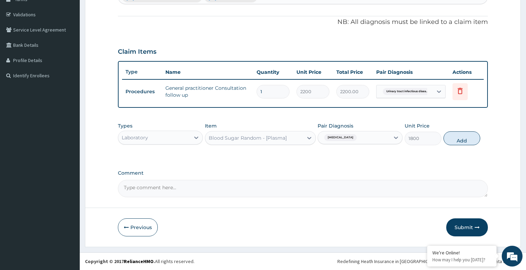
click at [469, 139] on button "Add" at bounding box center [461, 138] width 37 height 14
type input "0"
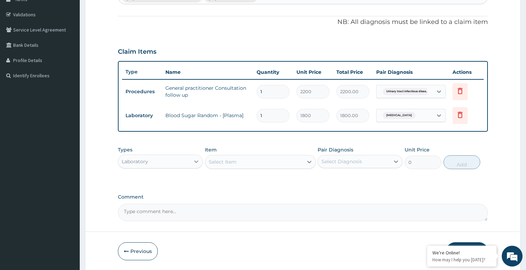
click at [197, 161] on icon at bounding box center [196, 161] width 7 height 7
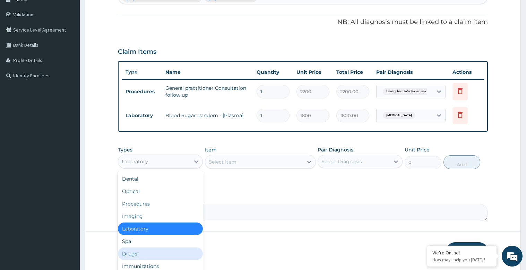
click at [131, 255] on div "Drugs" at bounding box center [160, 253] width 85 height 12
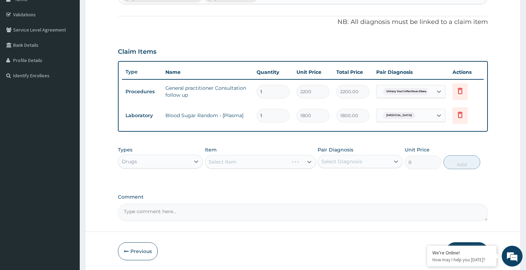
click at [314, 163] on div "Select Item" at bounding box center [260, 162] width 111 height 14
click at [307, 162] on icon at bounding box center [309, 161] width 7 height 7
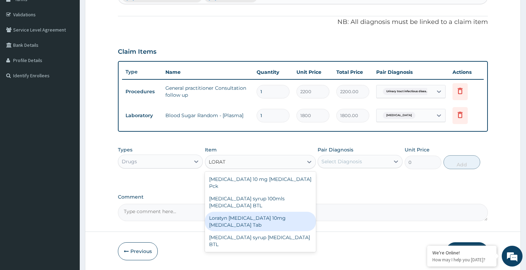
type input "LORAT"
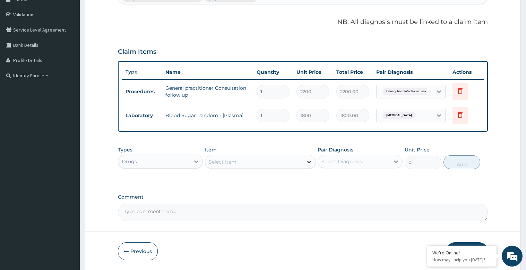
click at [308, 162] on icon at bounding box center [309, 162] width 4 height 2
type input "LORAT"
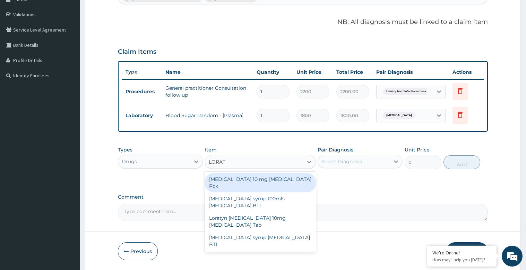
click at [286, 181] on div "LORATADINE 10 mg Loratadine Pck" at bounding box center [260, 182] width 111 height 19
type input "1207.5"
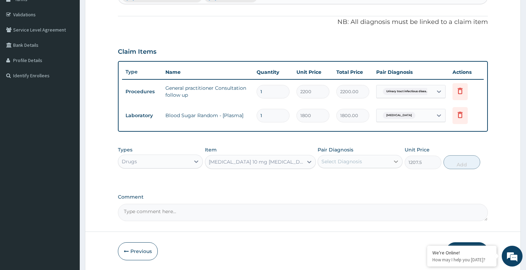
click at [395, 161] on icon at bounding box center [396, 161] width 4 height 2
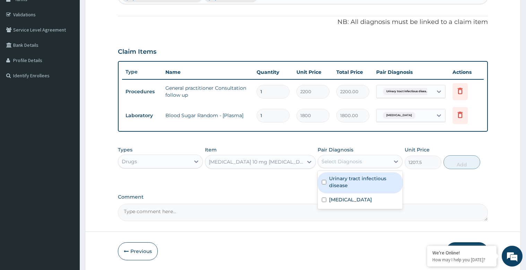
click at [367, 187] on label "Urinary tract infectious disease" at bounding box center [363, 182] width 69 height 14
checkbox input "true"
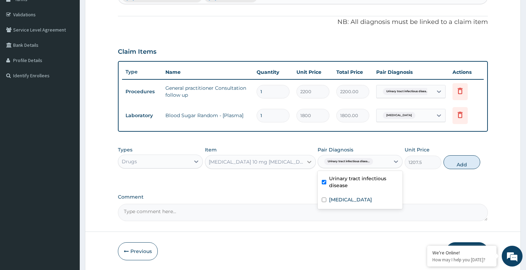
click at [308, 160] on icon at bounding box center [309, 161] width 7 height 7
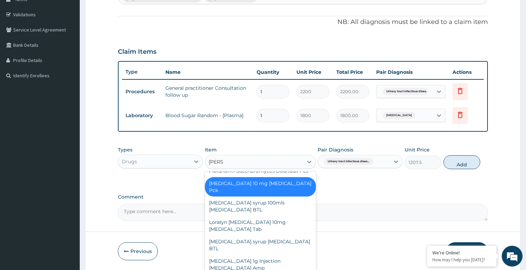
scroll to position [24, 0]
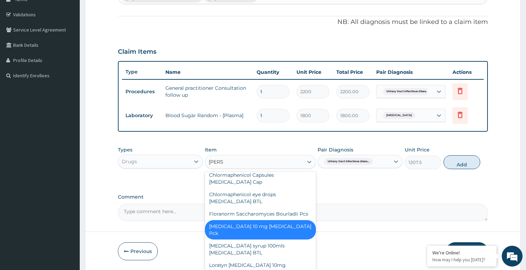
type input "LORAT"
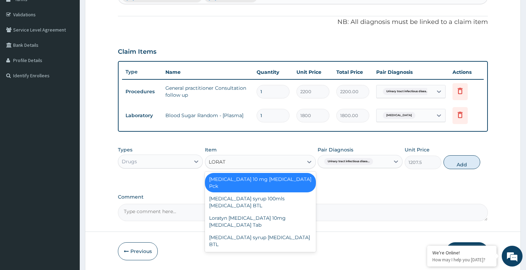
scroll to position [0, 0]
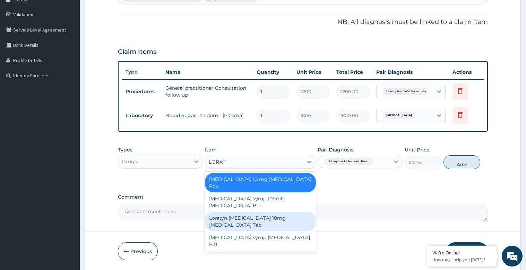
click at [277, 212] on div "Loratyn [MEDICAL_DATA] 10mg [MEDICAL_DATA] Tab" at bounding box center [260, 221] width 111 height 19
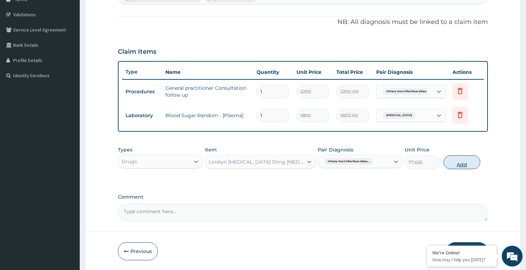
click at [465, 163] on button "Add" at bounding box center [461, 162] width 37 height 14
type input "0"
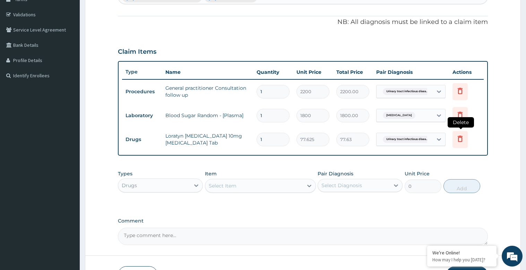
click at [458, 140] on icon at bounding box center [459, 139] width 5 height 6
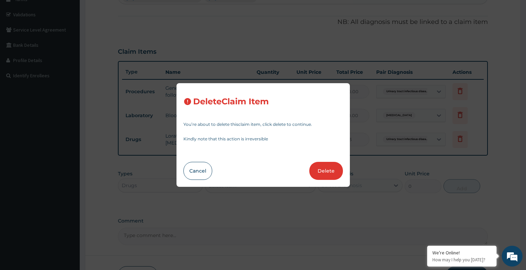
click at [330, 170] on button "Delete" at bounding box center [326, 171] width 34 height 18
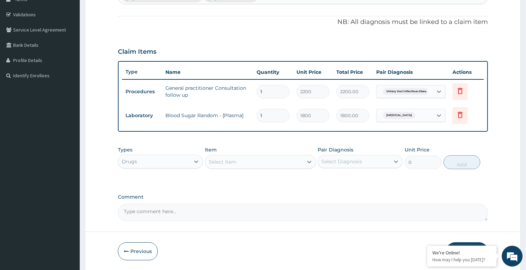
drag, startPoint x: 257, startPoint y: 165, endPoint x: 257, endPoint y: 169, distance: 4.2
click at [257, 165] on div "Select Item" at bounding box center [254, 161] width 98 height 11
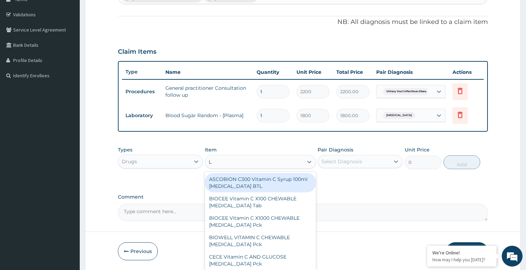
type input "L"
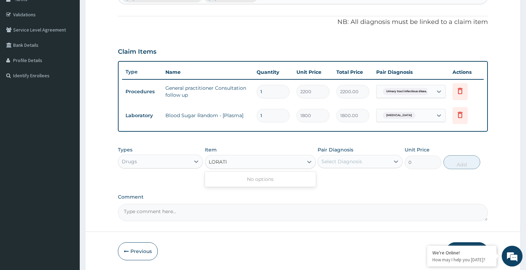
type input "LORAT"
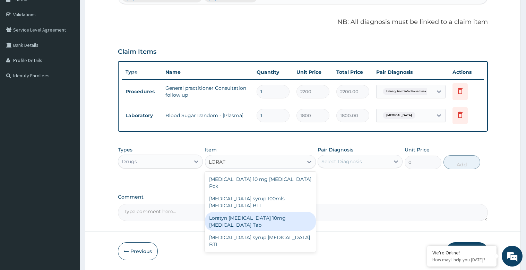
click at [277, 212] on div "Loratyn [MEDICAL_DATA] 10mg [MEDICAL_DATA] Tab" at bounding box center [260, 221] width 111 height 19
type input "77.625"
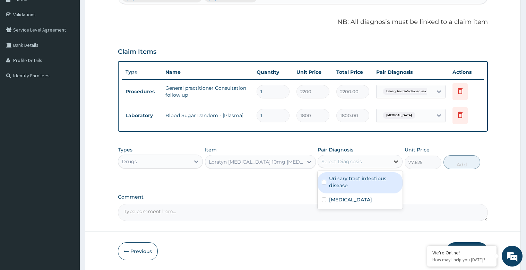
click at [396, 159] on icon at bounding box center [395, 161] width 7 height 7
click at [352, 182] on label "Urinary tract infectious disease" at bounding box center [363, 182] width 69 height 14
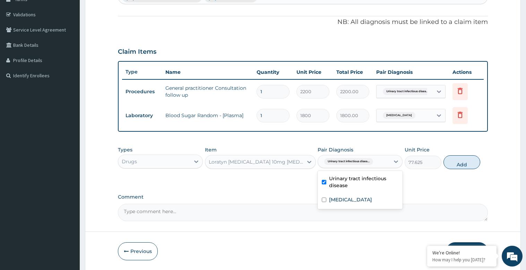
checkbox input "true"
drag, startPoint x: 464, startPoint y: 163, endPoint x: 461, endPoint y: 165, distance: 3.7
click at [463, 164] on button "Add" at bounding box center [461, 162] width 37 height 14
type input "0"
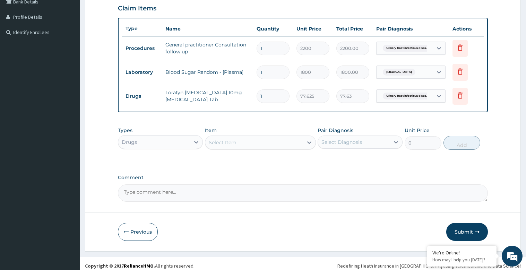
scroll to position [170, 0]
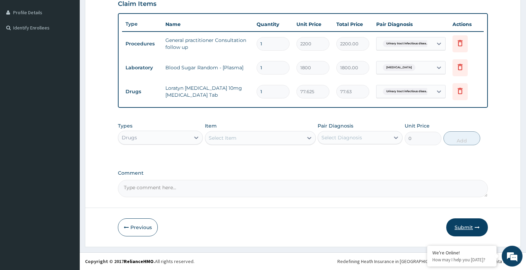
click at [468, 226] on button "Submit" at bounding box center [467, 227] width 42 height 18
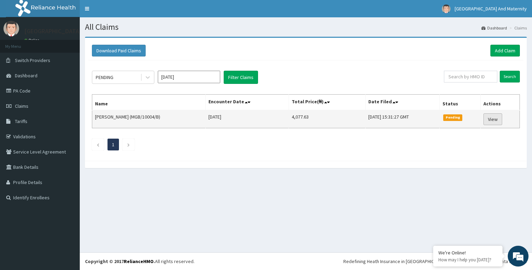
click at [500, 120] on link "View" at bounding box center [492, 119] width 19 height 12
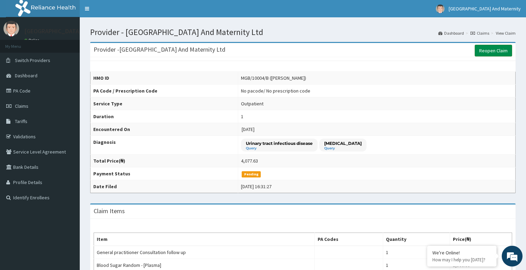
click at [485, 51] on link "Reopen Claim" at bounding box center [492, 51] width 37 height 12
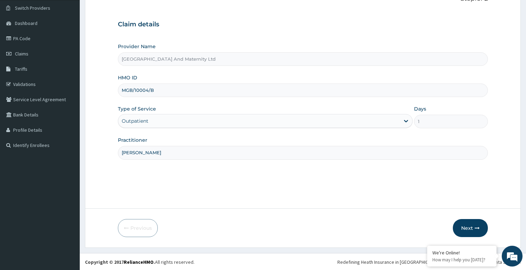
scroll to position [53, 0]
click at [470, 233] on button "Next" at bounding box center [470, 227] width 35 height 18
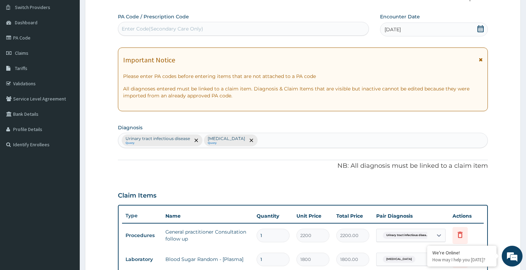
click at [483, 58] on div "Important Notice Please enter PA codes before entering items that are not attac…" at bounding box center [303, 79] width 370 height 64
click at [481, 59] on icon at bounding box center [481, 59] width 4 height 5
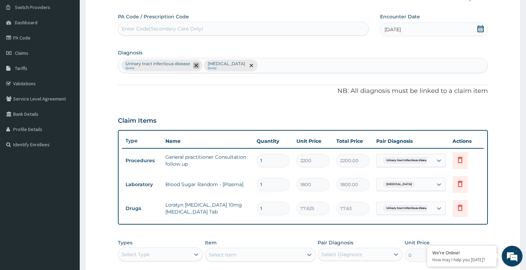
click at [197, 66] on icon "remove selection option" at bounding box center [195, 65] width 3 height 3
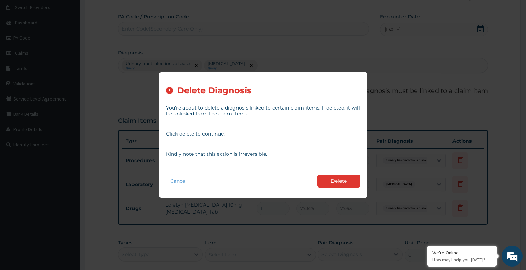
click at [338, 178] on button "Delete" at bounding box center [338, 181] width 43 height 13
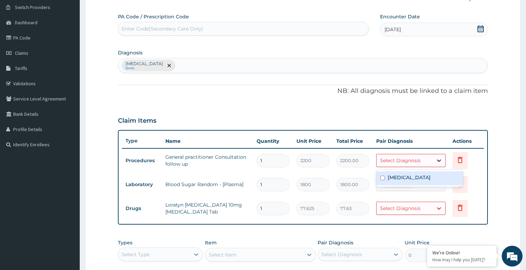
click at [441, 159] on icon at bounding box center [438, 160] width 7 height 7
click at [421, 177] on div "Nocturia" at bounding box center [419, 178] width 87 height 14
checkbox input "true"
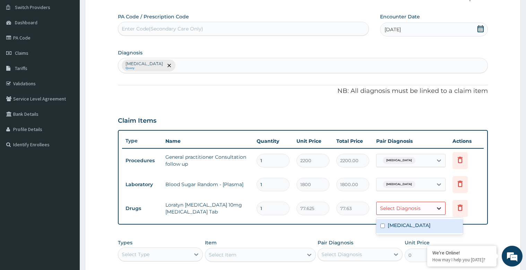
click at [434, 206] on div at bounding box center [439, 208] width 12 height 12
click at [410, 226] on div "Nocturia" at bounding box center [419, 226] width 87 height 14
checkbox input "true"
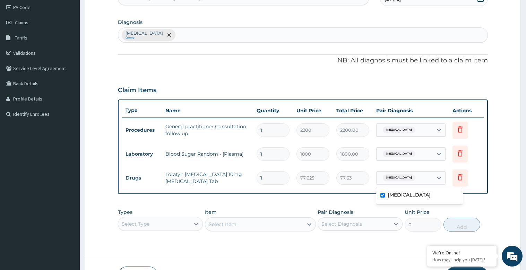
scroll to position [132, 0]
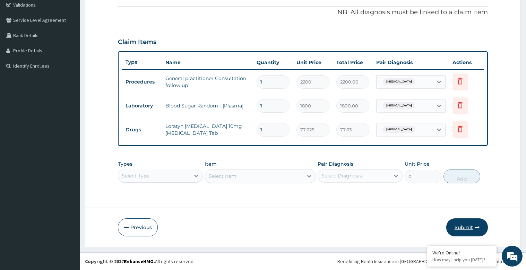
click at [473, 228] on button "Submit" at bounding box center [467, 227] width 42 height 18
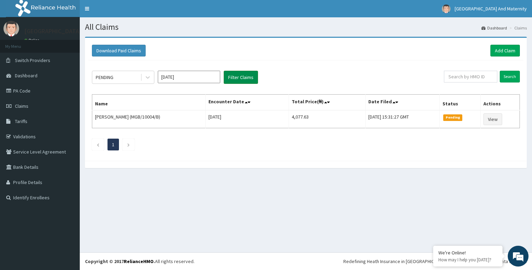
click at [236, 77] on button "Filter Claims" at bounding box center [241, 77] width 34 height 13
click at [504, 51] on link "Add Claim" at bounding box center [504, 51] width 29 height 12
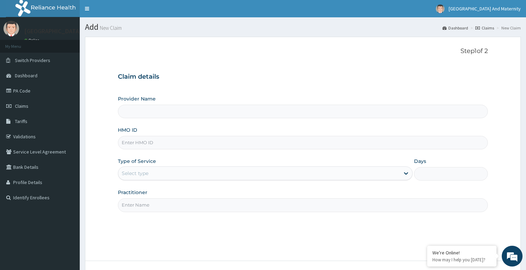
type input "[GEOGRAPHIC_DATA] And Maternity Ltd"
